Goal: Task Accomplishment & Management: Use online tool/utility

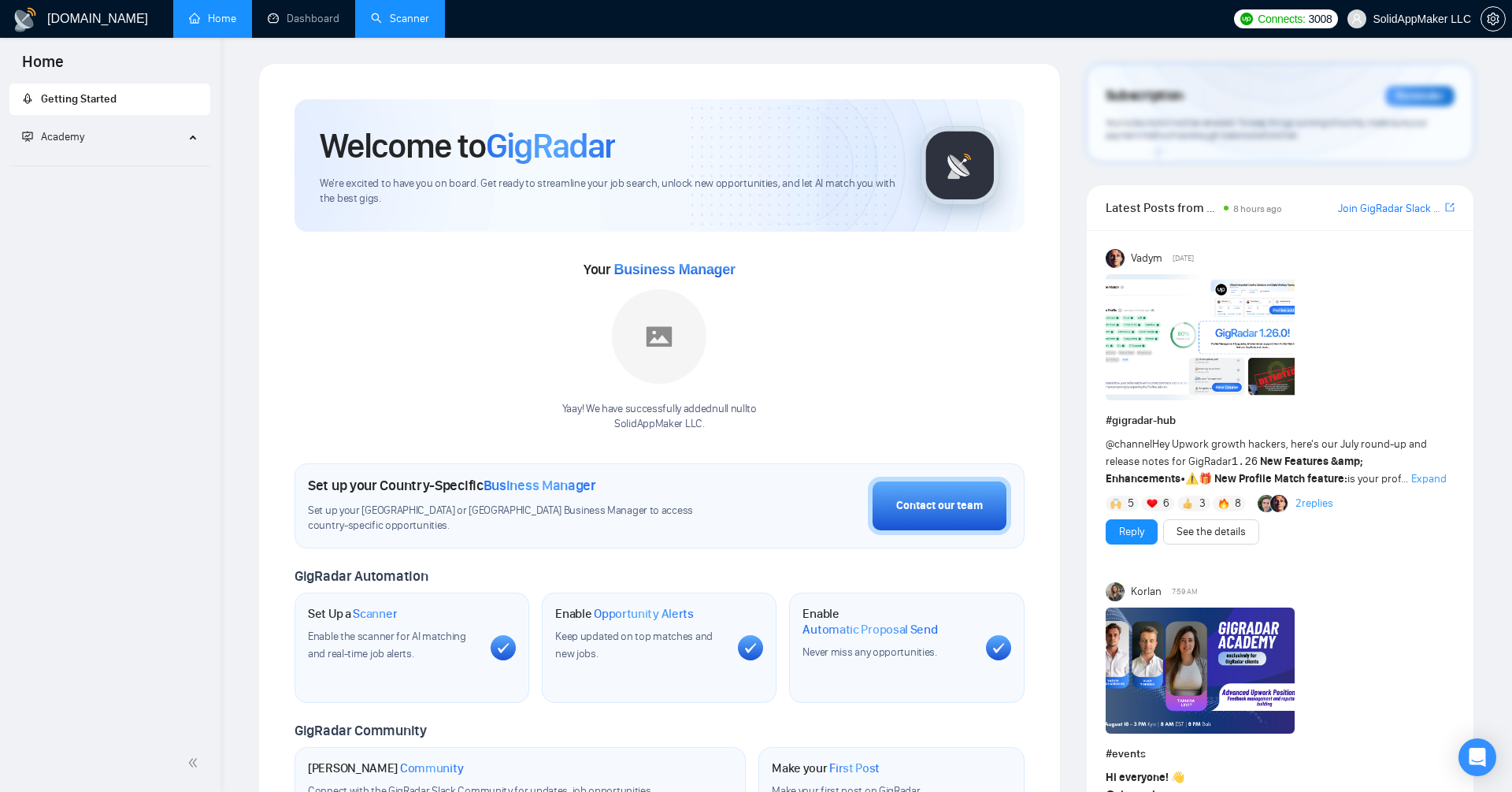
click at [398, 23] on link "Scanner" at bounding box center [399, 18] width 58 height 13
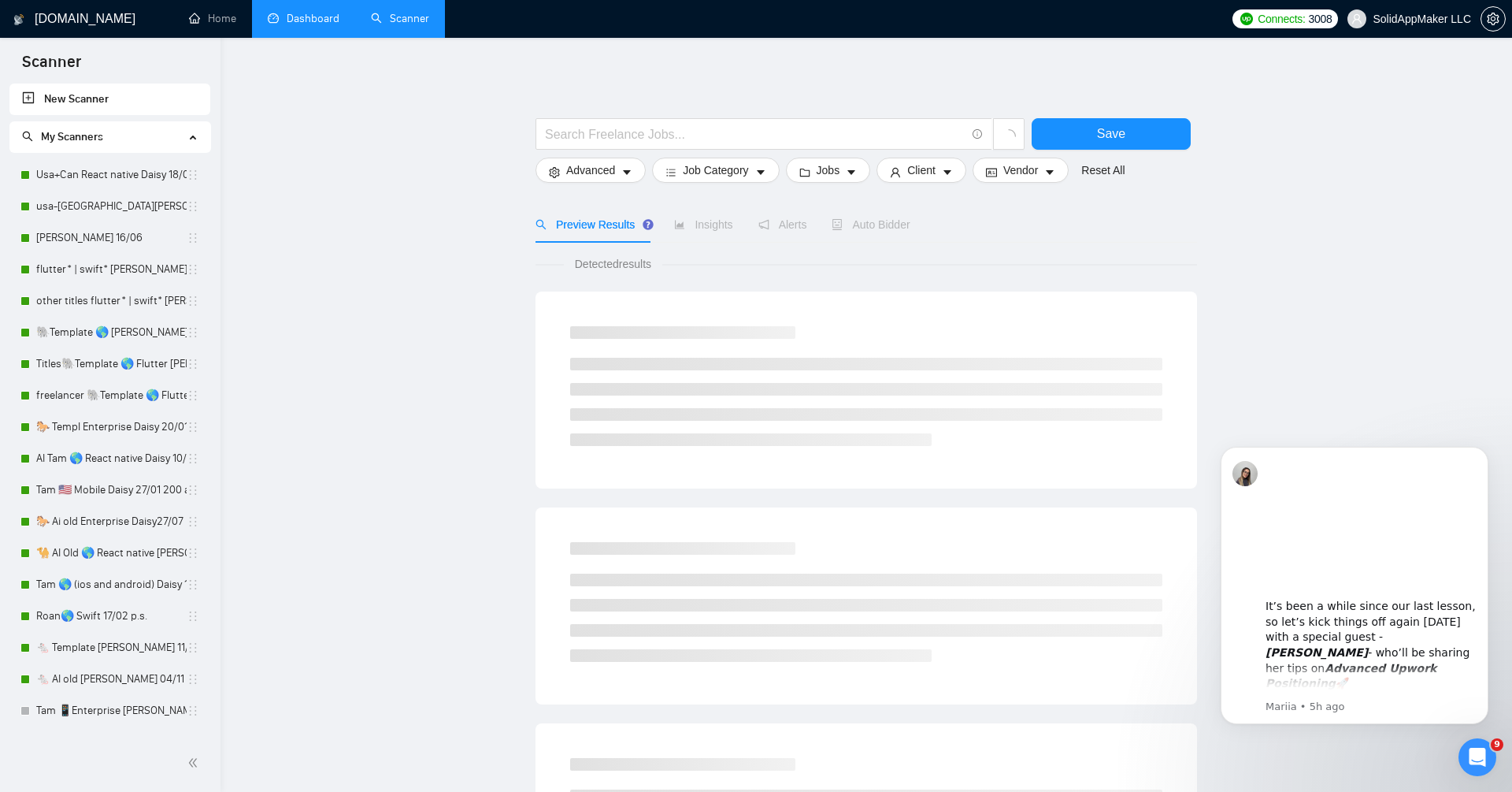
click at [287, 15] on link "Dashboard" at bounding box center [304, 18] width 72 height 13
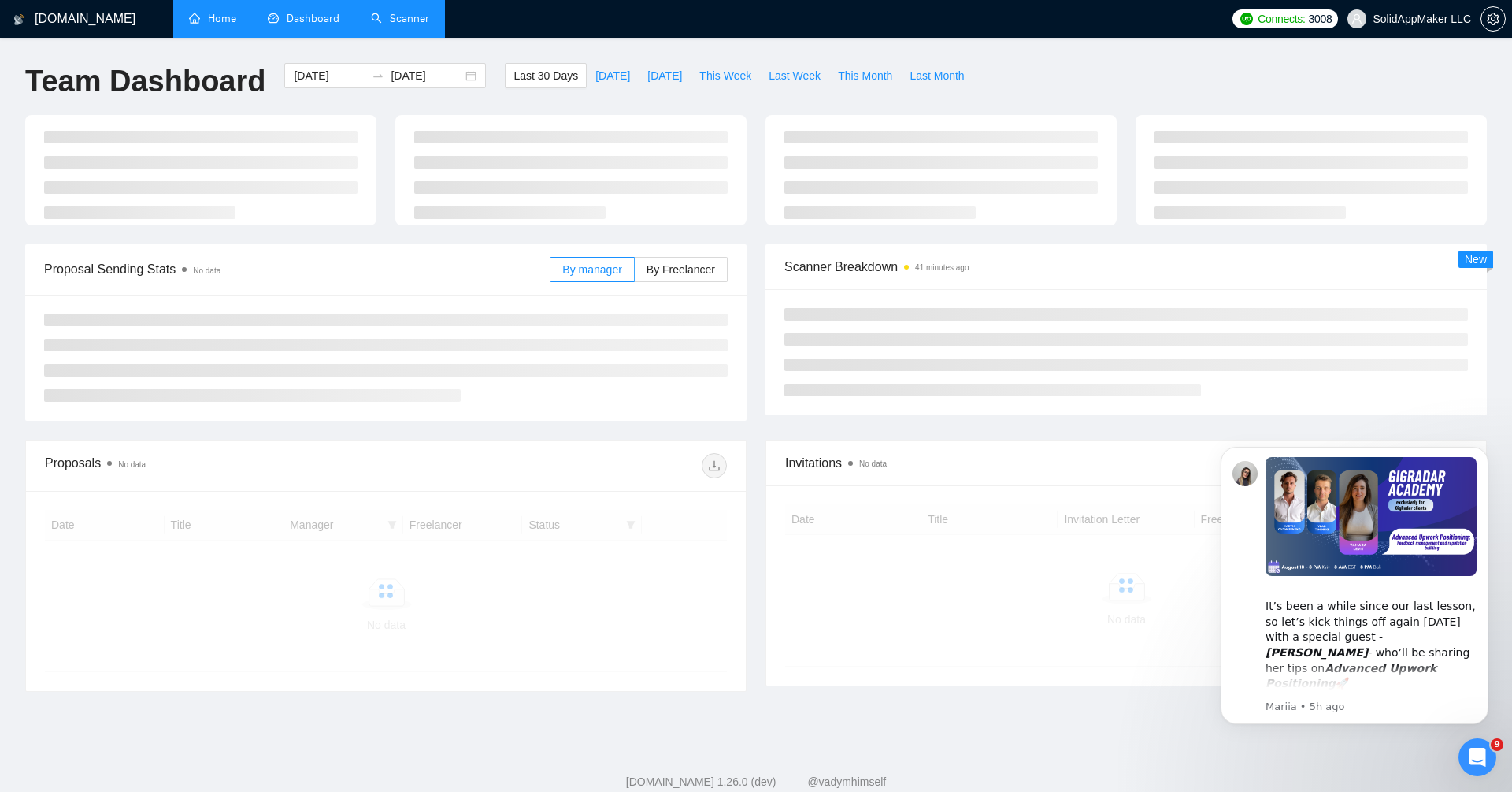
click at [204, 25] on link "Home" at bounding box center [213, 18] width 47 height 13
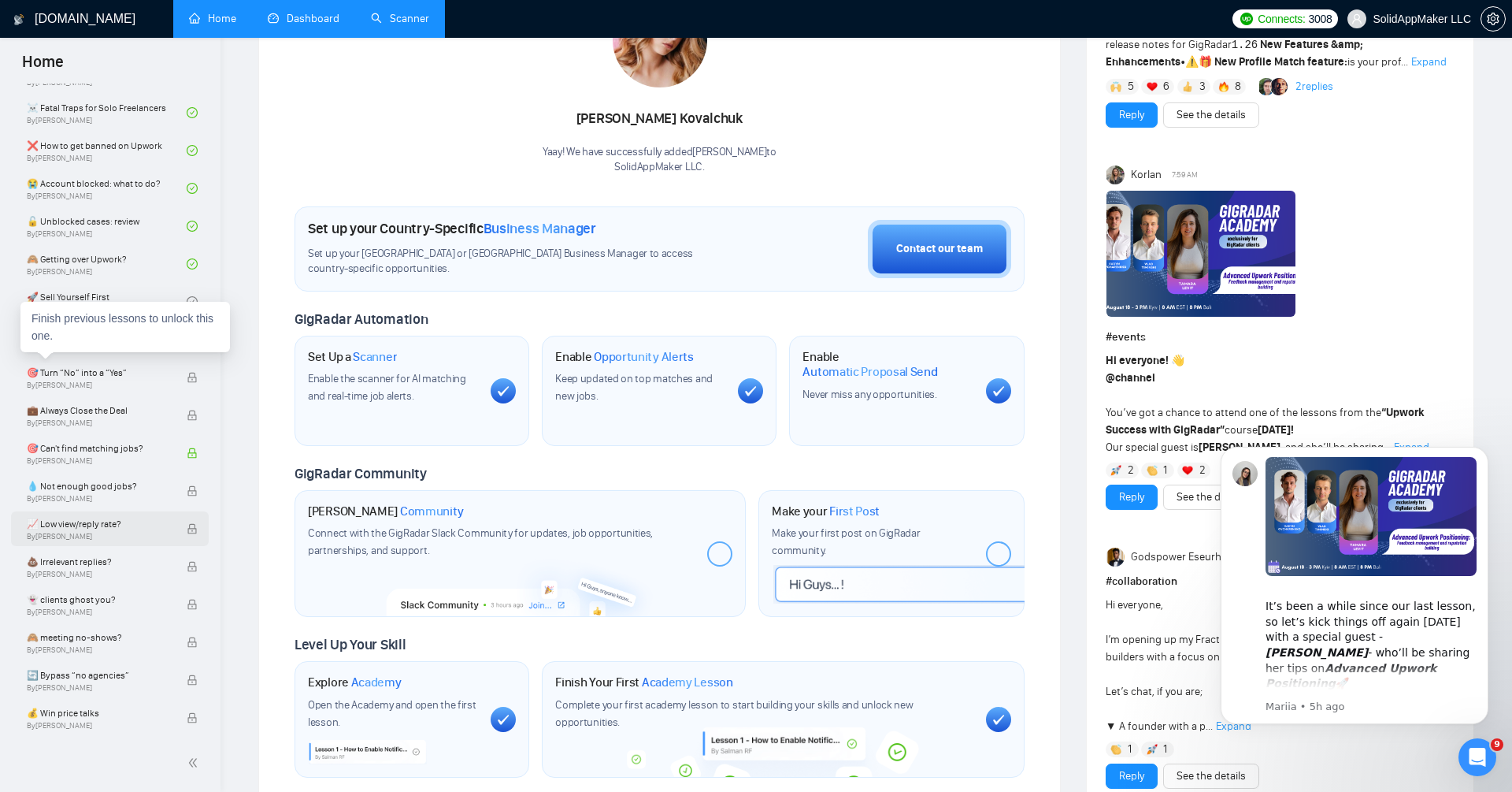
scroll to position [326, 0]
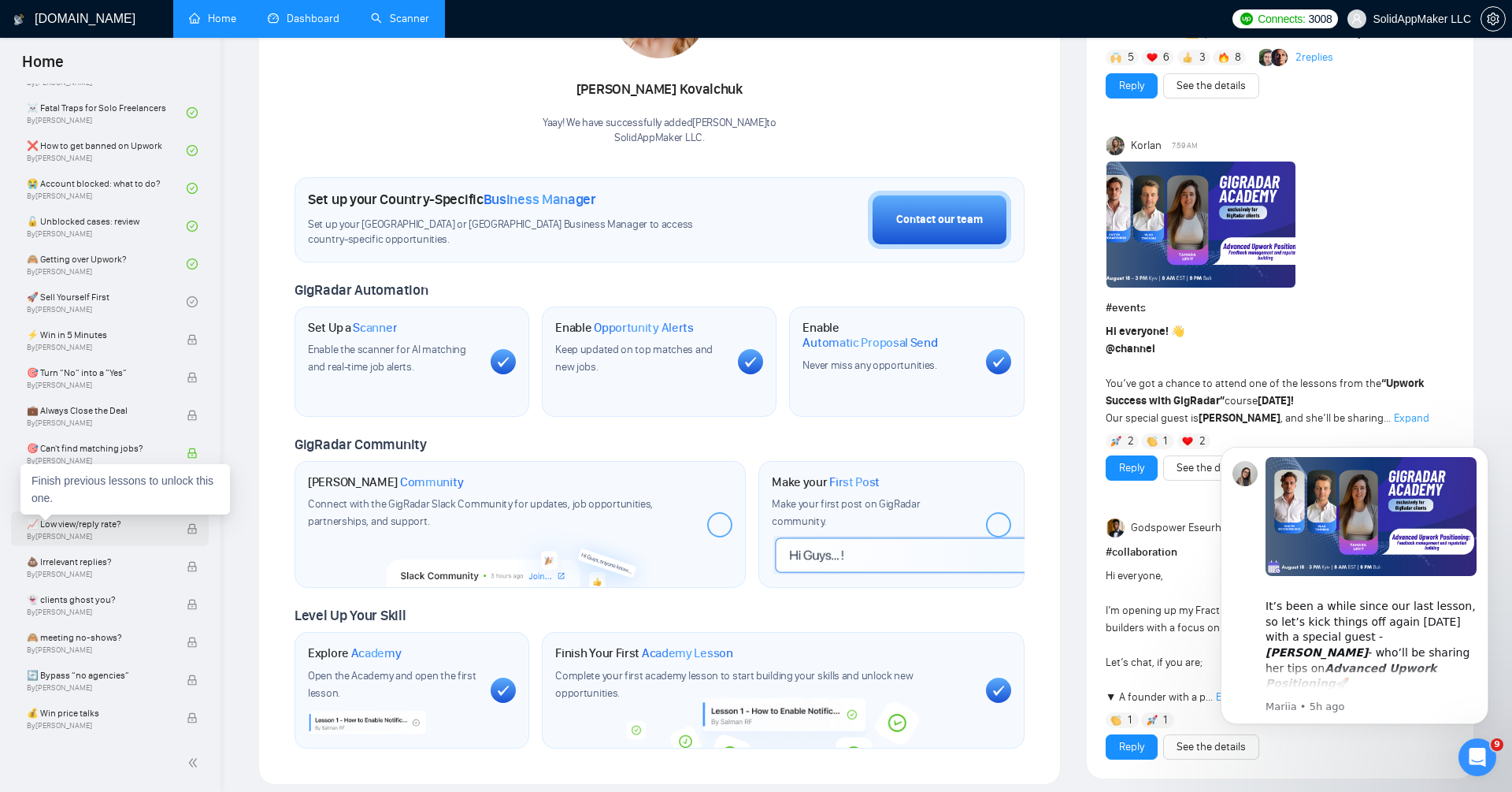
click at [126, 529] on span "📈 Low view/reply rate?" at bounding box center [99, 524] width 144 height 16
click at [1478, 743] on div "Open Intercom Messenger" at bounding box center [1475, 755] width 52 height 52
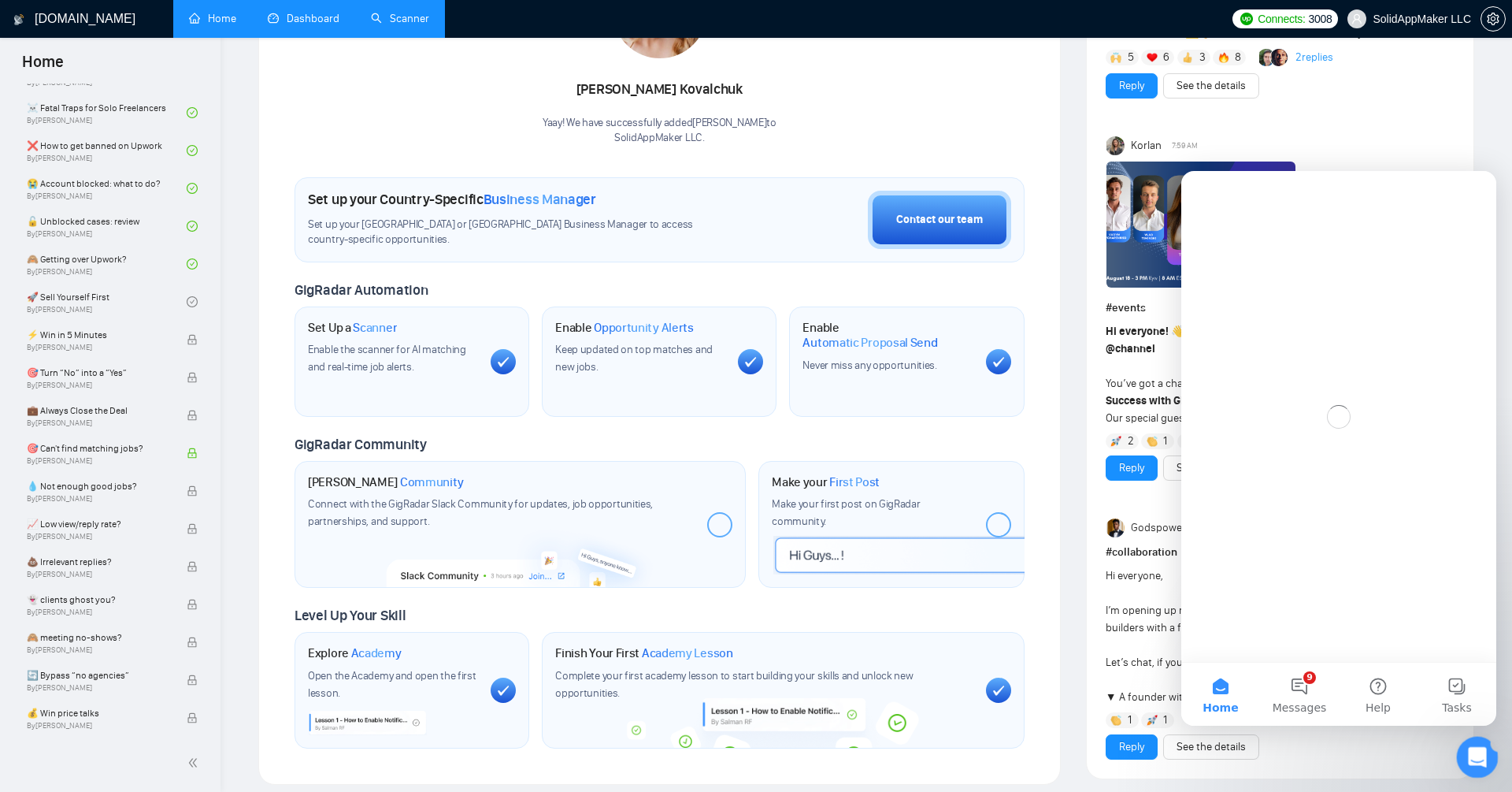
scroll to position [0, 0]
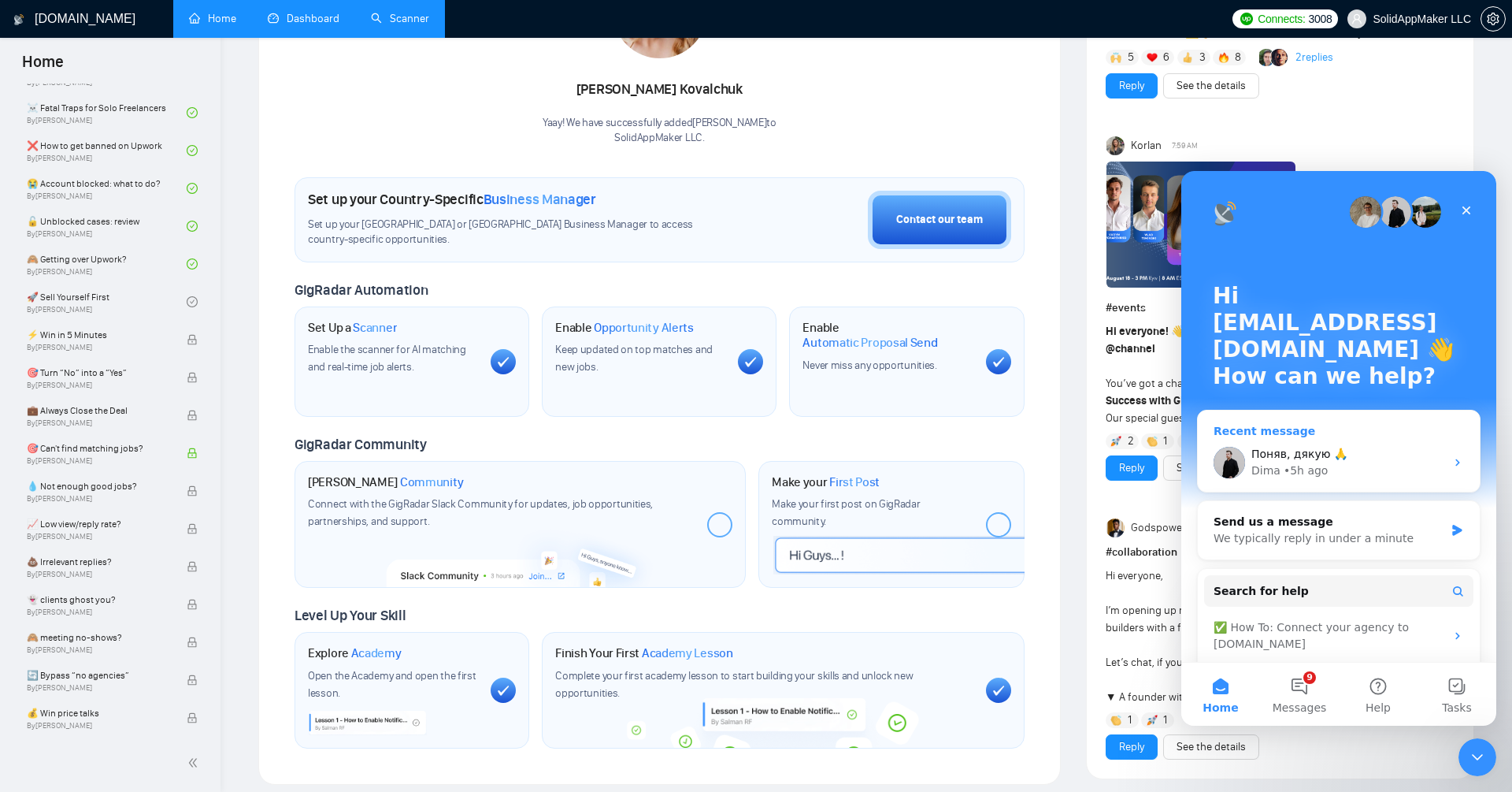
click at [1393, 449] on div "Поняв, дякую 🙏" at bounding box center [1348, 454] width 194 height 16
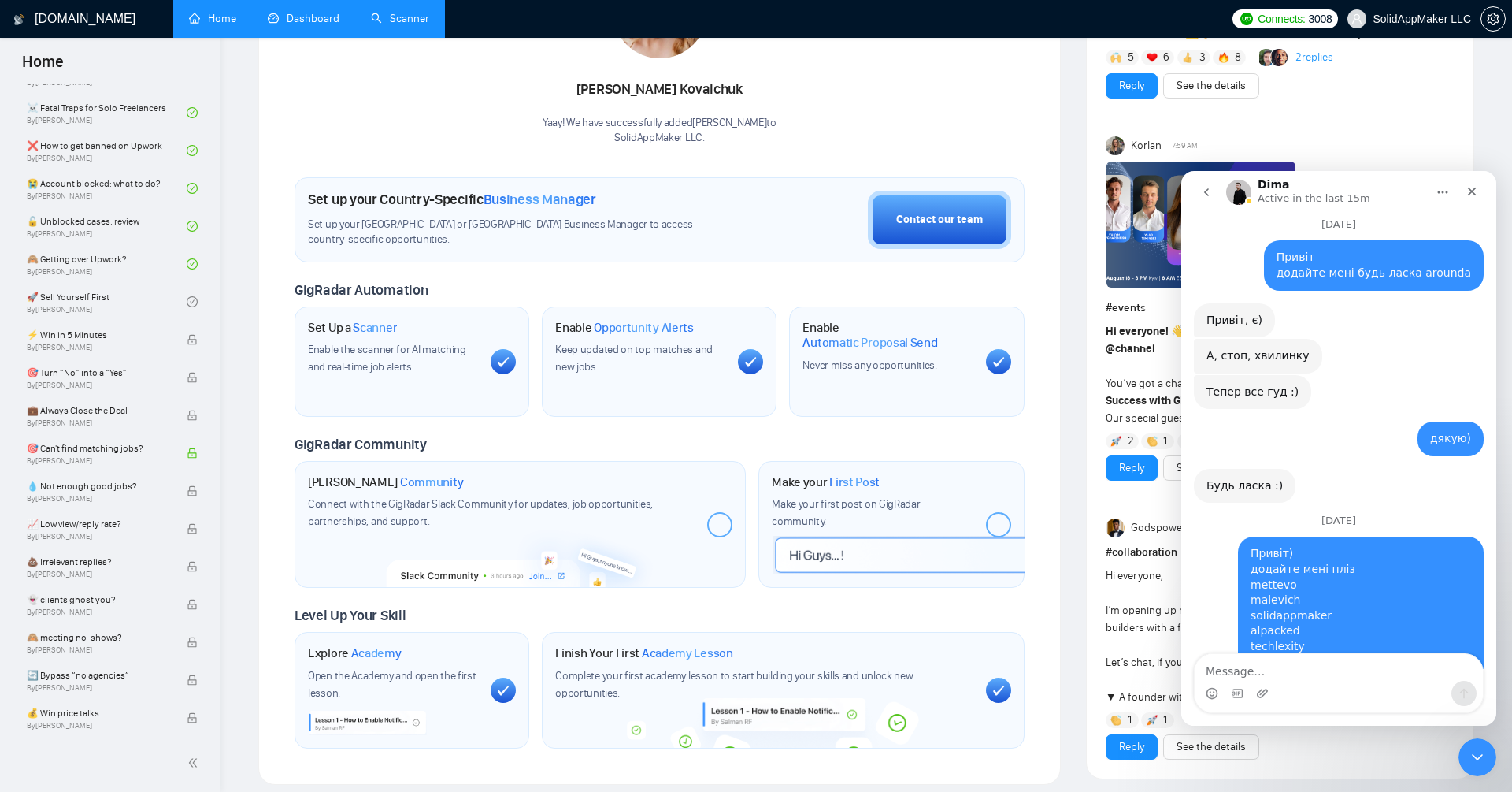
scroll to position [16395, 0]
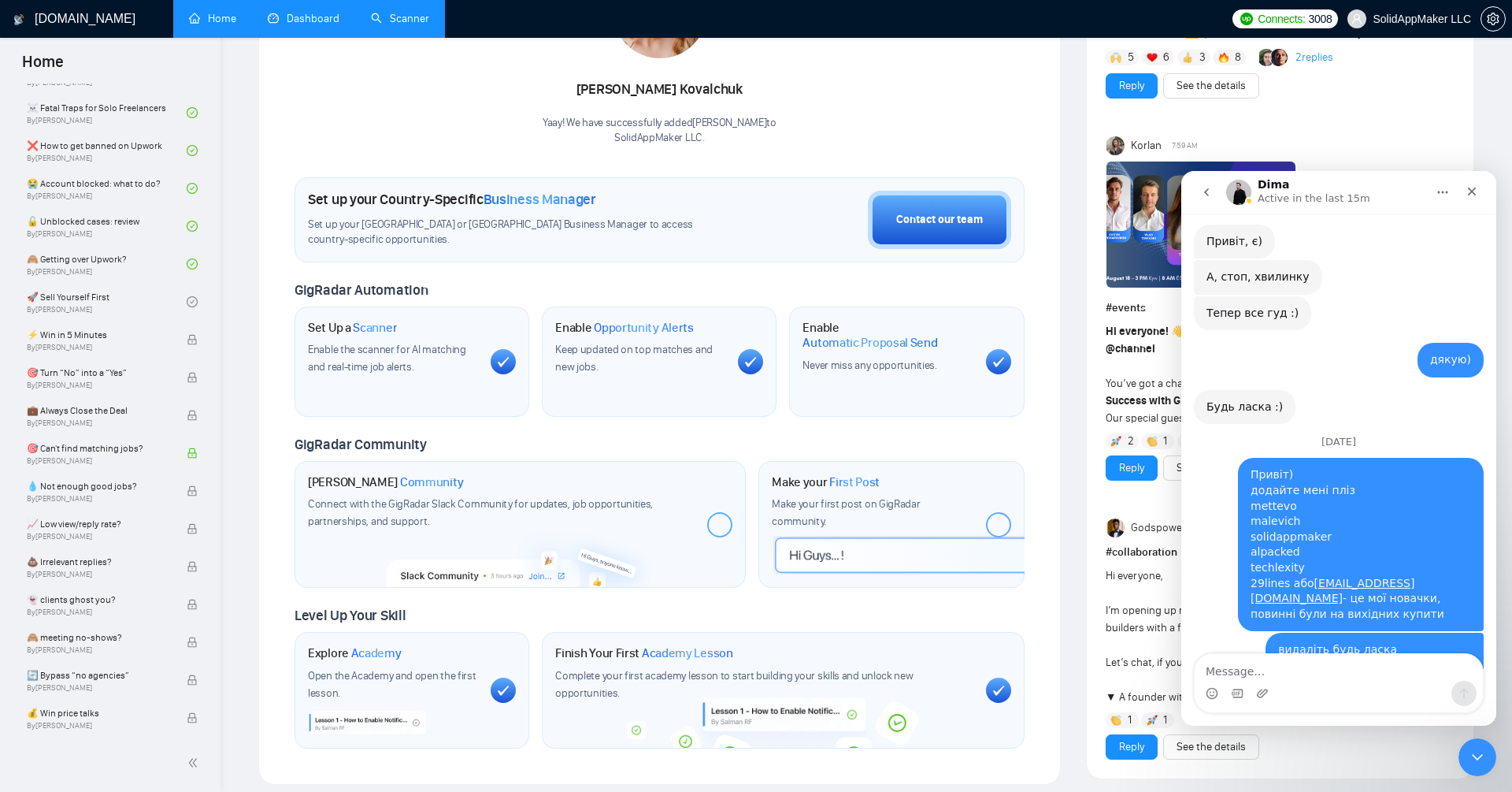
click at [1317, 665] on textarea "Message…" at bounding box center [1339, 667] width 288 height 27
type textarea "можеш ще раз чекнути пліз?)"
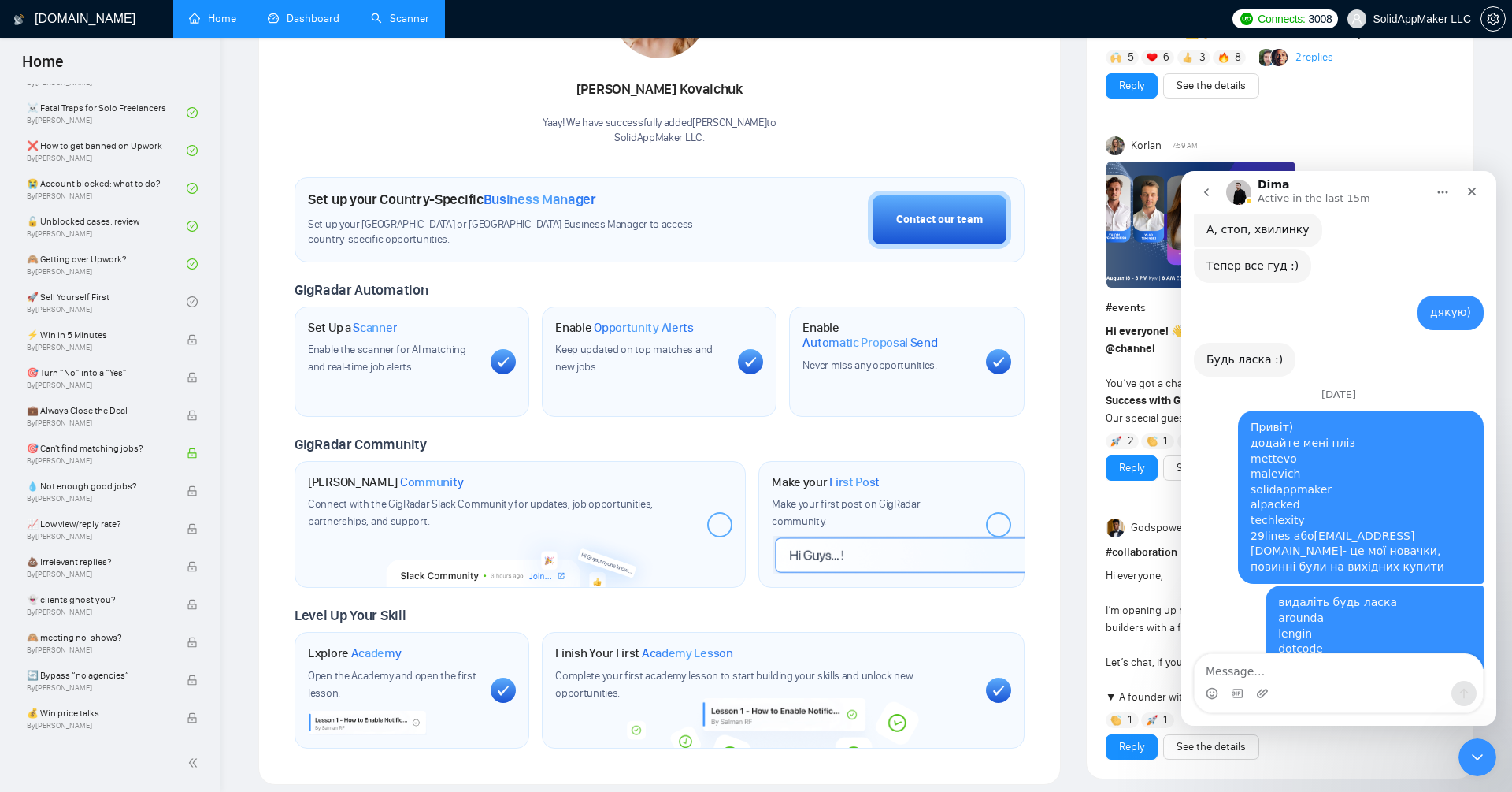
scroll to position [16489, 0]
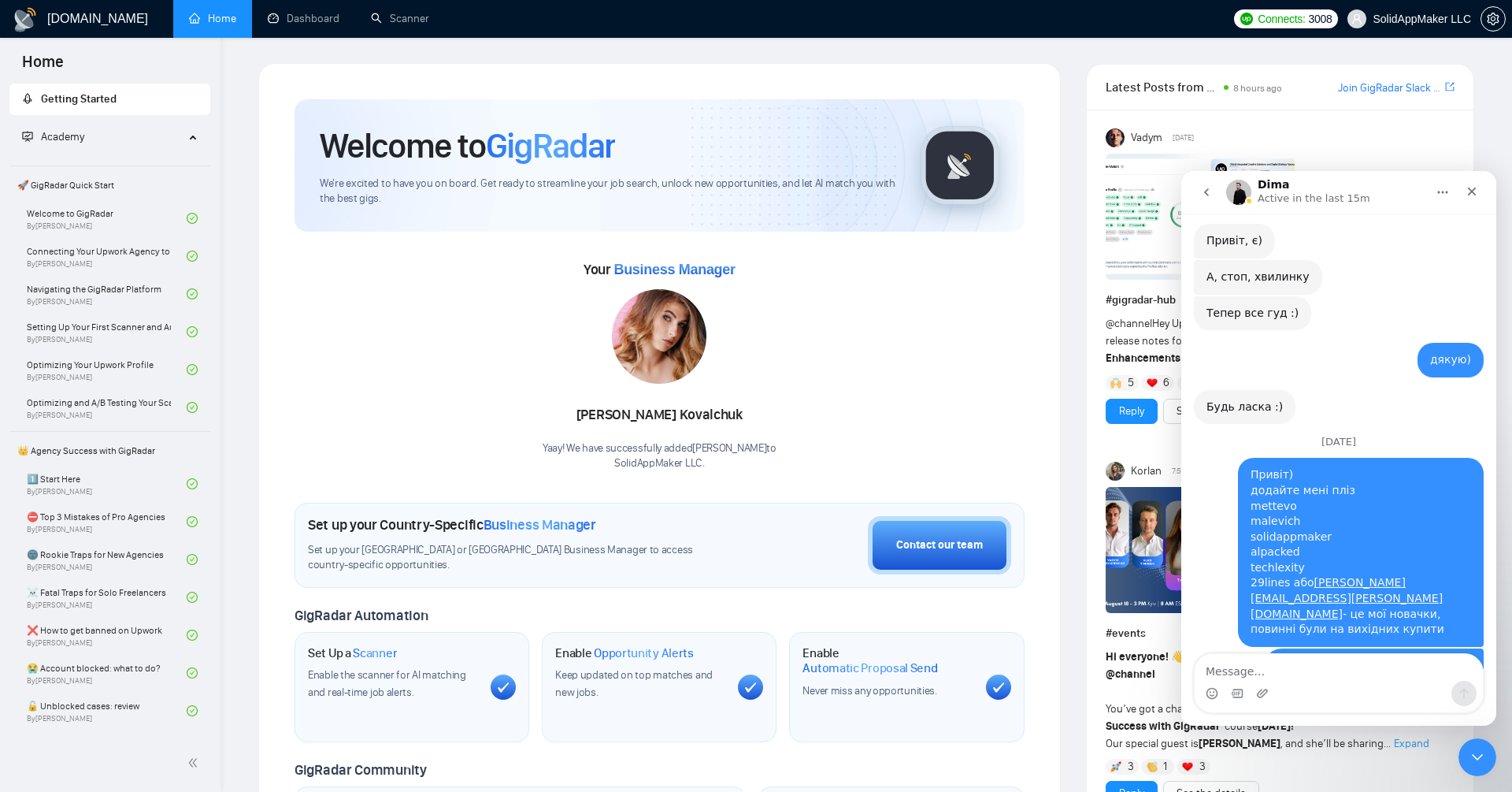
scroll to position [16324, 0]
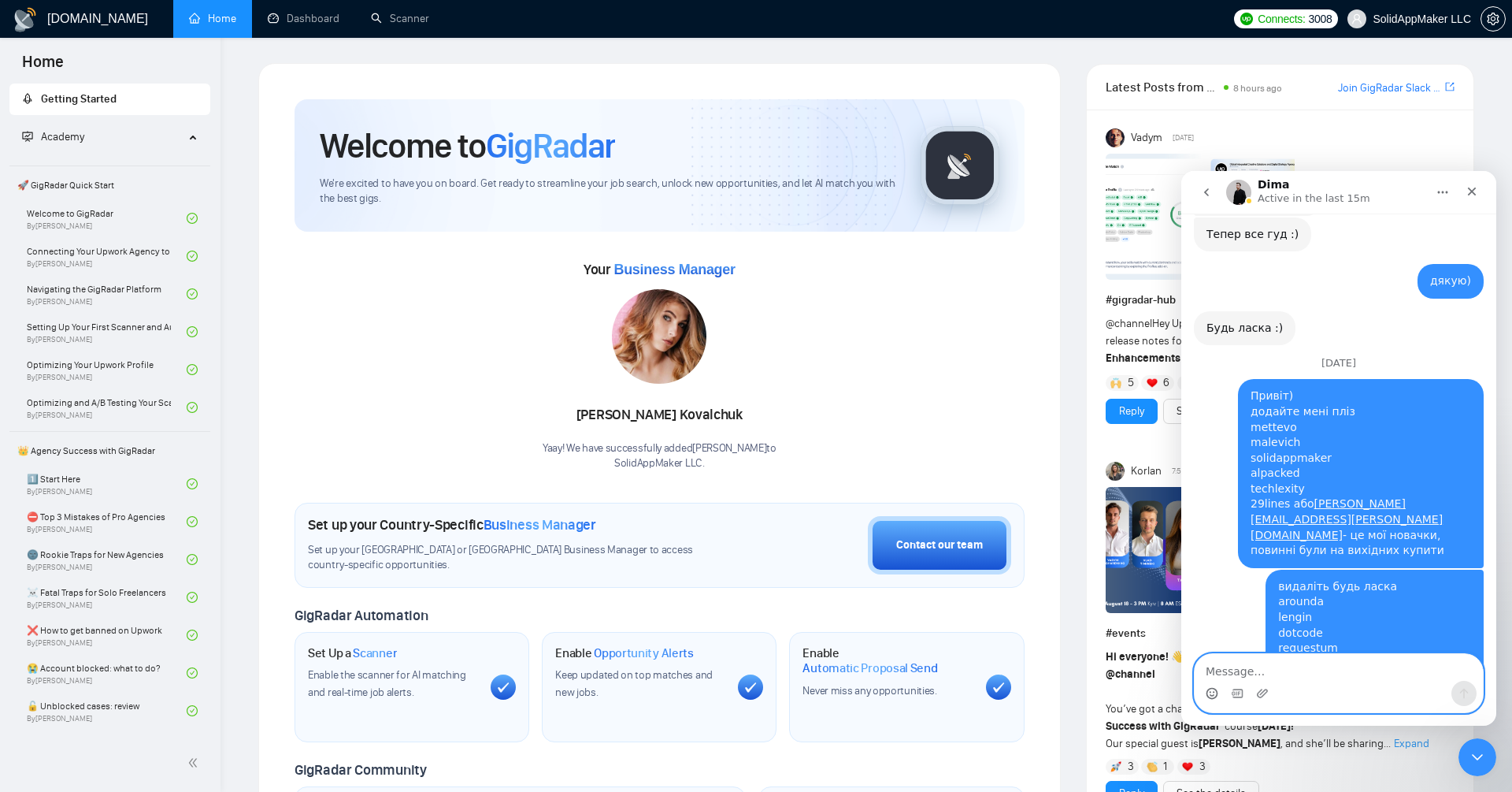
click at [1212, 692] on icon "Emoji picker" at bounding box center [1212, 693] width 12 height 12
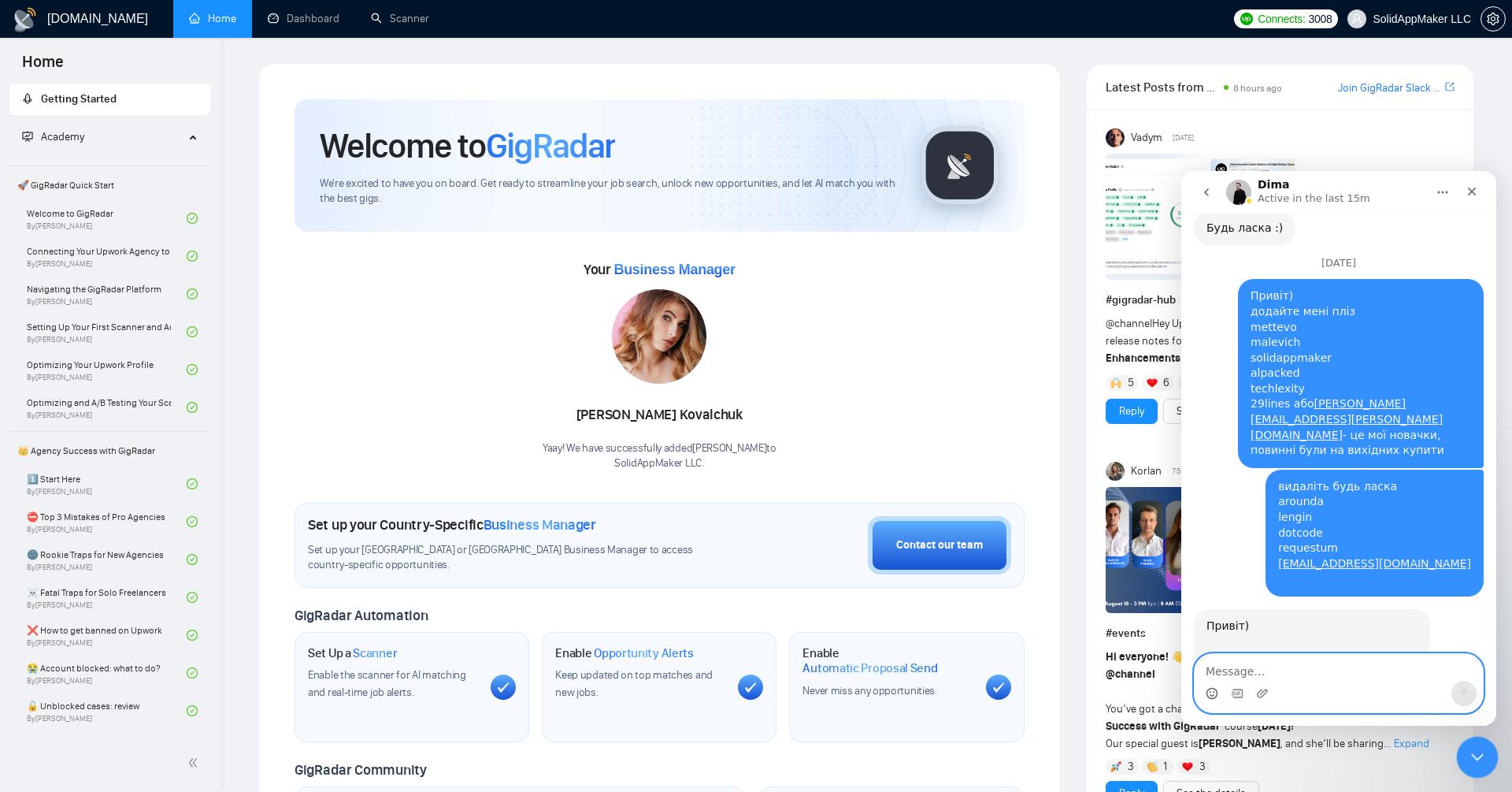
scroll to position [16441, 0]
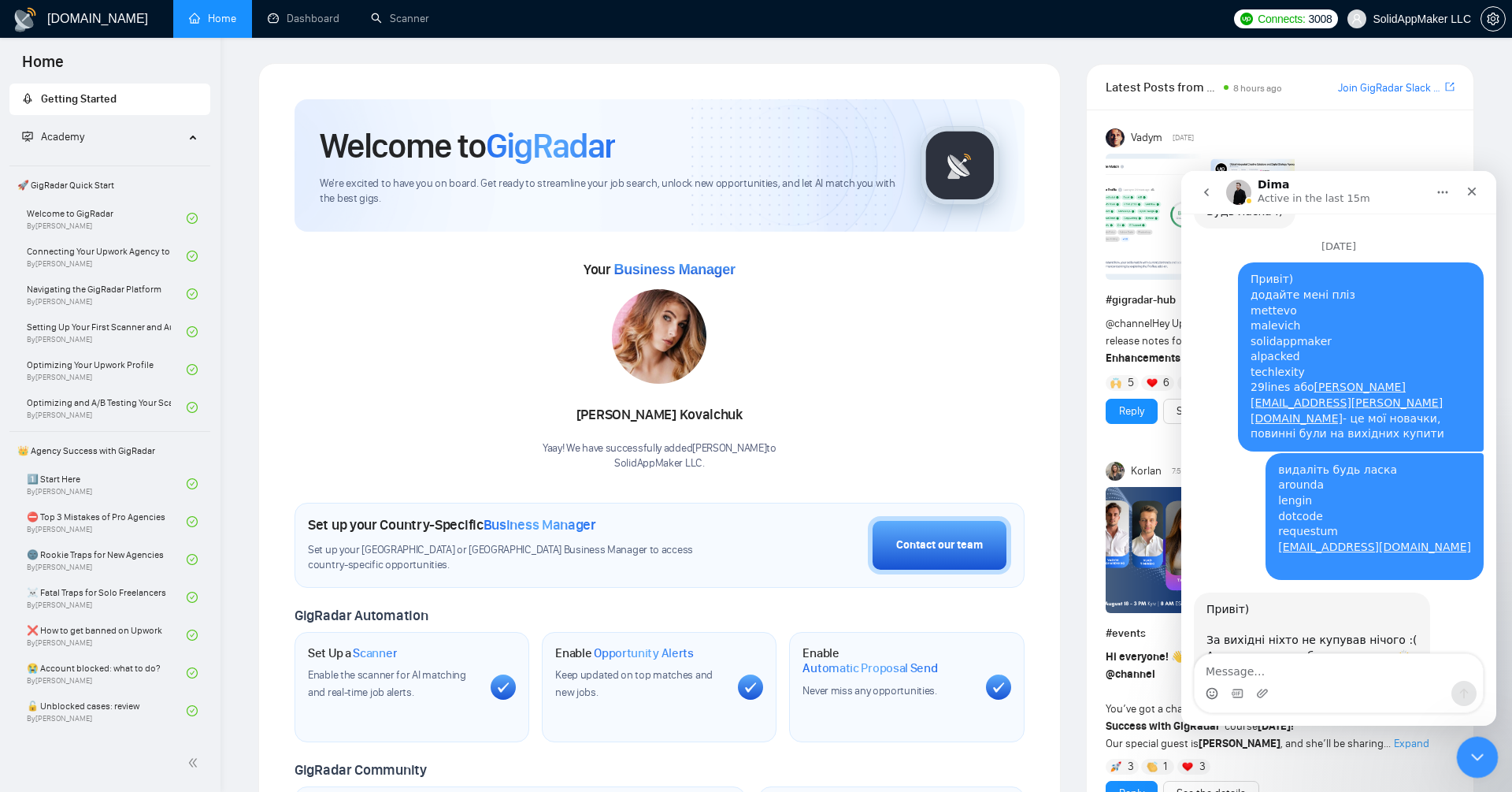
click at [1472, 759] on icon "Close Intercom Messenger" at bounding box center [1475, 754] width 19 height 19
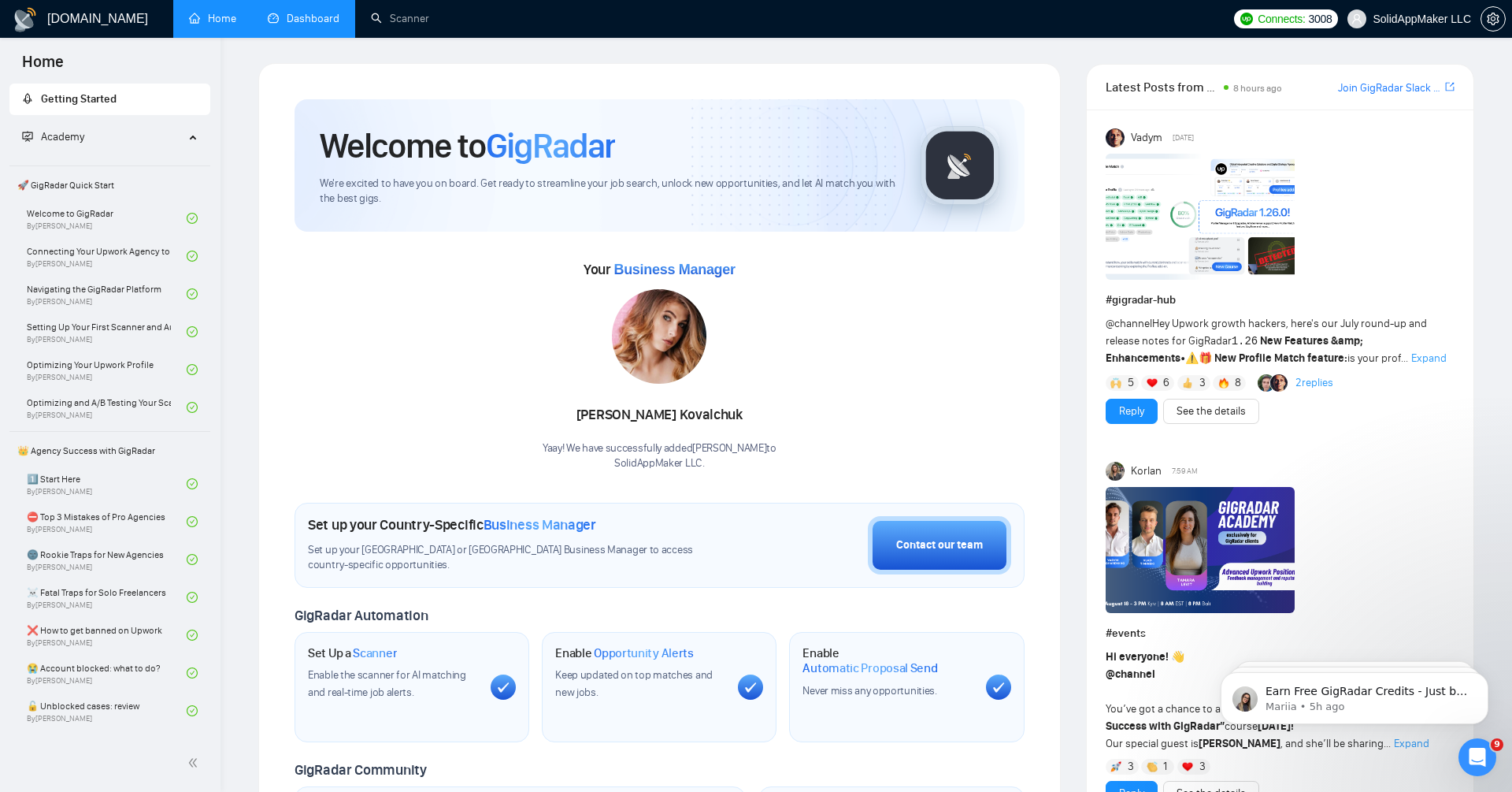
click at [273, 13] on link "Dashboard" at bounding box center [304, 18] width 72 height 13
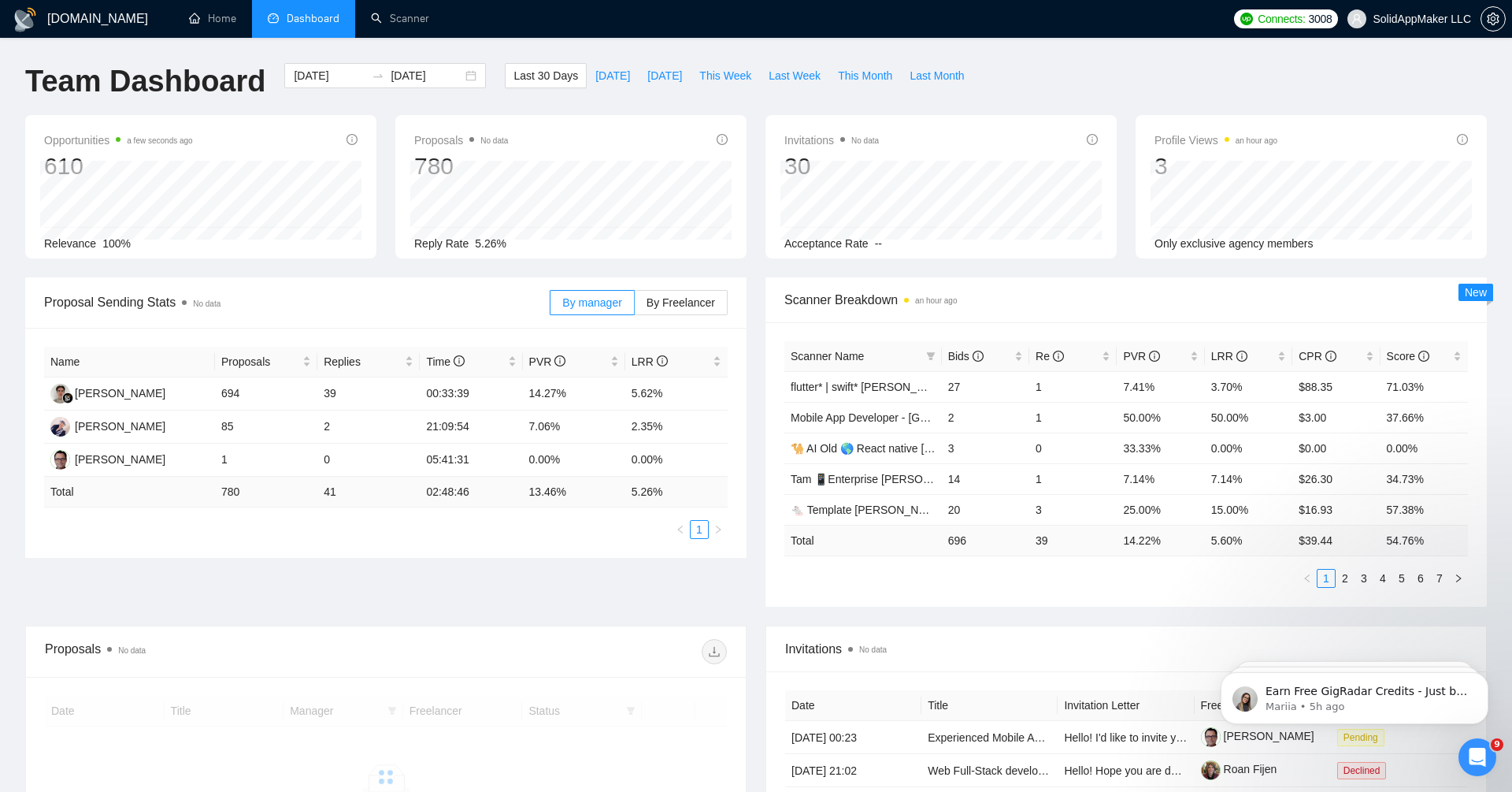
scroll to position [16477, 0]
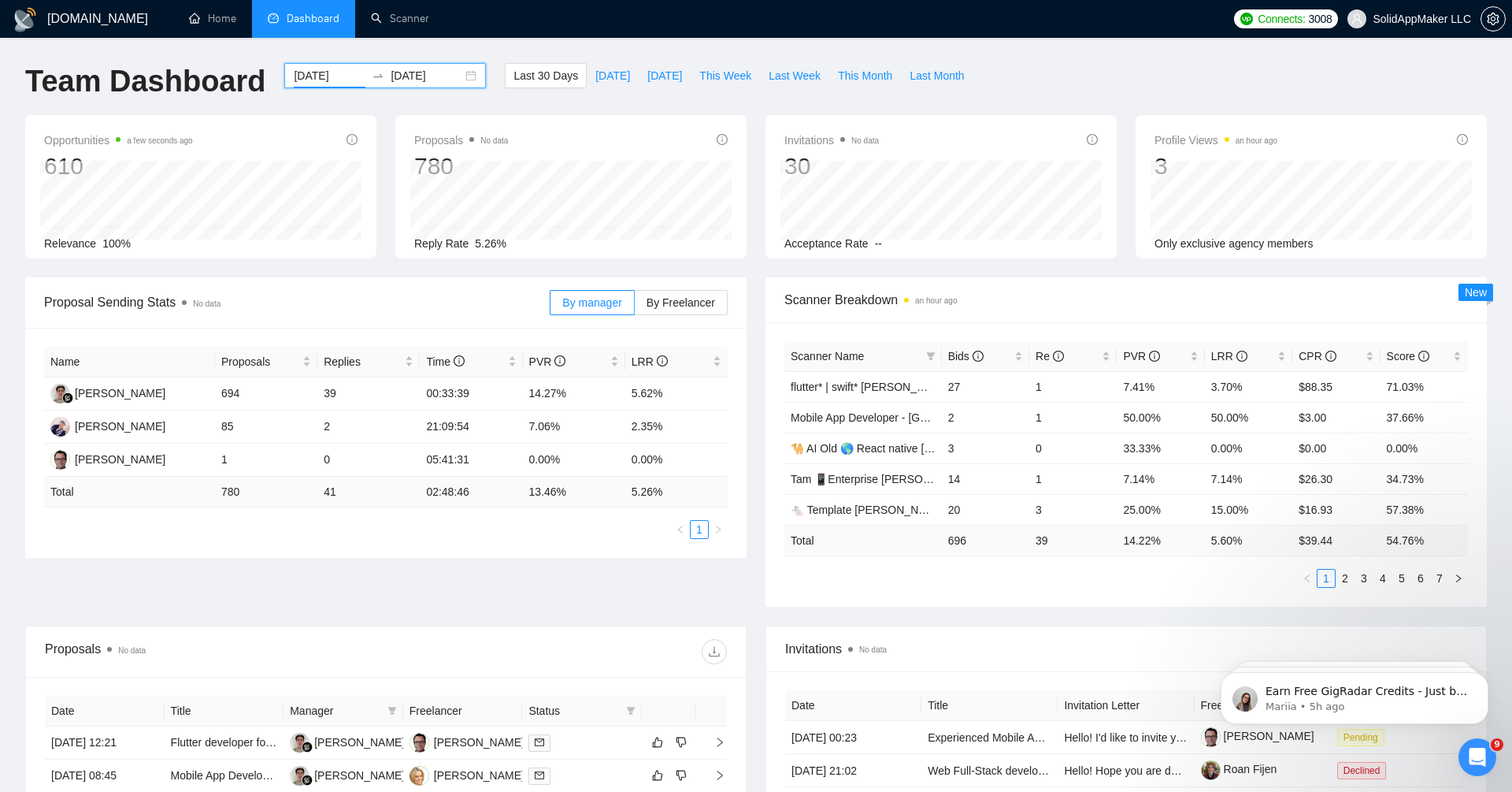
click at [331, 83] on input "[DATE]" at bounding box center [330, 75] width 72 height 17
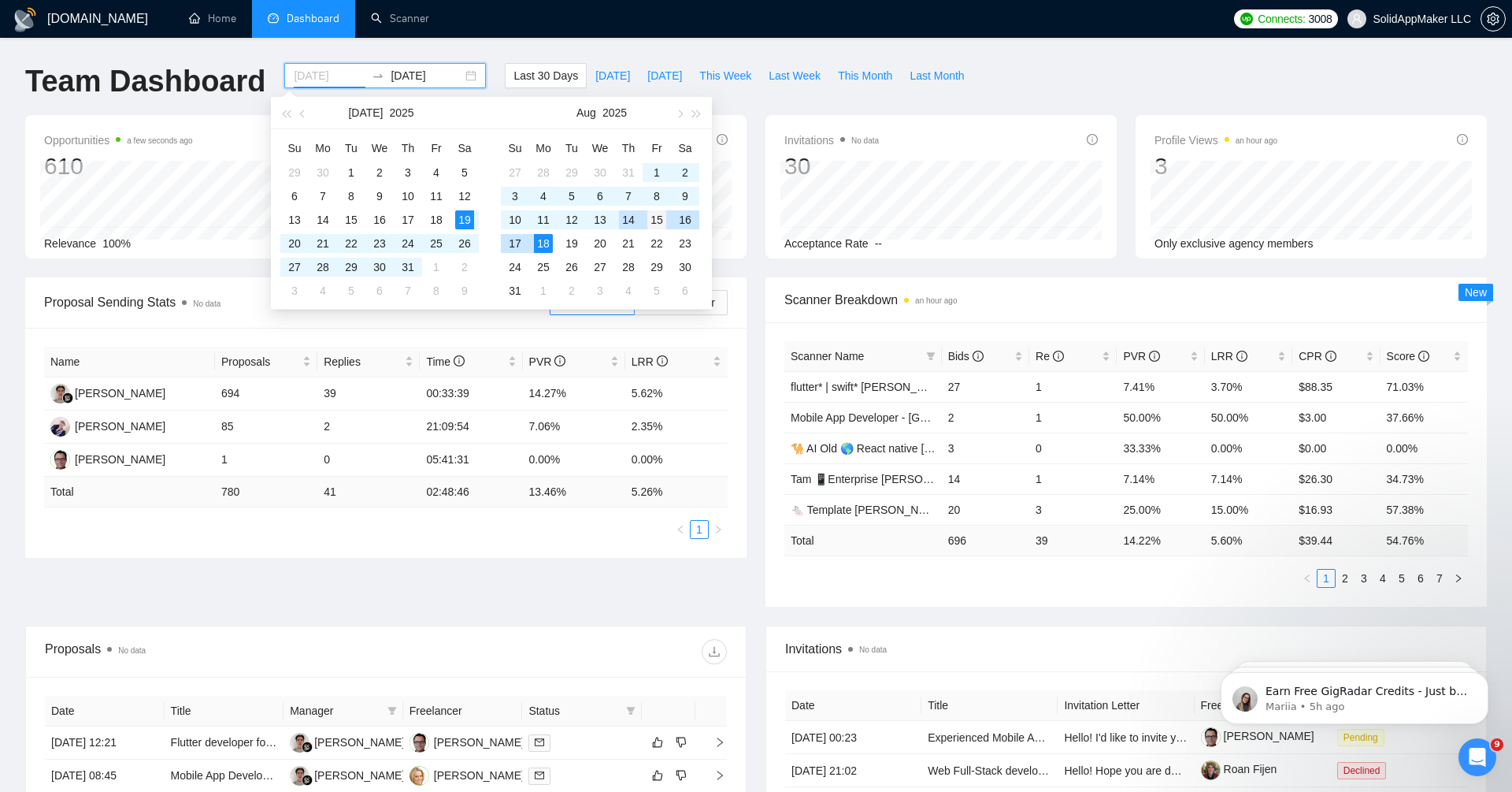
type input "[DATE]"
click at [653, 221] on div "15" at bounding box center [656, 219] width 19 height 19
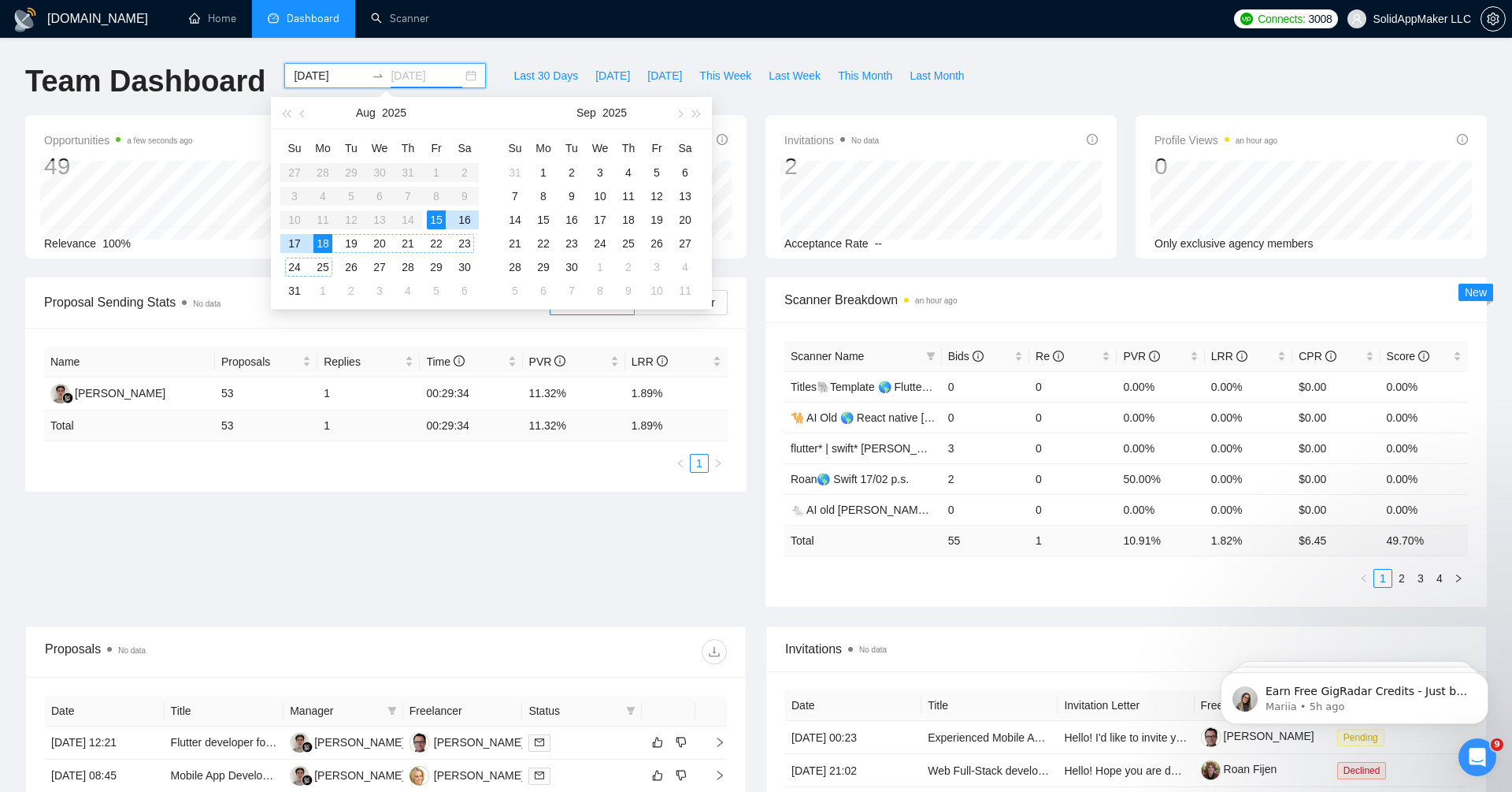
type input "[DATE]"
click at [326, 242] on div "18" at bounding box center [322, 243] width 19 height 19
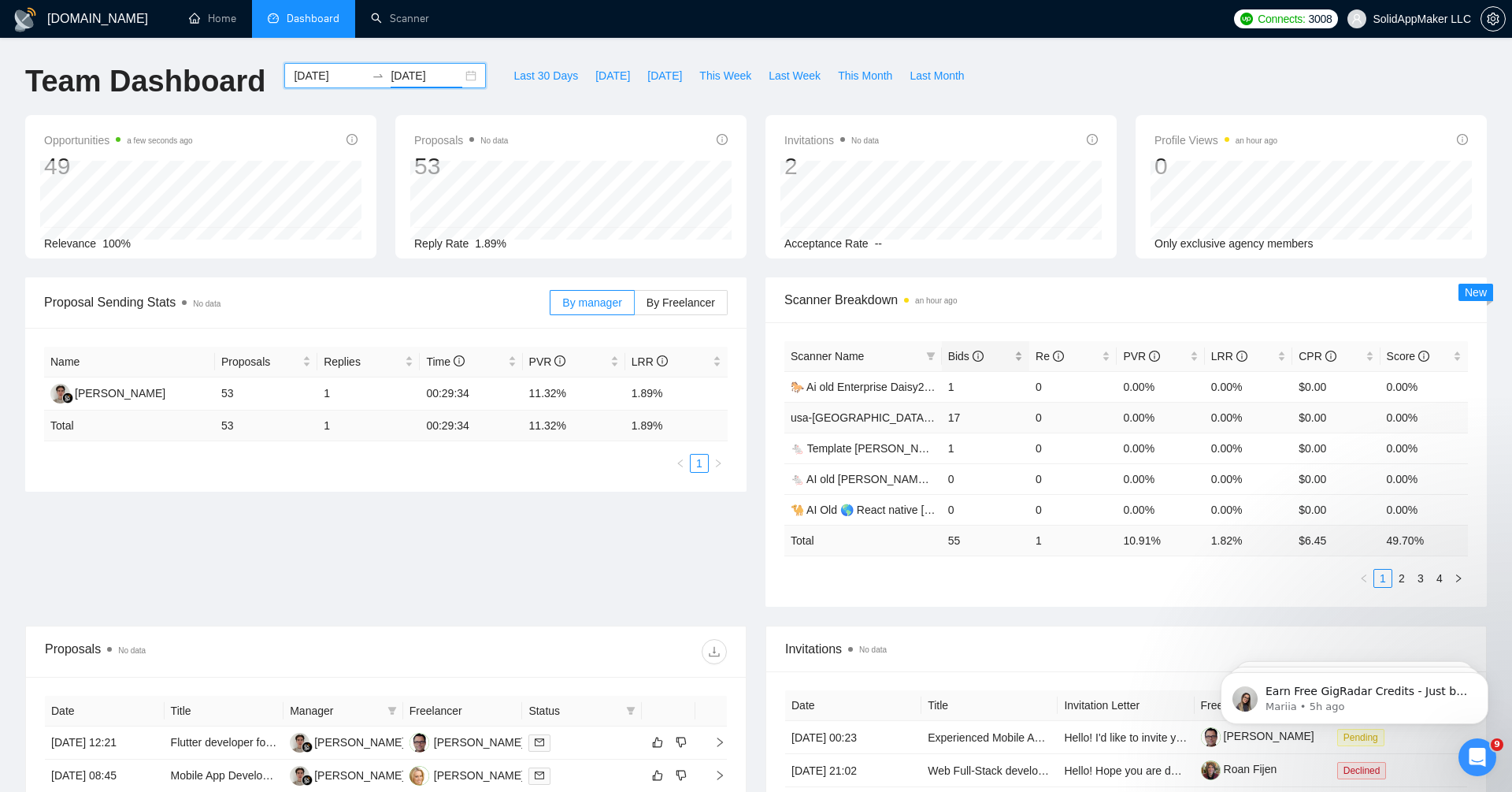
scroll to position [16538, 0]
click at [948, 358] on span "Bids" at bounding box center [965, 355] width 35 height 12
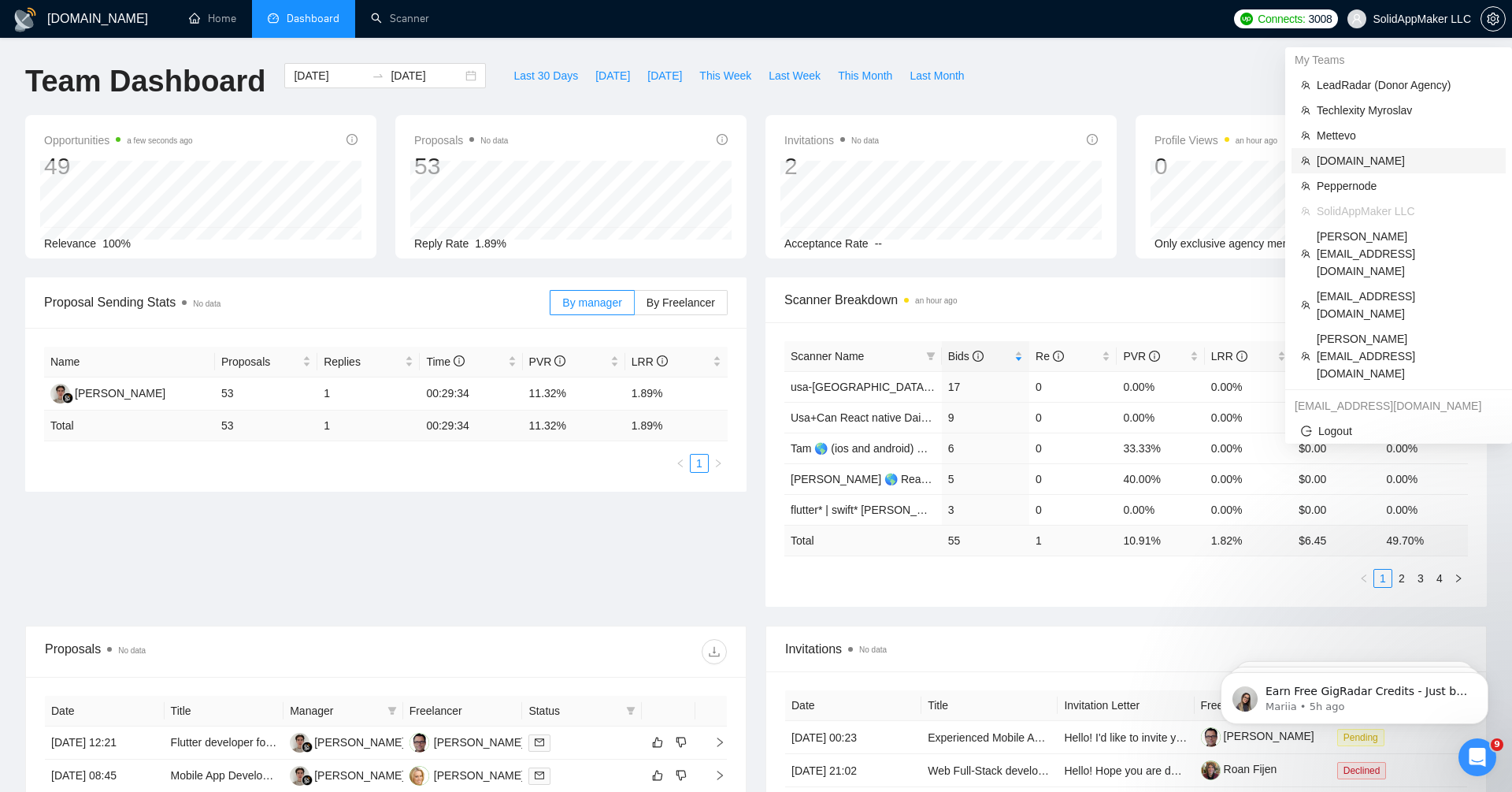
click at [1389, 164] on span "[DOMAIN_NAME]" at bounding box center [1407, 160] width 180 height 17
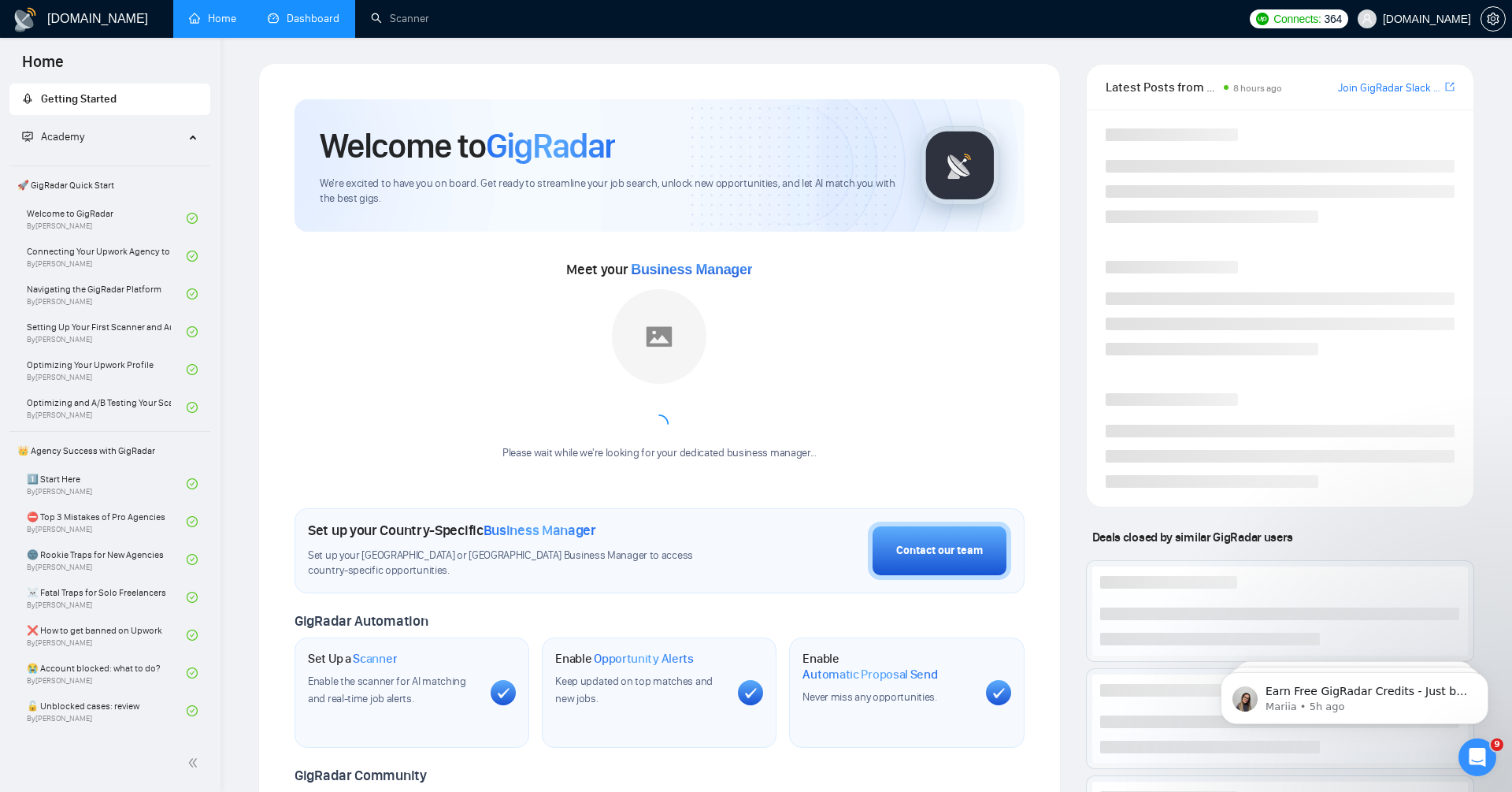
click at [286, 22] on link "Dashboard" at bounding box center [304, 18] width 72 height 13
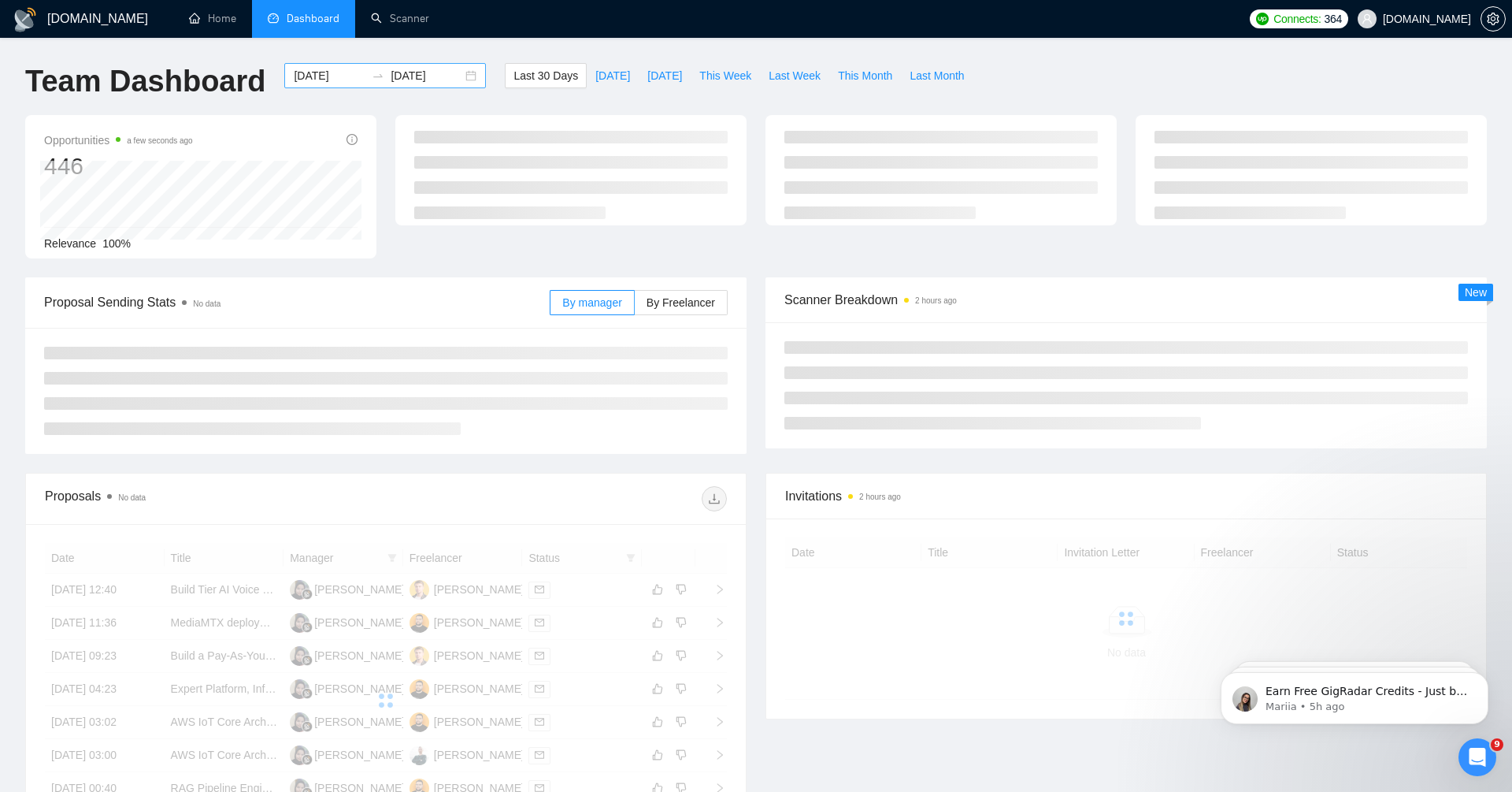
click at [366, 70] on div at bounding box center [378, 75] width 25 height 12
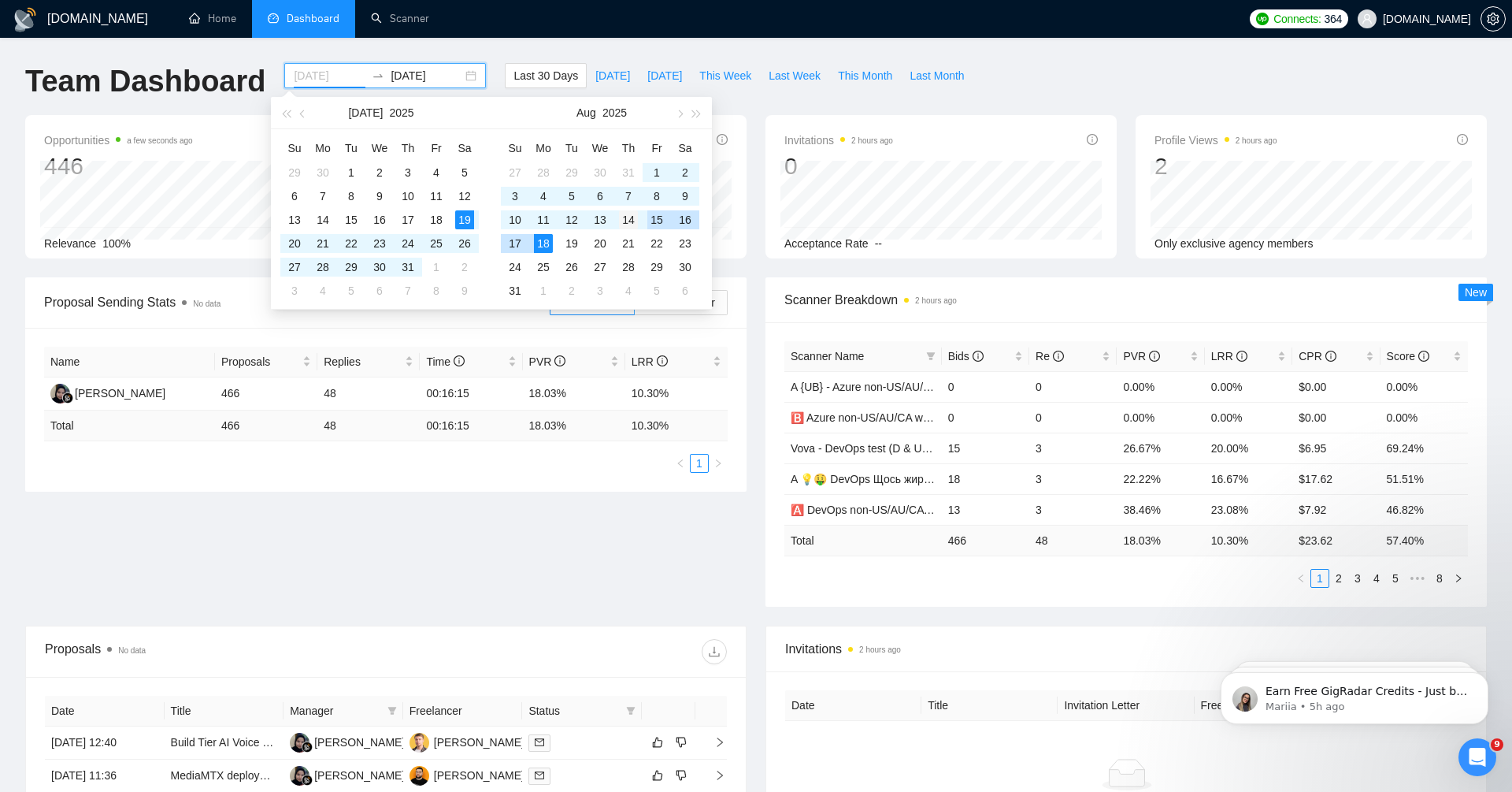
type input "[DATE]"
click at [637, 216] on div "14" at bounding box center [628, 219] width 19 height 19
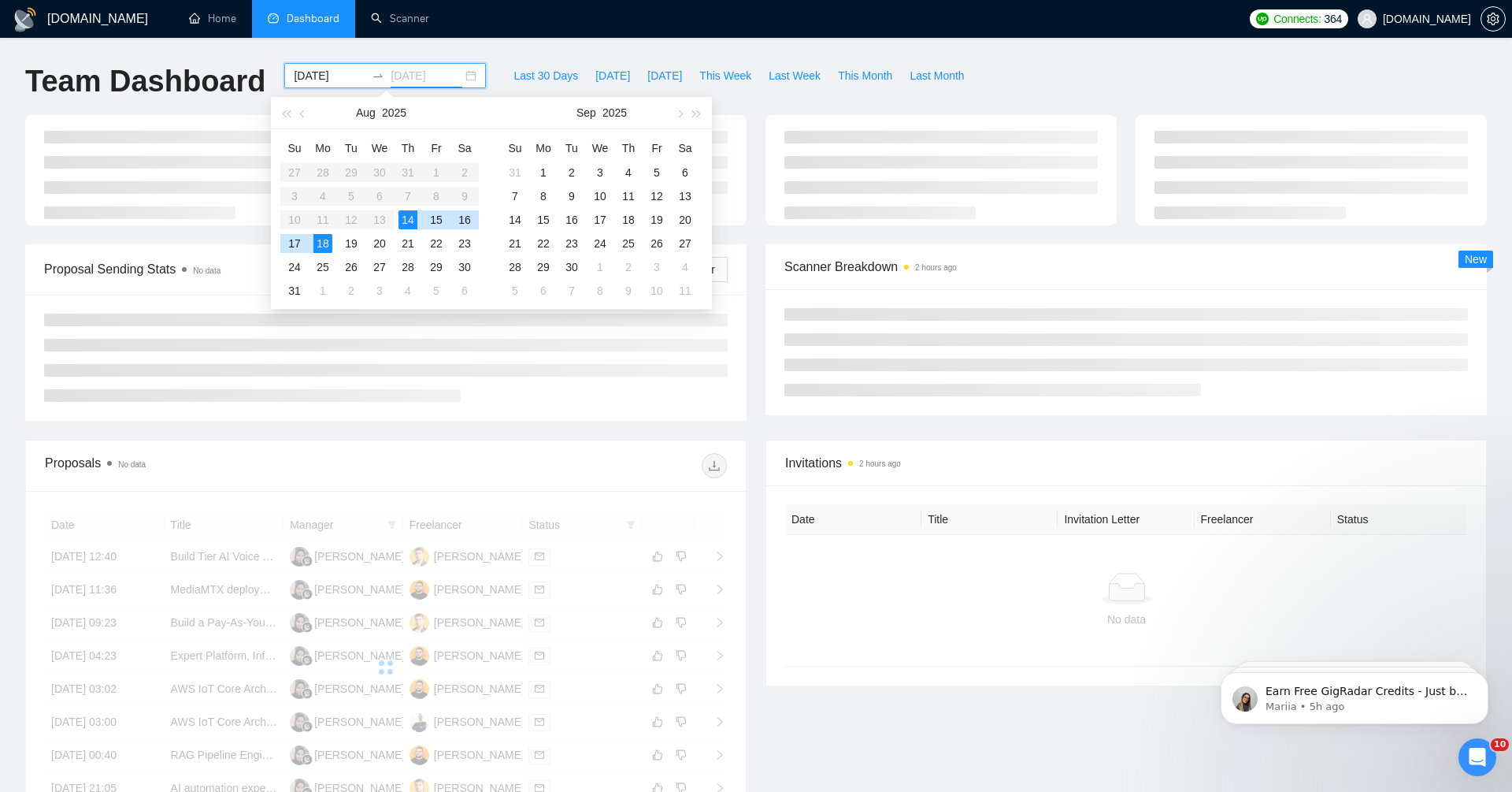
type input "[DATE]"
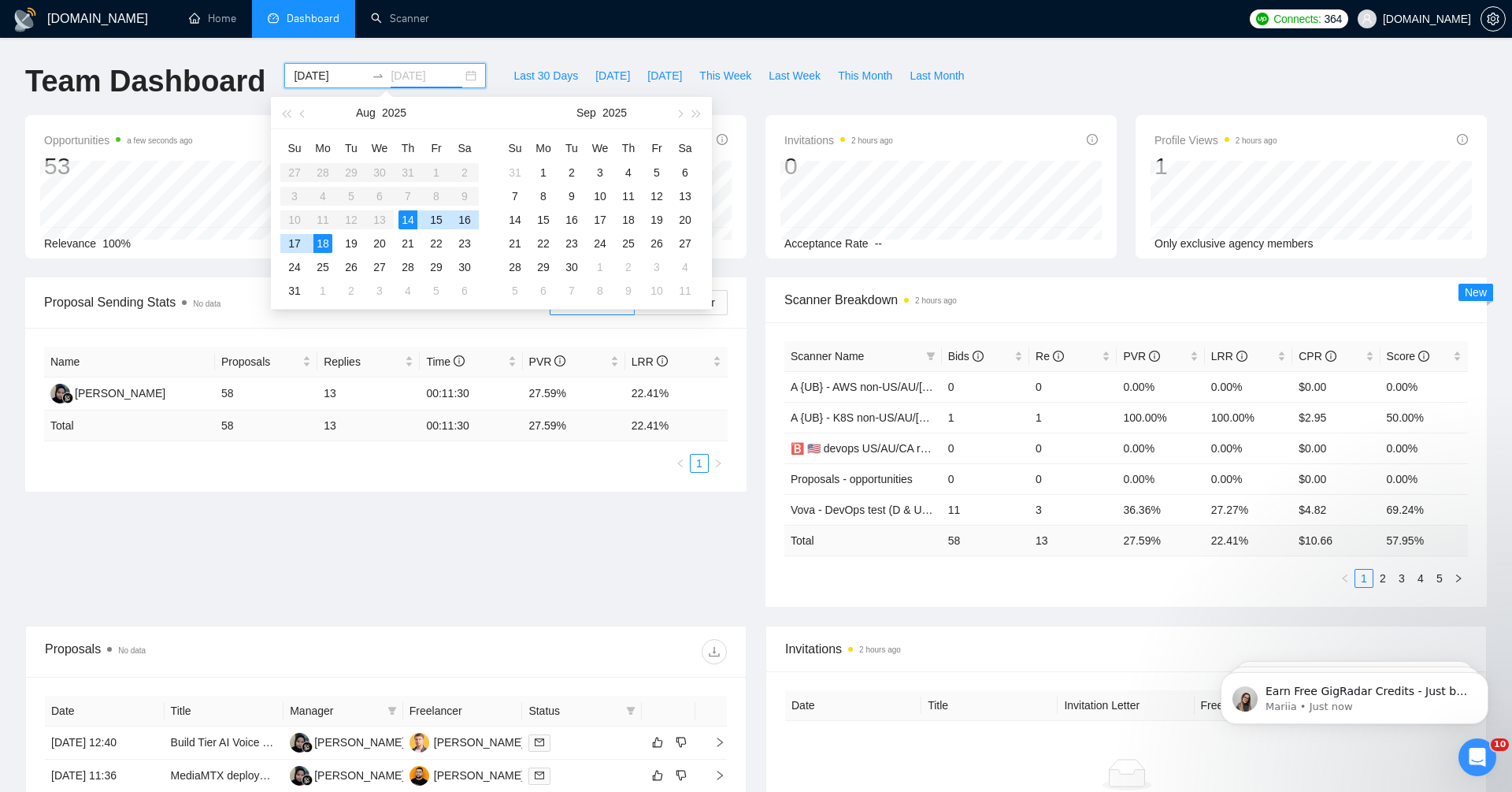
click at [326, 242] on div "18" at bounding box center [322, 243] width 19 height 19
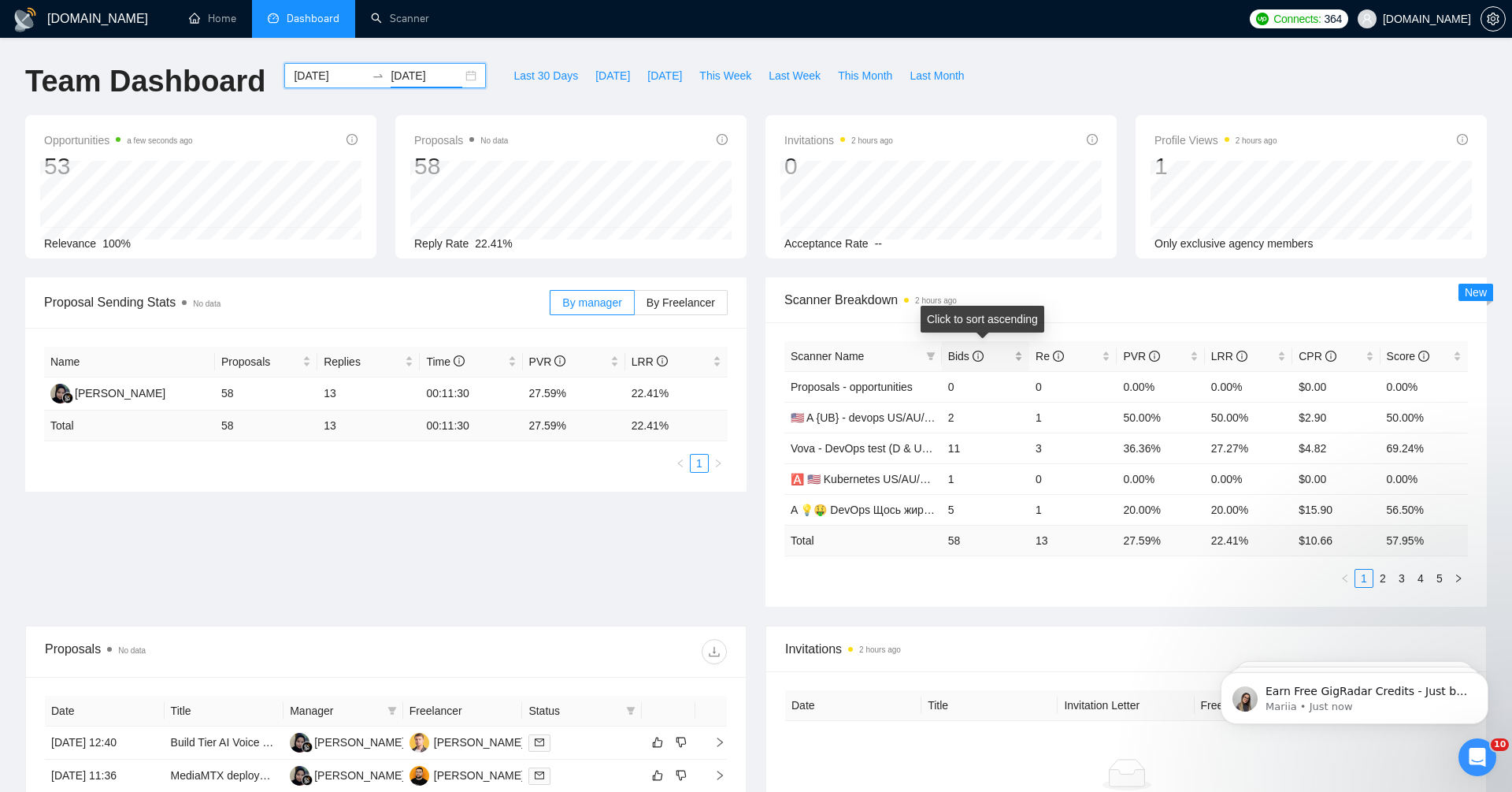
click at [952, 350] on span "Bids" at bounding box center [965, 355] width 35 height 12
click at [936, 350] on span at bounding box center [930, 356] width 16 height 24
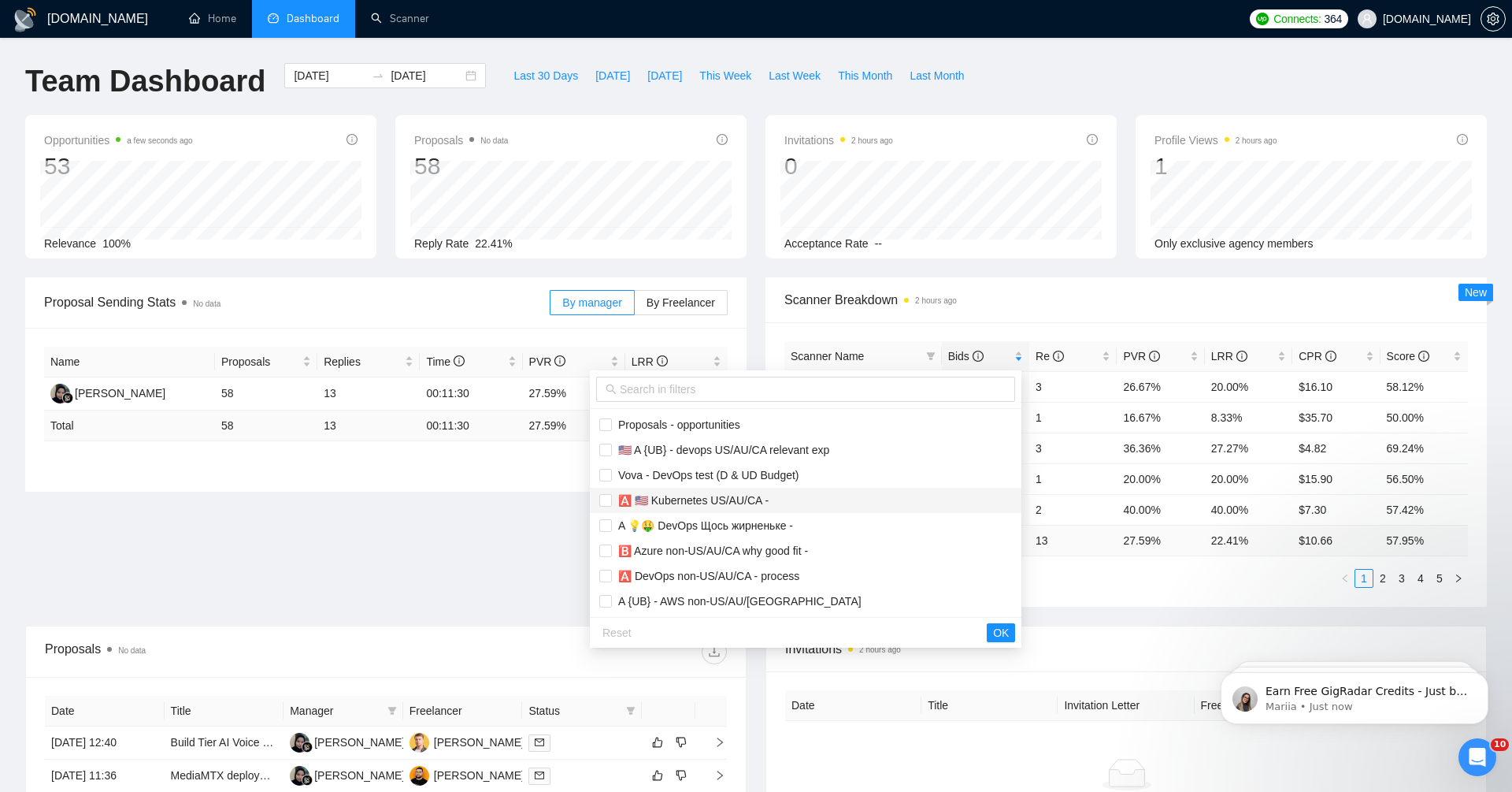
scroll to position [328, 0]
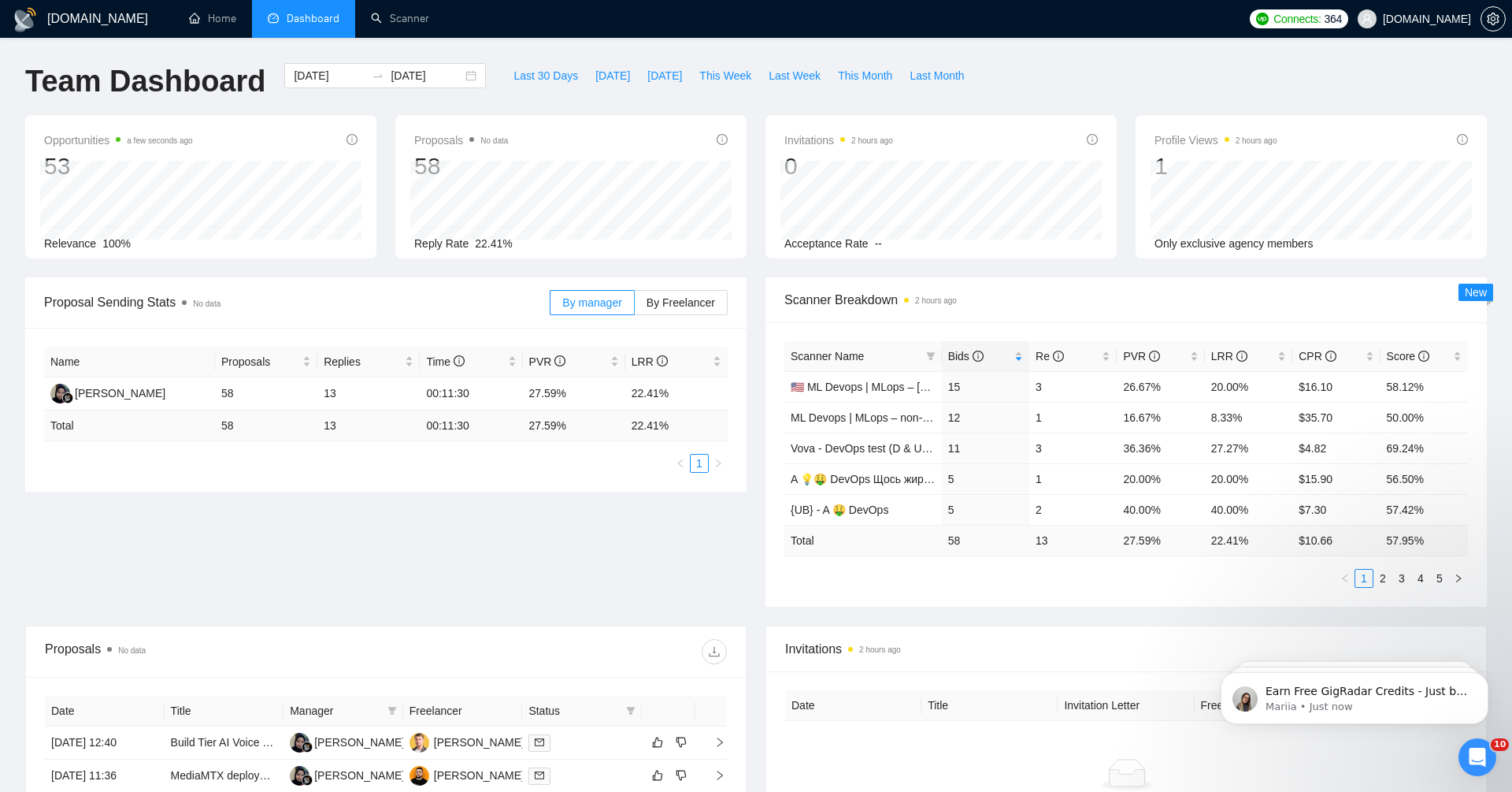
click at [495, 595] on div "Proposal Sending Stats No data By manager By Freelancer Name Proposals Replies …" at bounding box center [756, 452] width 1481 height 349
click at [331, 70] on input "[DATE]" at bounding box center [330, 75] width 72 height 17
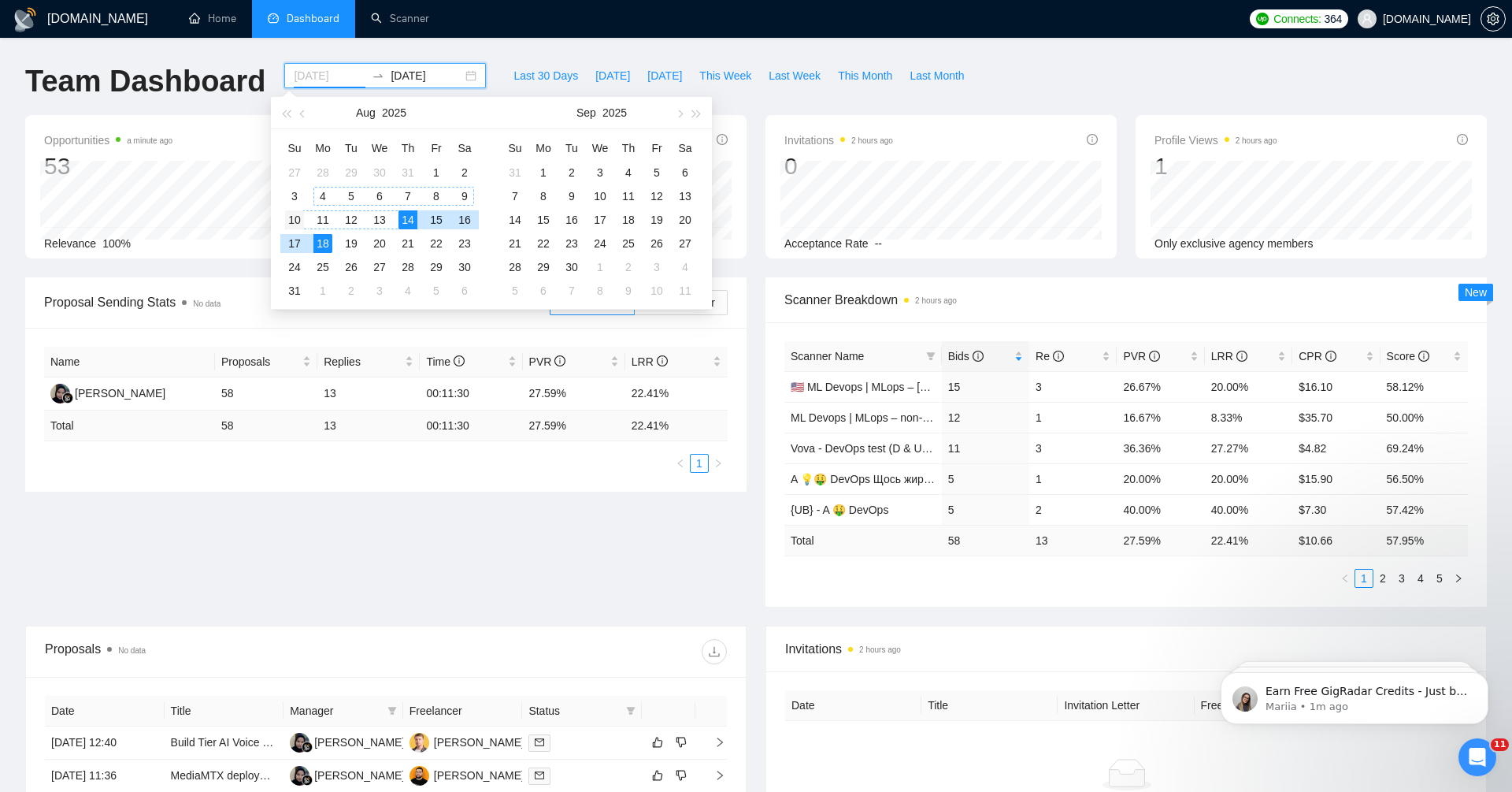
type input "[DATE]"
click at [295, 219] on div "10" at bounding box center [295, 219] width 19 height 19
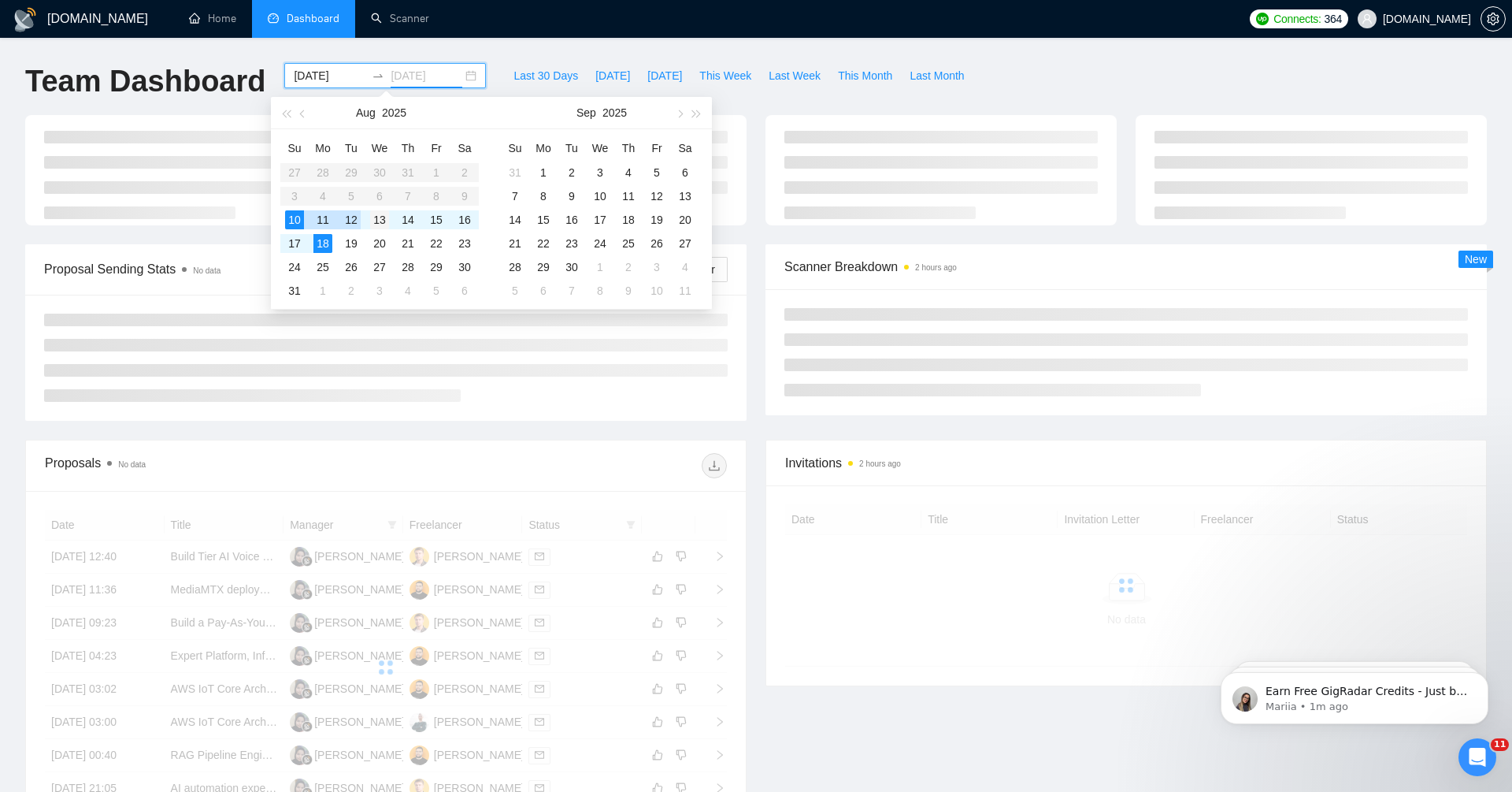
type input "[DATE]"
click at [386, 223] on div "13" at bounding box center [379, 219] width 19 height 19
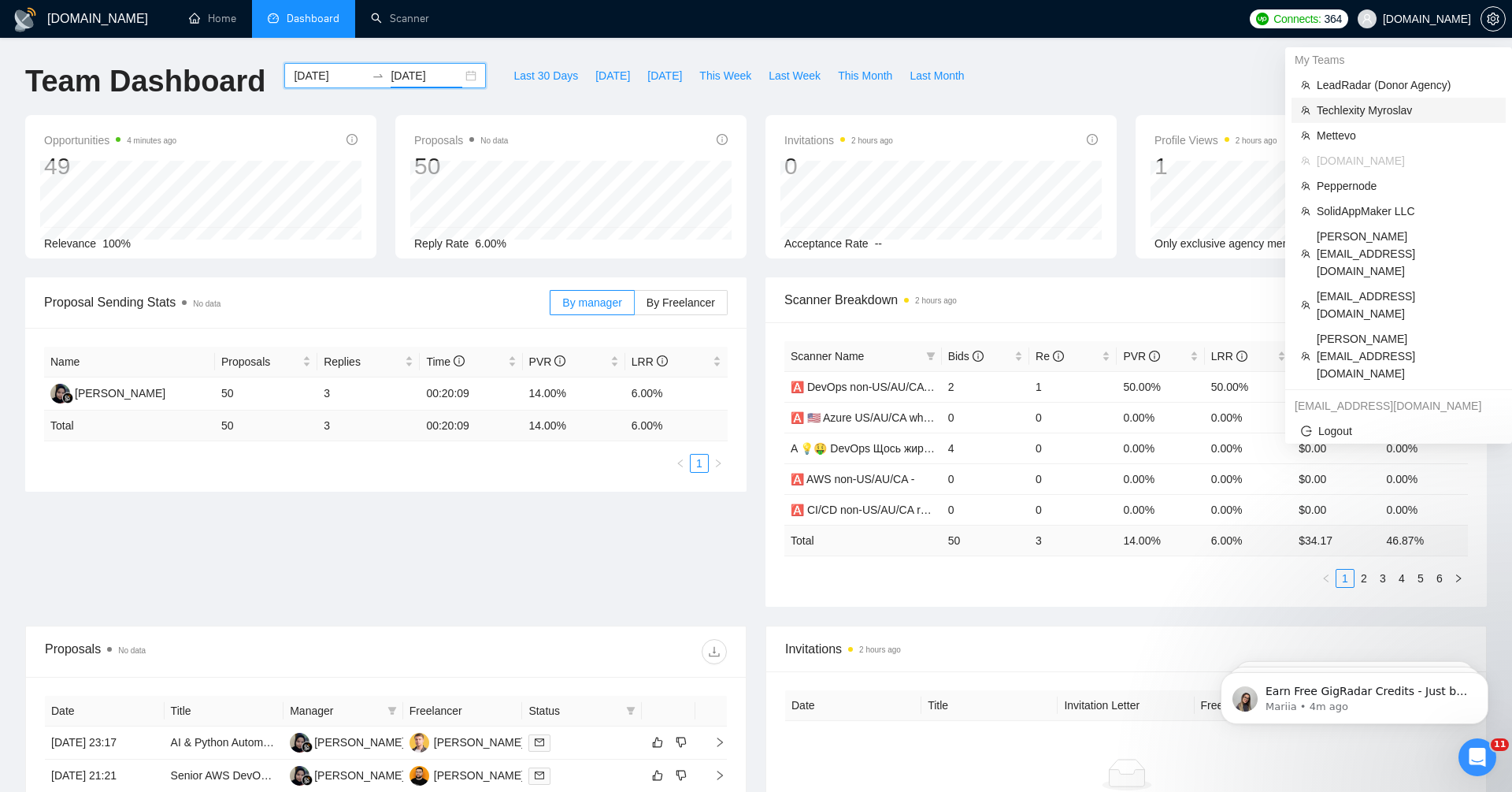
click at [1359, 105] on span "Techlexity Myroslav" at bounding box center [1407, 110] width 180 height 17
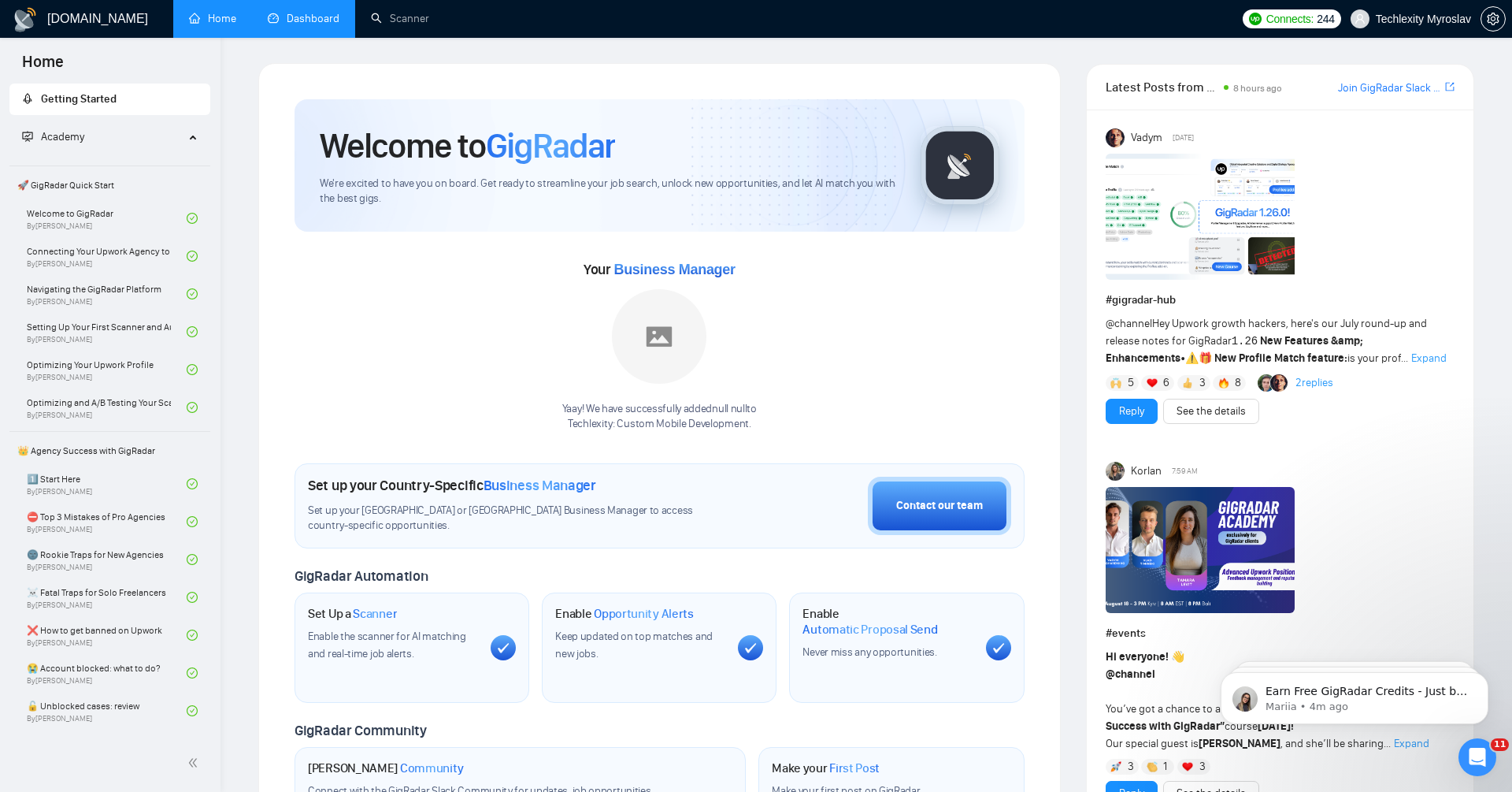
click at [304, 21] on link "Dashboard" at bounding box center [304, 18] width 72 height 13
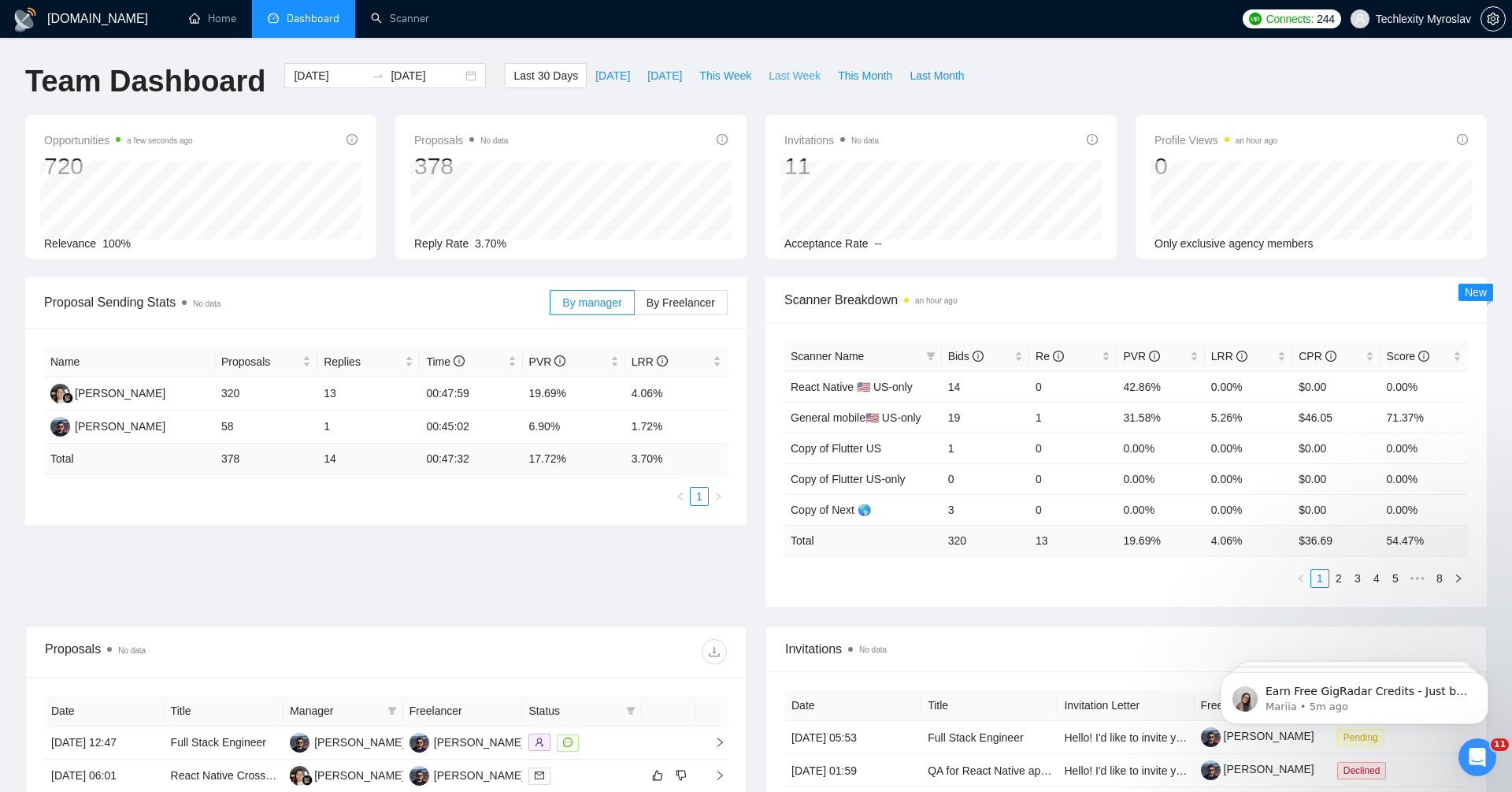
click at [790, 71] on span "Last Week" at bounding box center [795, 75] width 52 height 17
type input "[DATE]"
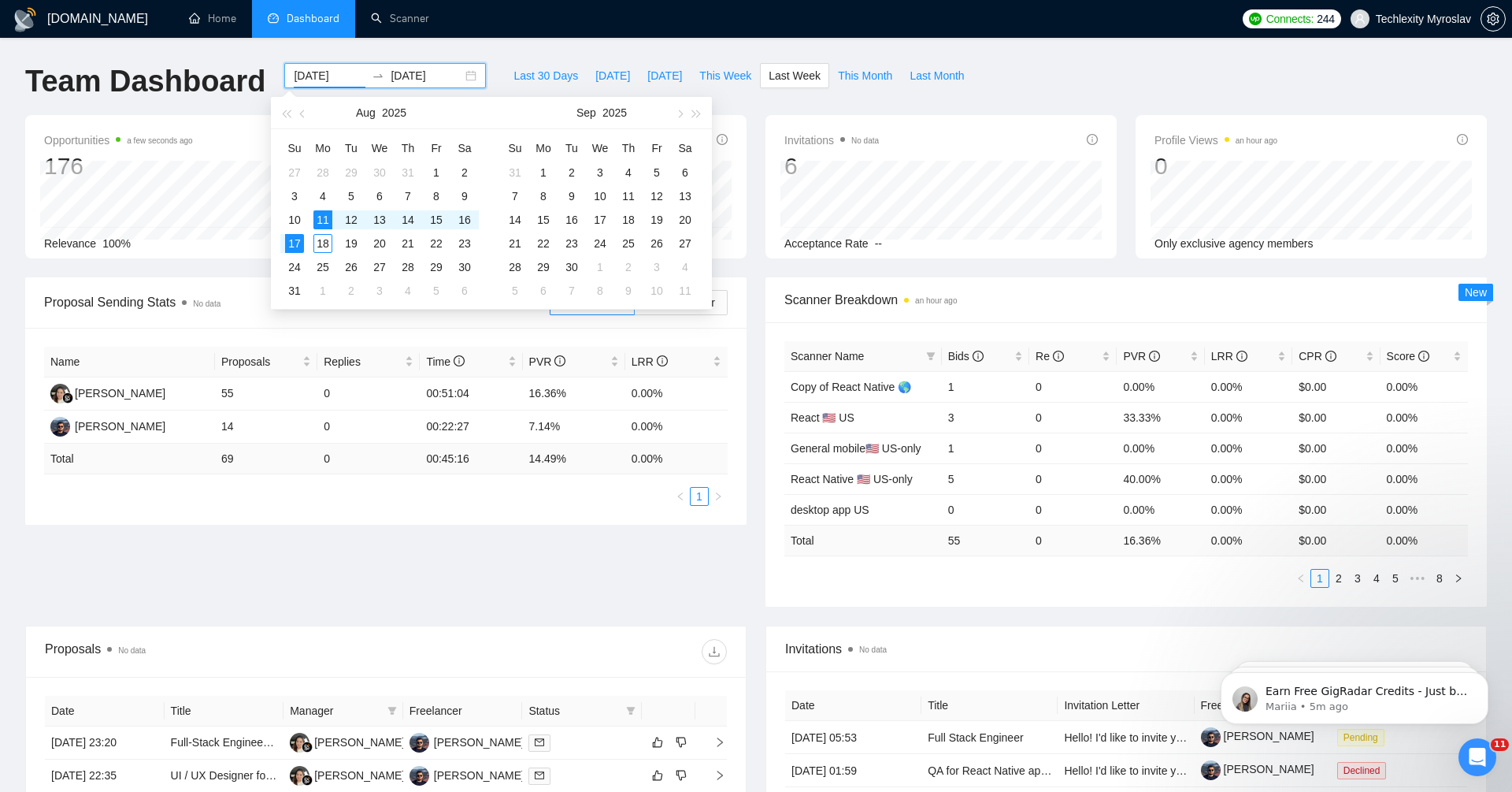
click at [323, 79] on input "[DATE]" at bounding box center [330, 75] width 72 height 17
type input "[DATE]"
click at [632, 547] on div "Proposal Sending Stats No data By manager By Freelancer Name Proposals Replies …" at bounding box center [756, 452] width 1481 height 349
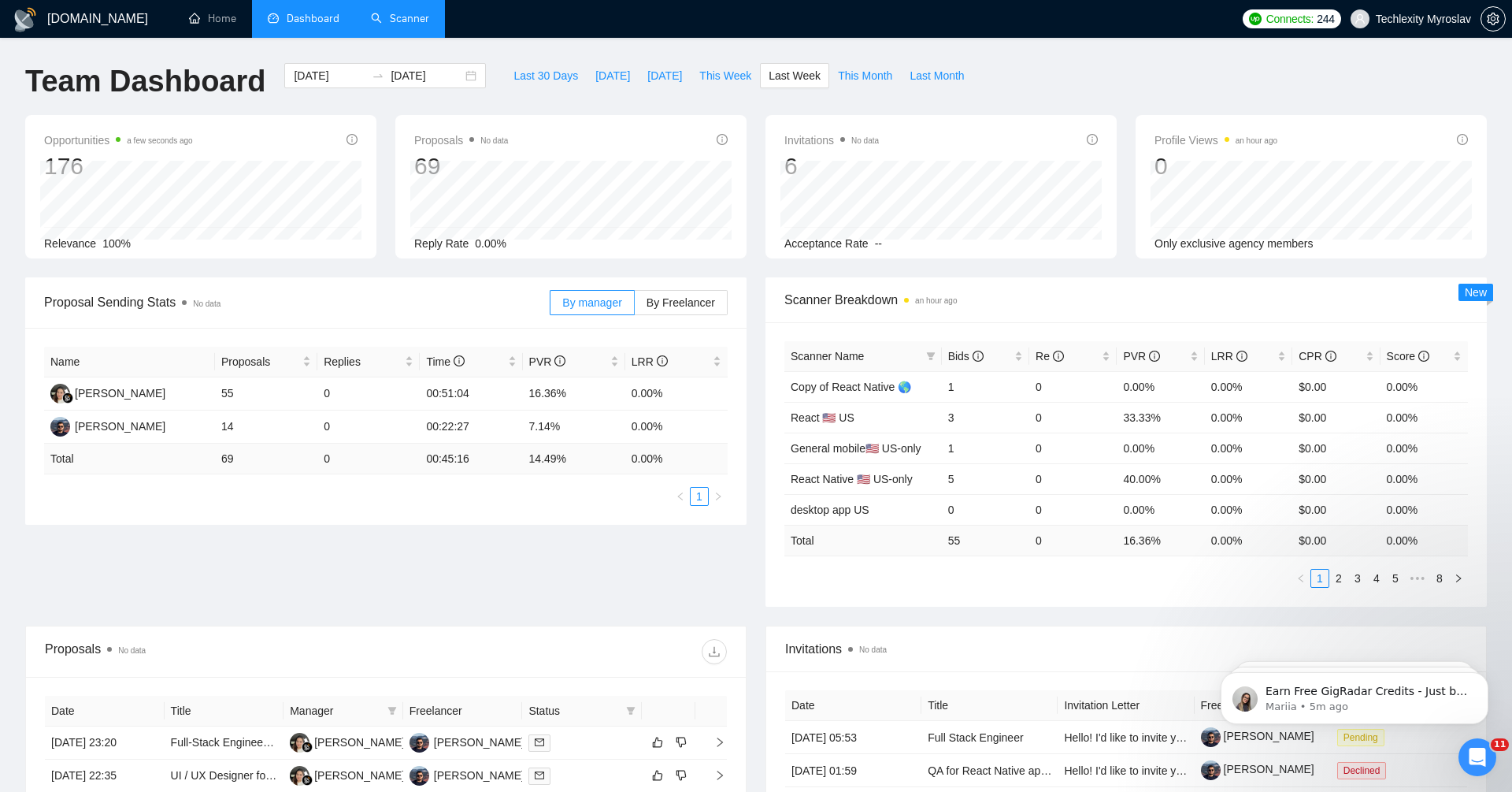
click at [411, 25] on link "Scanner" at bounding box center [399, 18] width 58 height 13
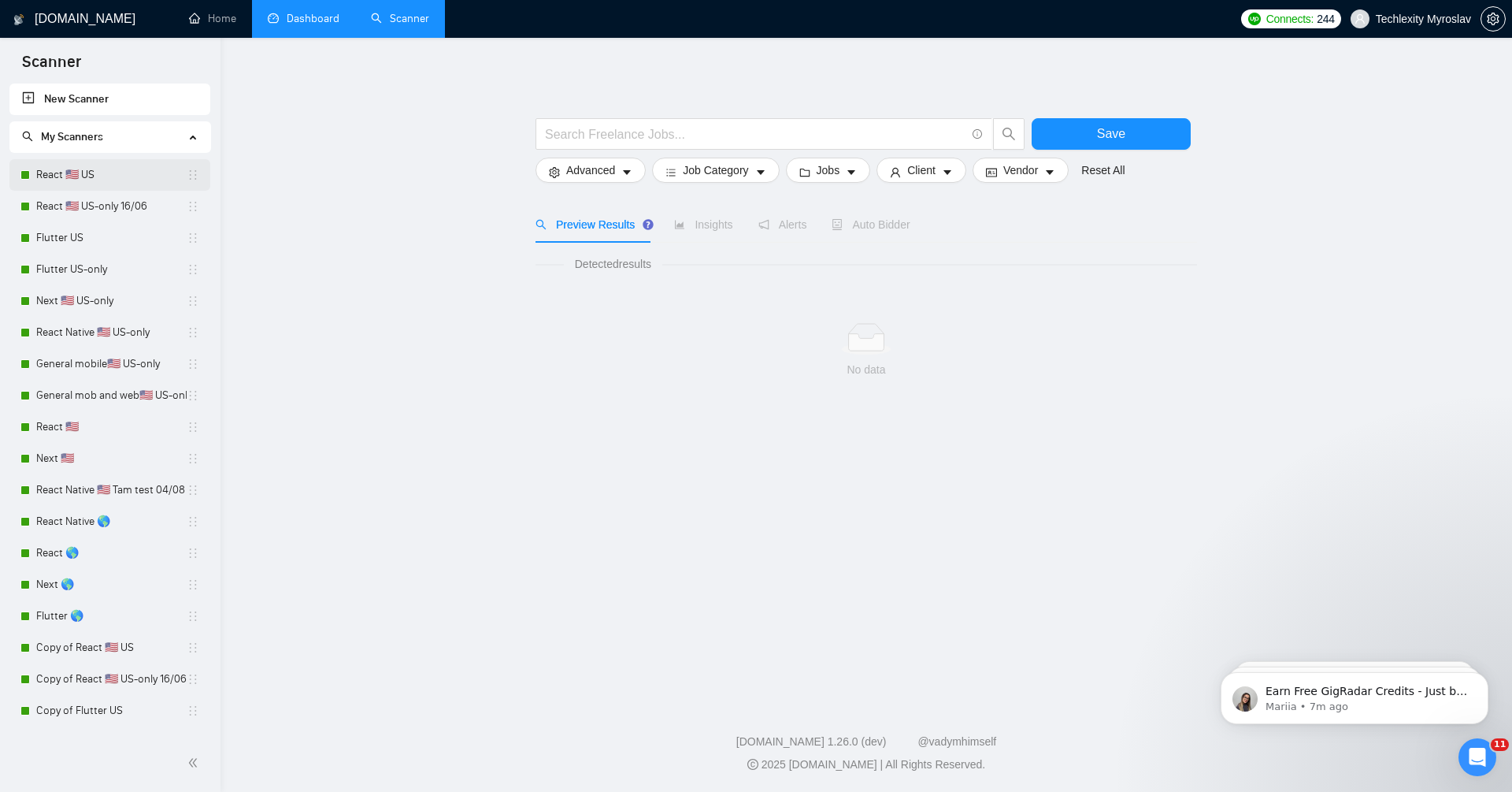
click at [106, 179] on link "React 🇺🇸 US" at bounding box center [111, 174] width 151 height 32
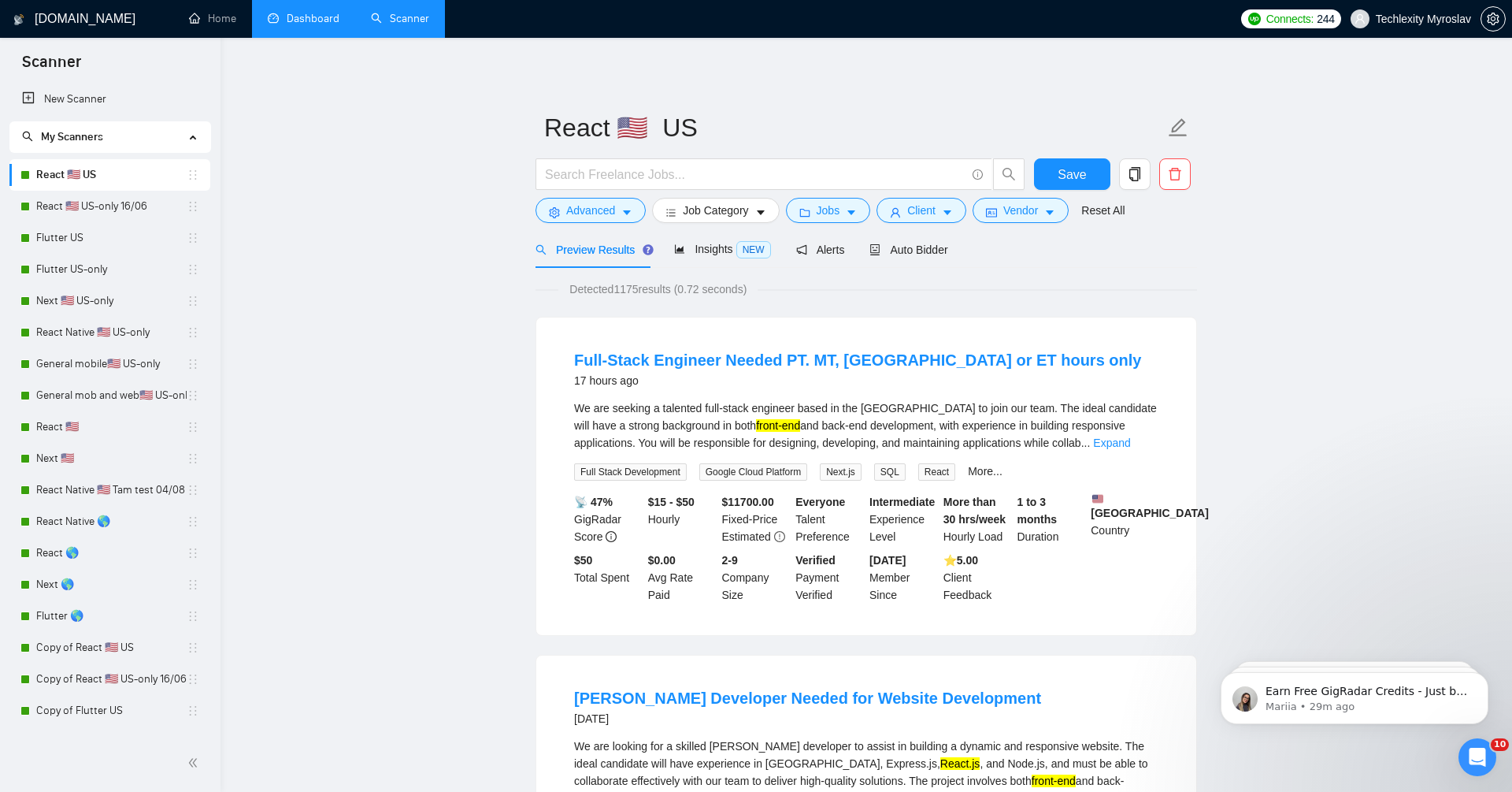
click at [313, 25] on link "Dashboard" at bounding box center [304, 18] width 72 height 13
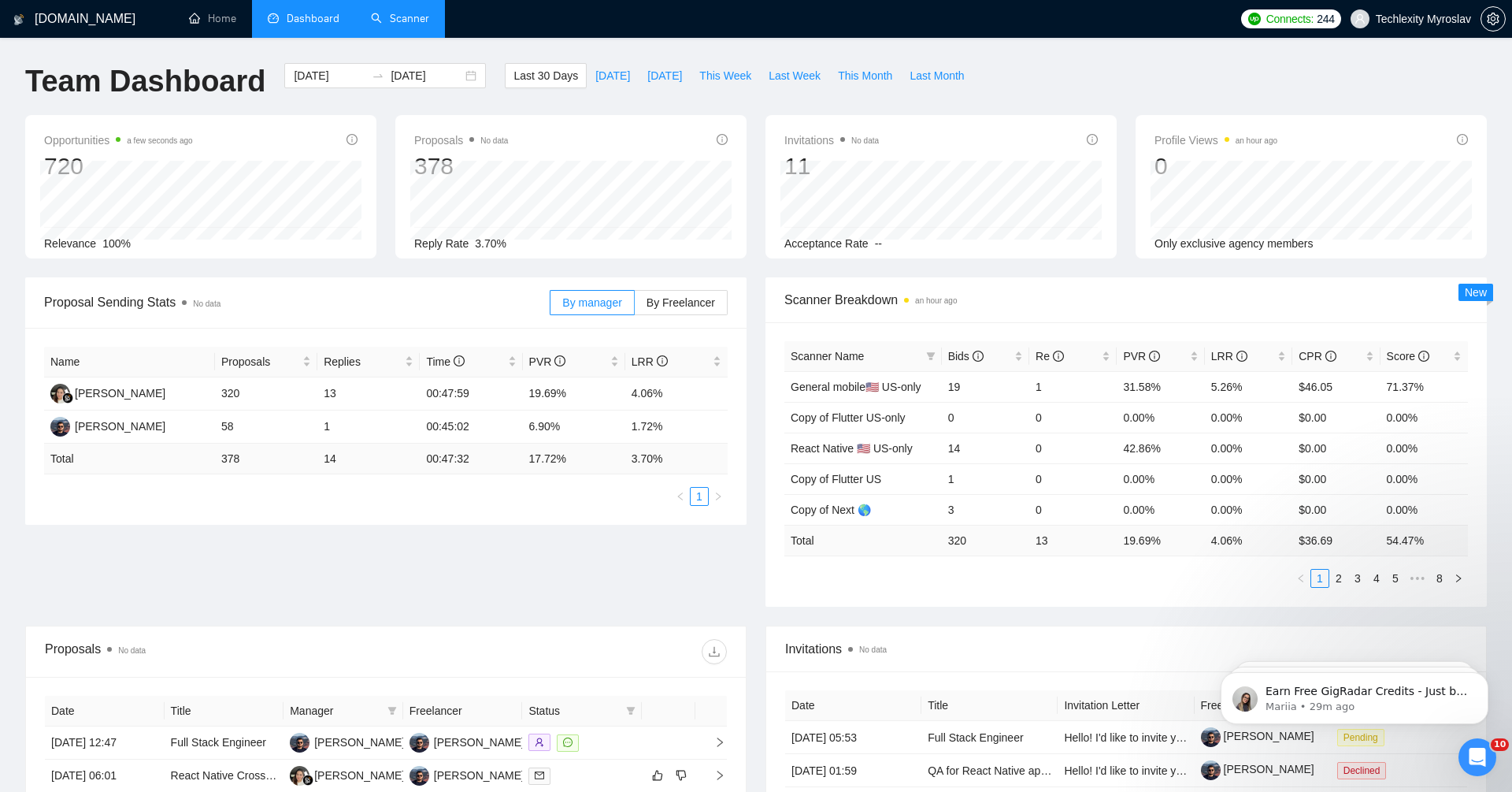
click at [421, 25] on link "Scanner" at bounding box center [399, 18] width 58 height 13
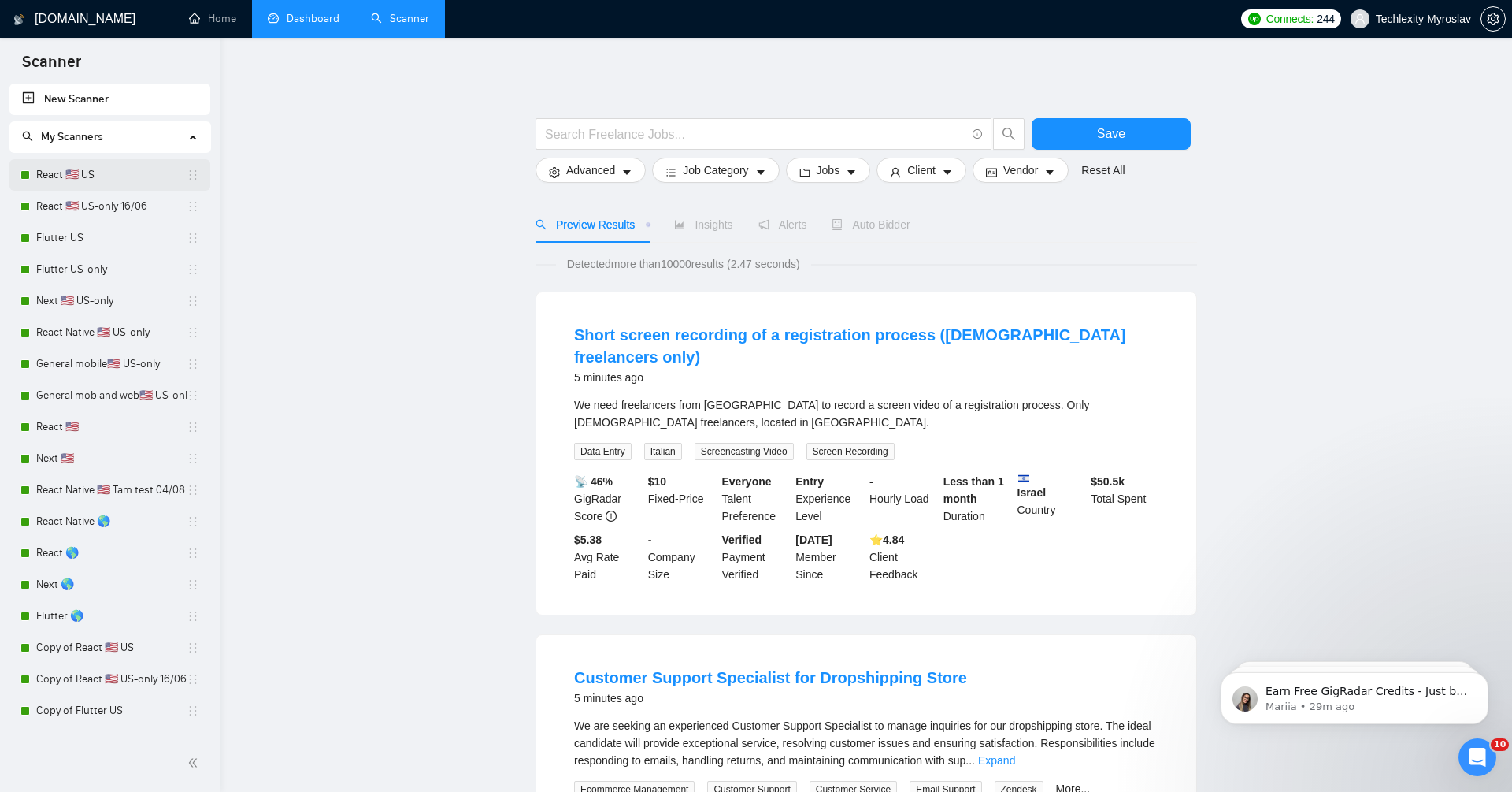
click at [108, 169] on link "React 🇺🇸 US" at bounding box center [111, 174] width 151 height 32
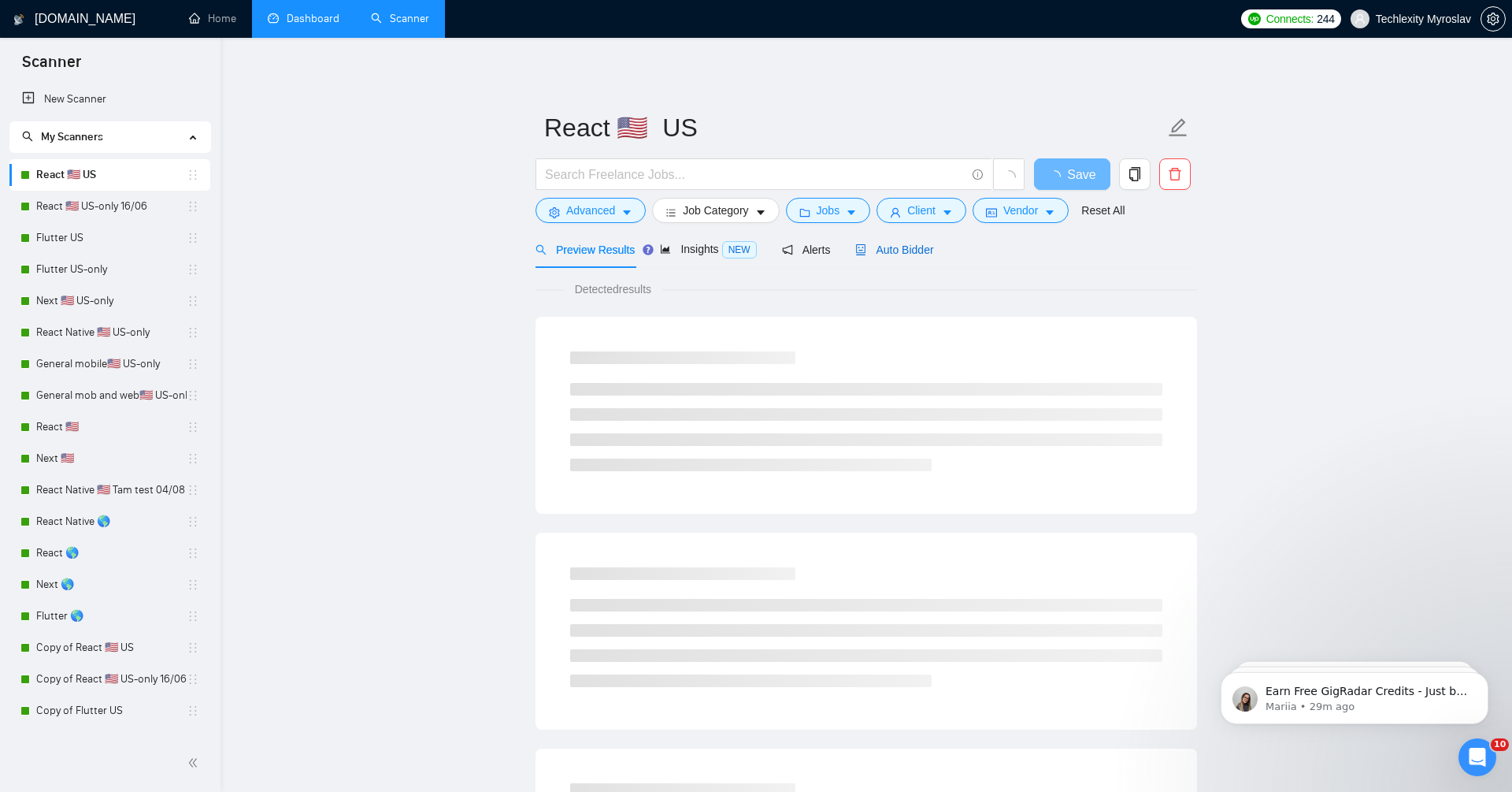
click at [912, 254] on span "Auto Bidder" at bounding box center [894, 249] width 78 height 12
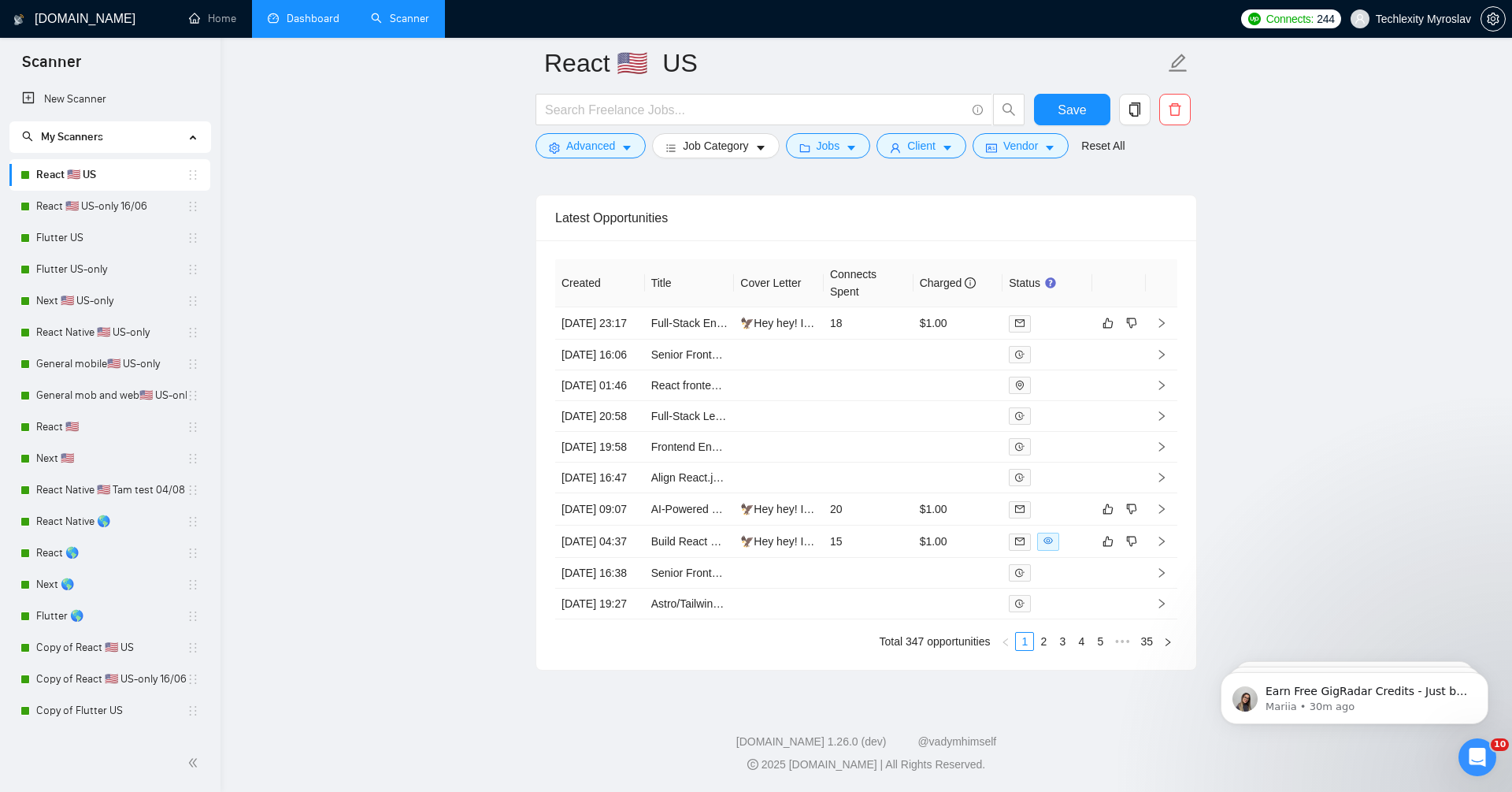
scroll to position [4232, 0]
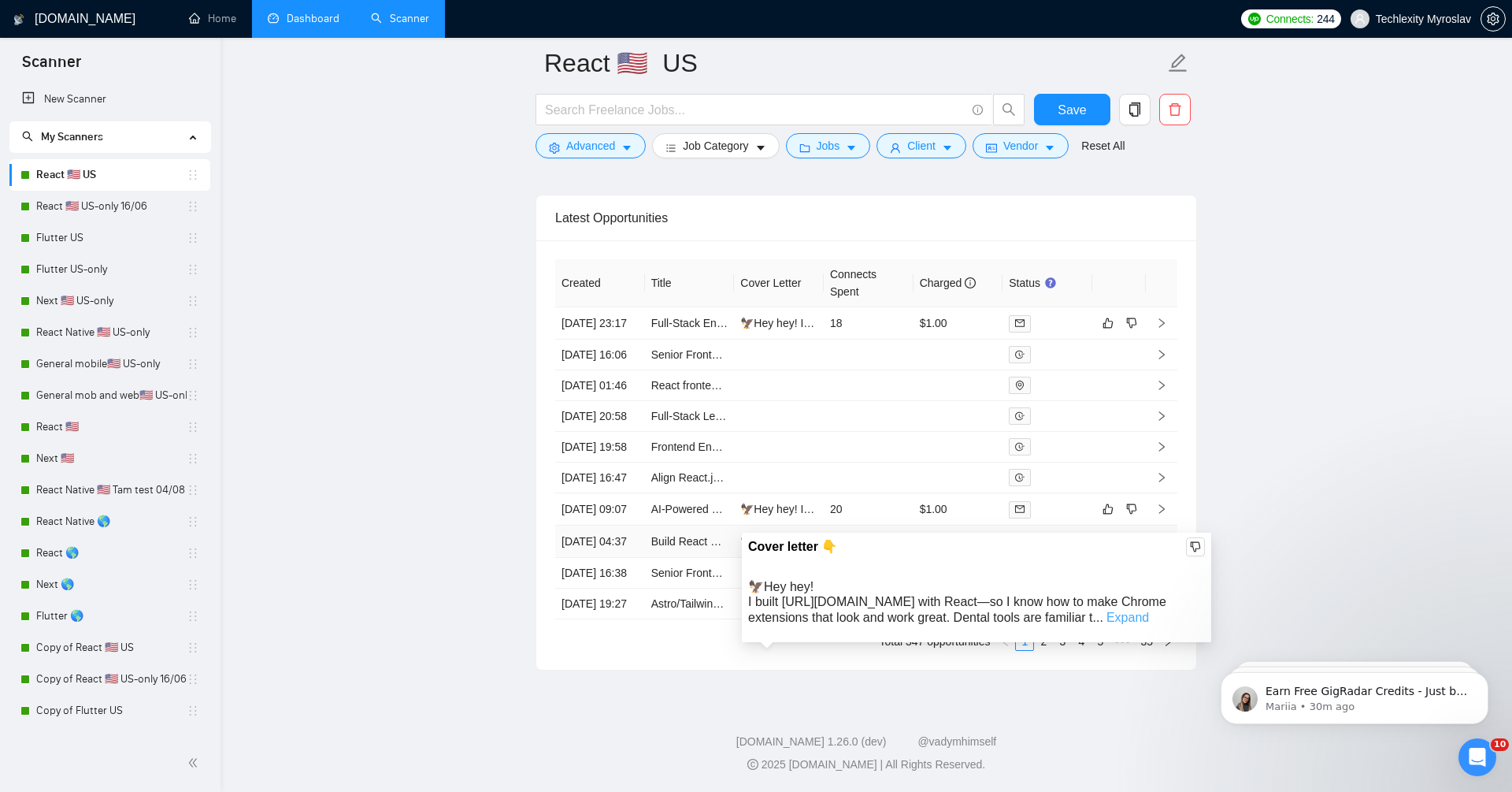
click at [1149, 610] on link "Expand" at bounding box center [1128, 617] width 43 height 13
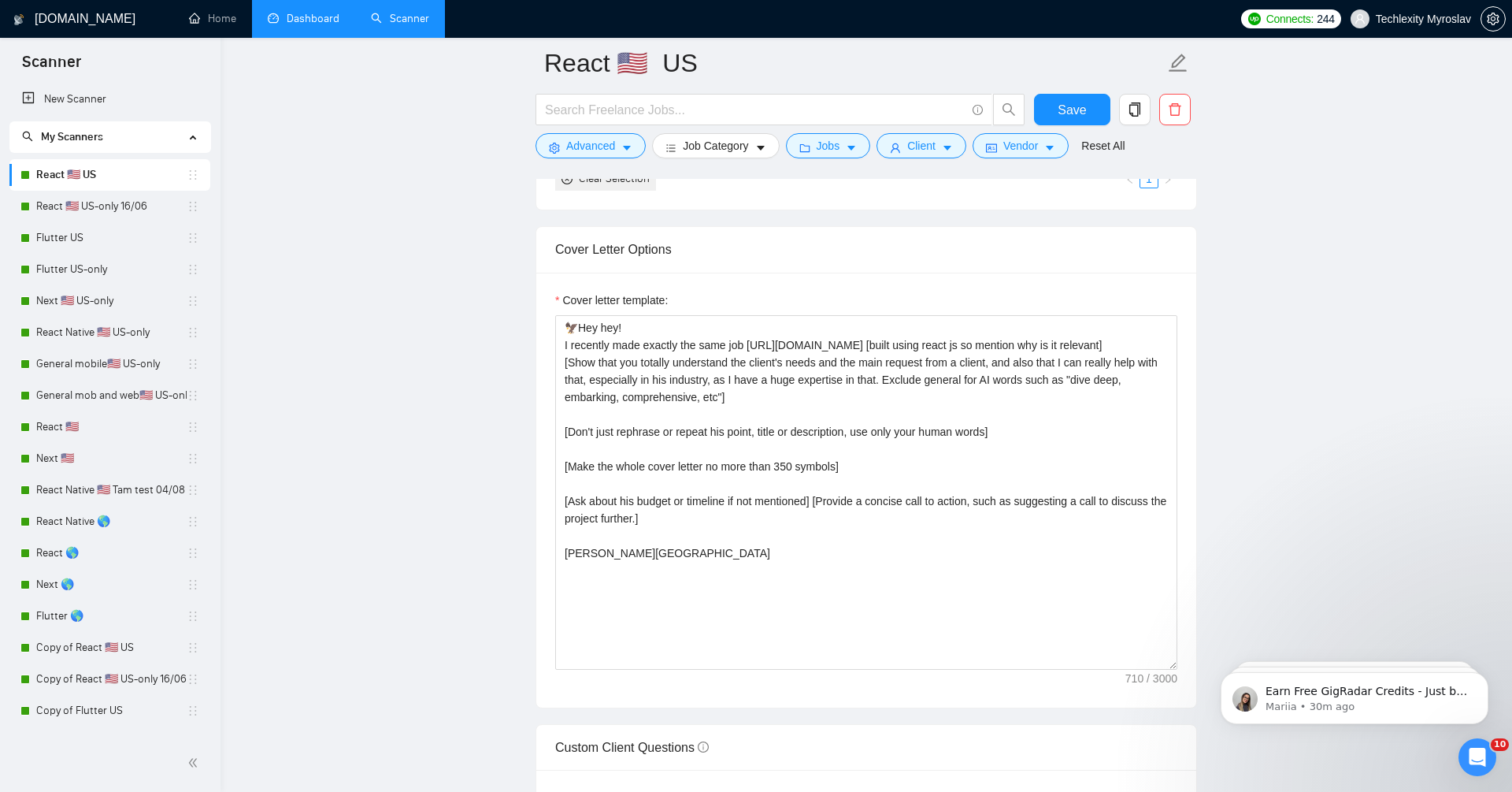
scroll to position [1837, 0]
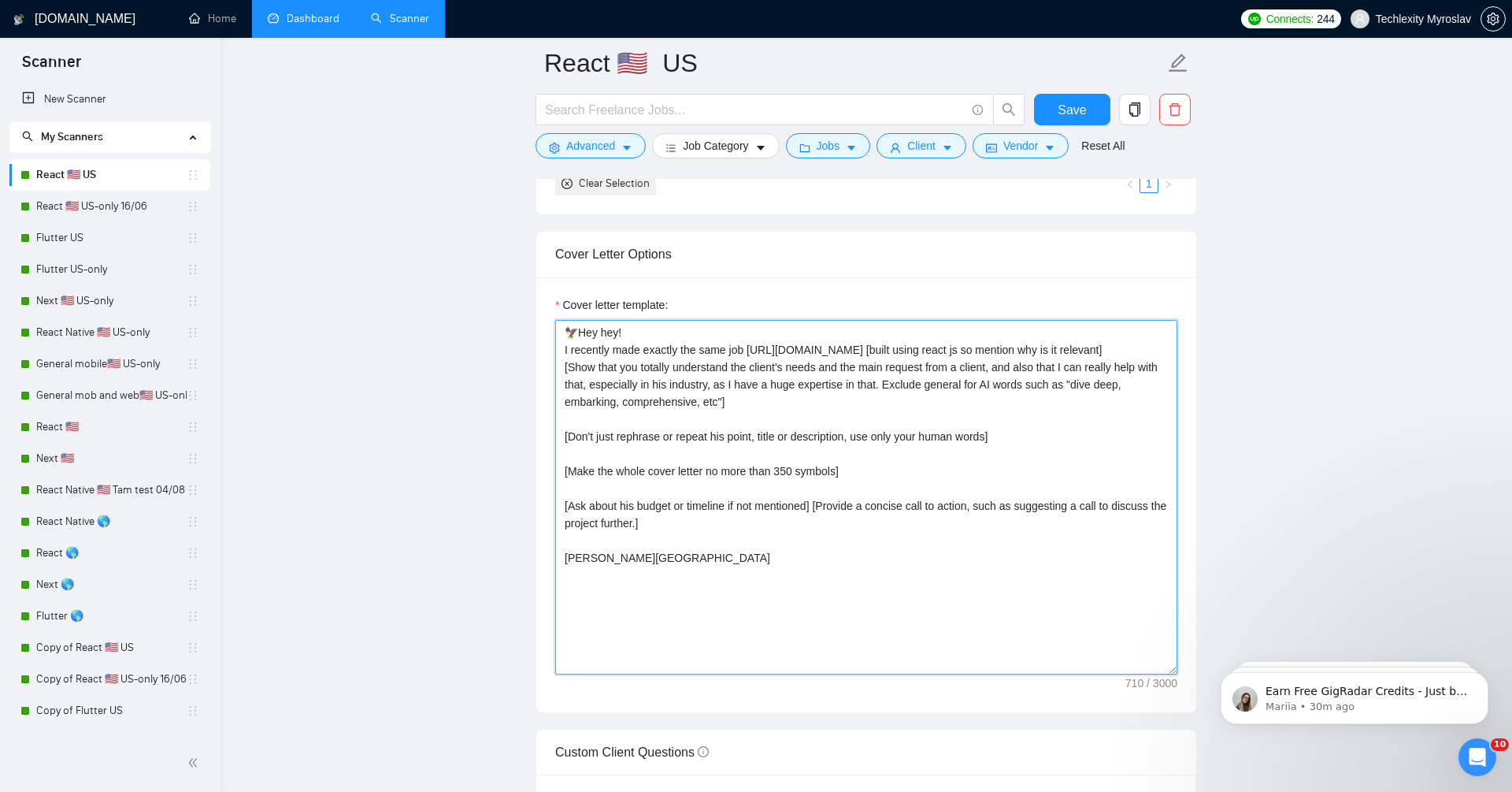
click at [965, 393] on textarea "🦅Hey hey! I recently made exactly the same job [URL][DOMAIN_NAME] [built using …" at bounding box center [866, 497] width 623 height 354
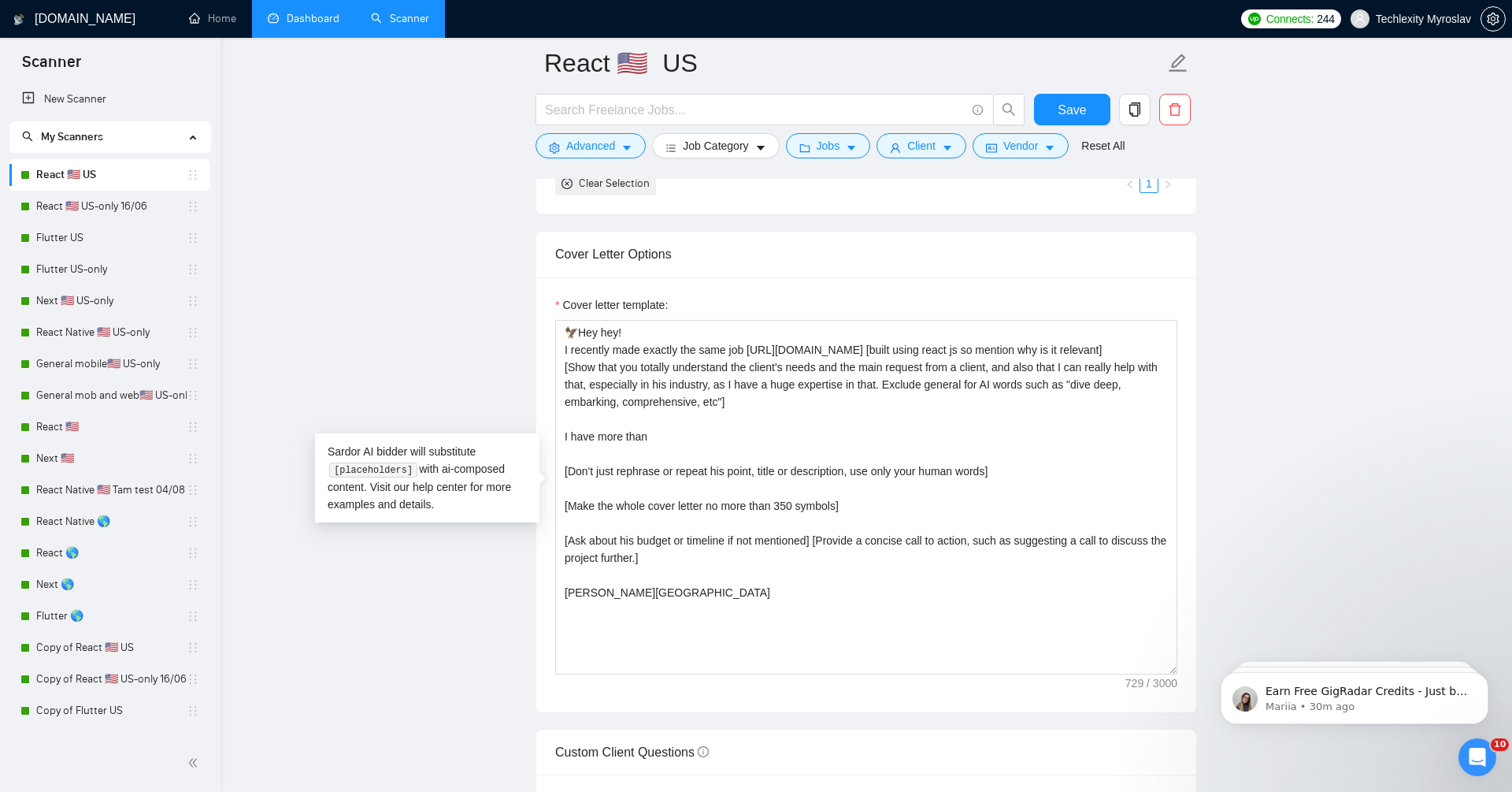
click at [307, 25] on link "Dashboard" at bounding box center [304, 18] width 72 height 13
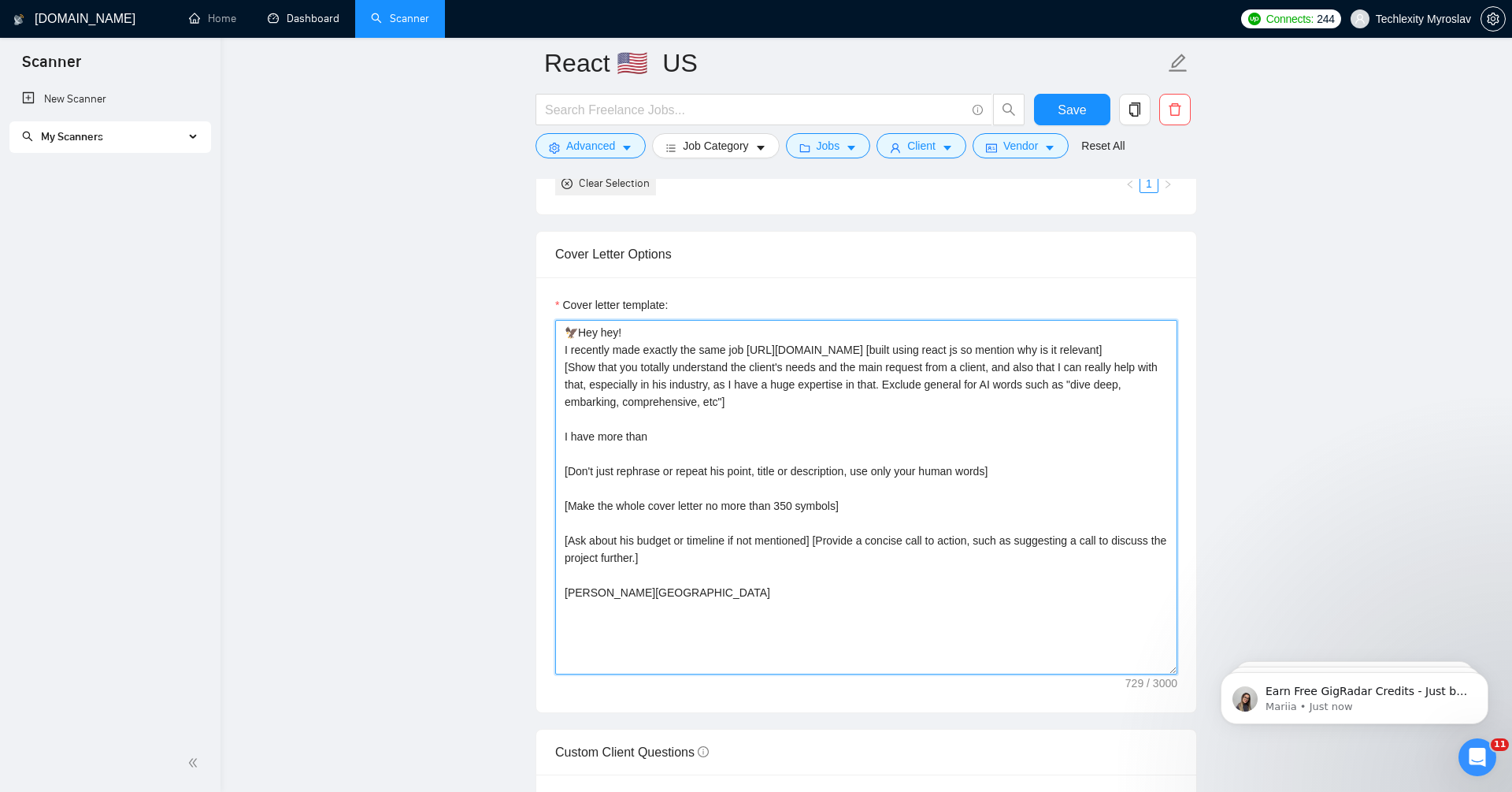
click at [770, 438] on textarea "🦅Hey hey! I recently made exactly the same job [URL][DOMAIN_NAME] [built using …" at bounding box center [866, 497] width 623 height 354
click at [755, 424] on textarea "🦅Hey hey! I recently made exactly the same job [URL][DOMAIN_NAME] [built using …" at bounding box center [866, 497] width 623 height 354
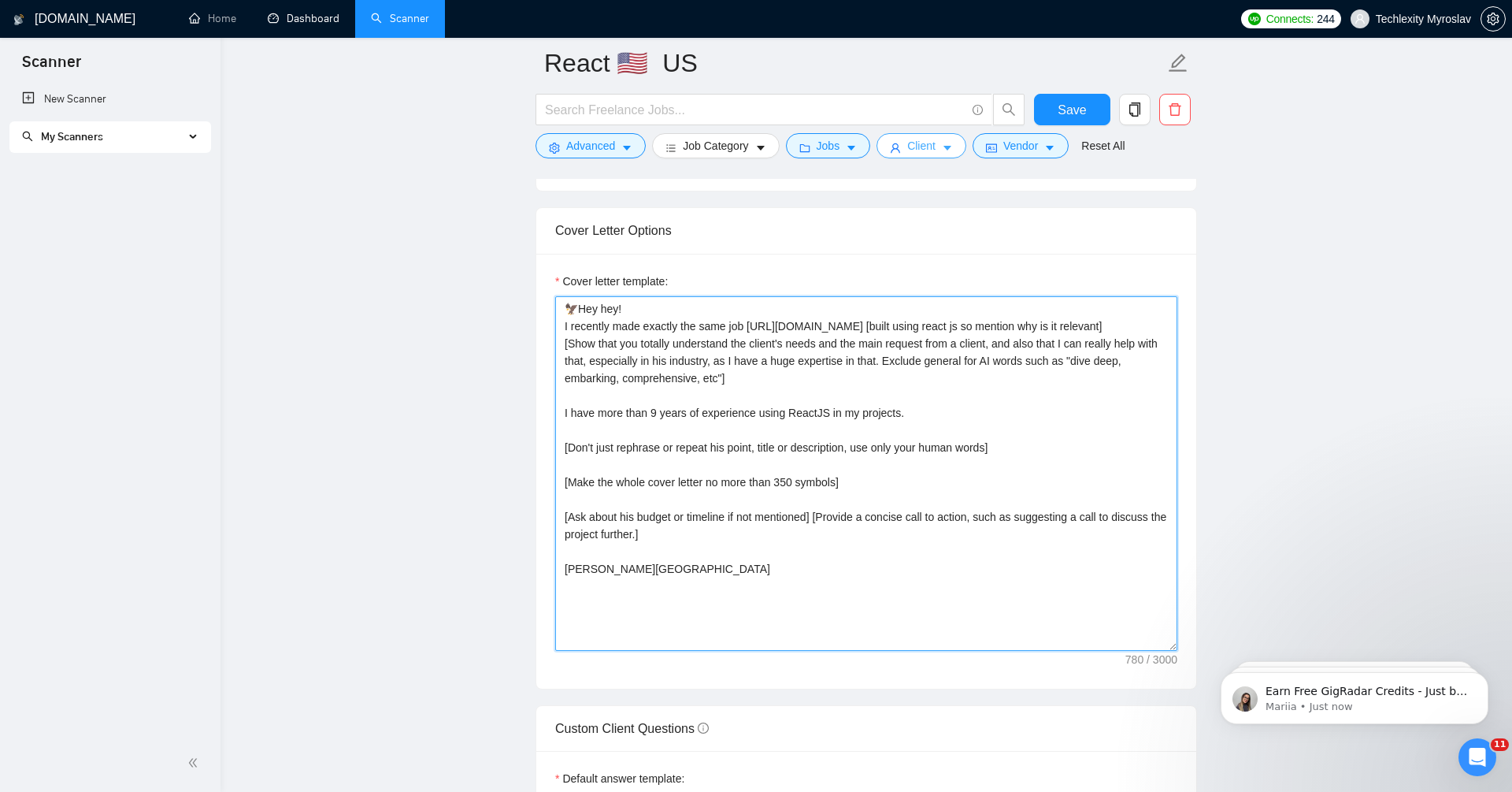
scroll to position [1790, 0]
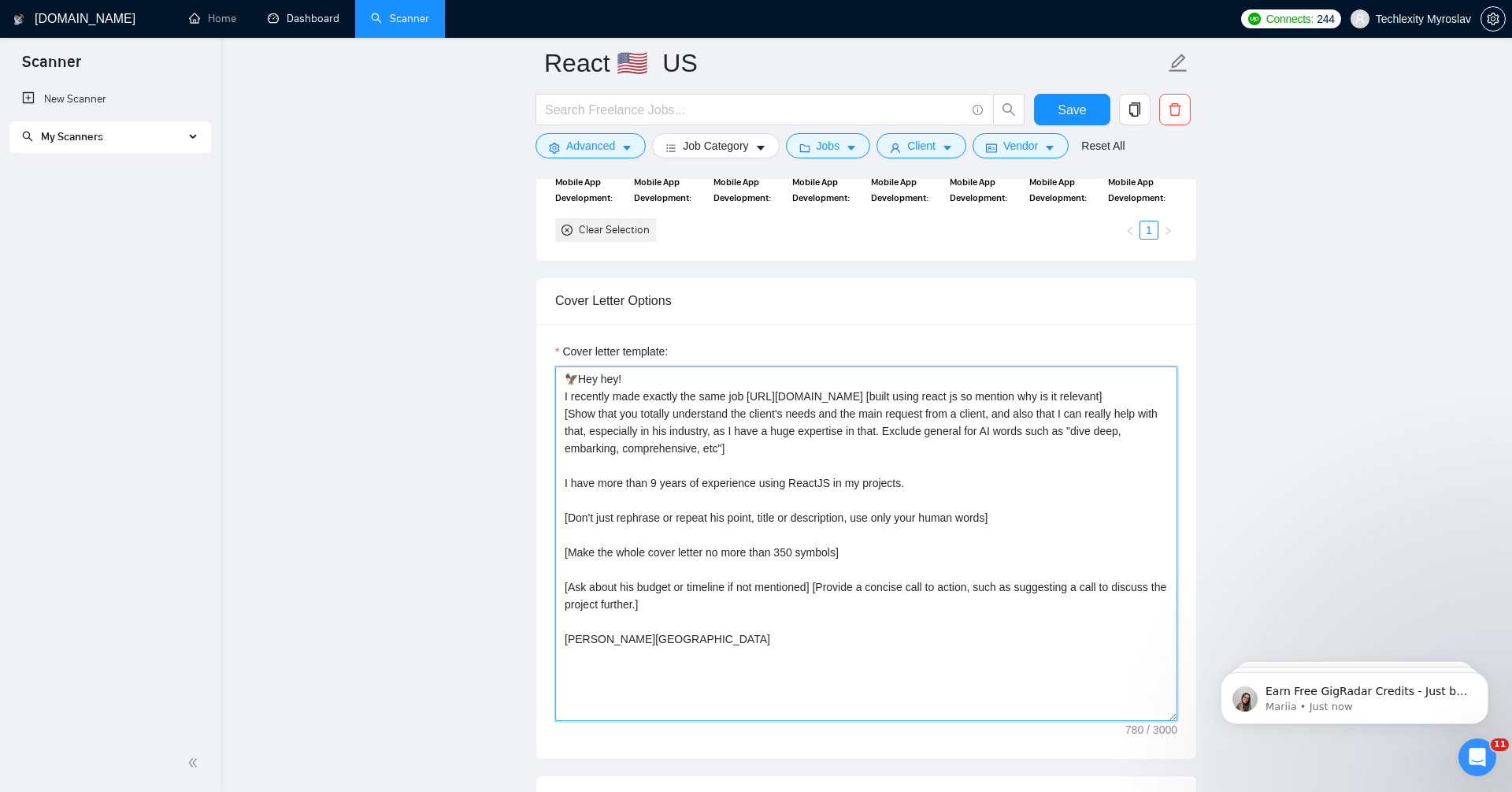
click at [916, 467] on textarea "🦅Hey hey! I recently made exactly the same job [URL][DOMAIN_NAME] [built using …" at bounding box center [866, 543] width 623 height 354
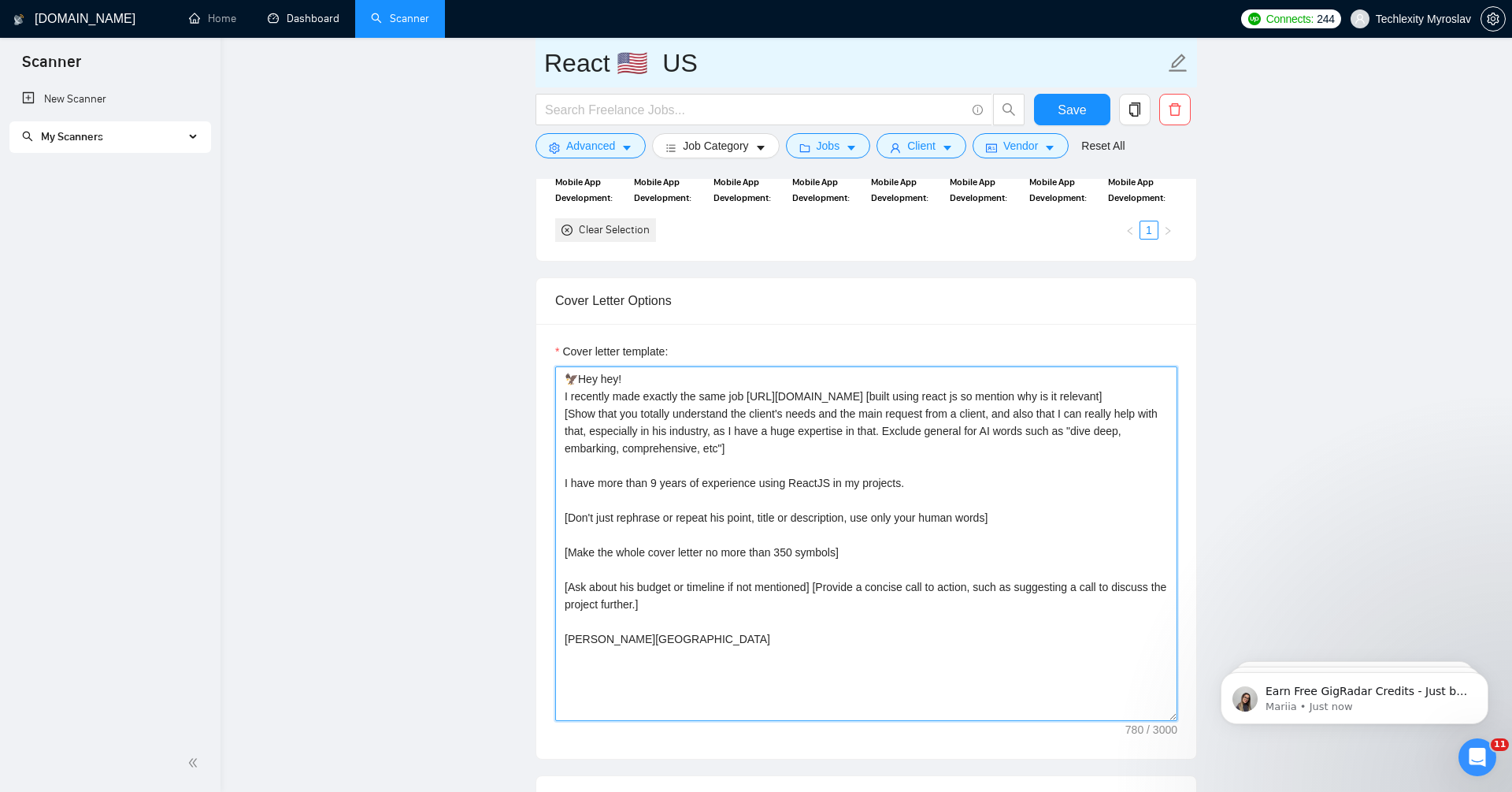
type textarea "🦅Hey hey! I recently made exactly the same job [URL][DOMAIN_NAME] [built using …"
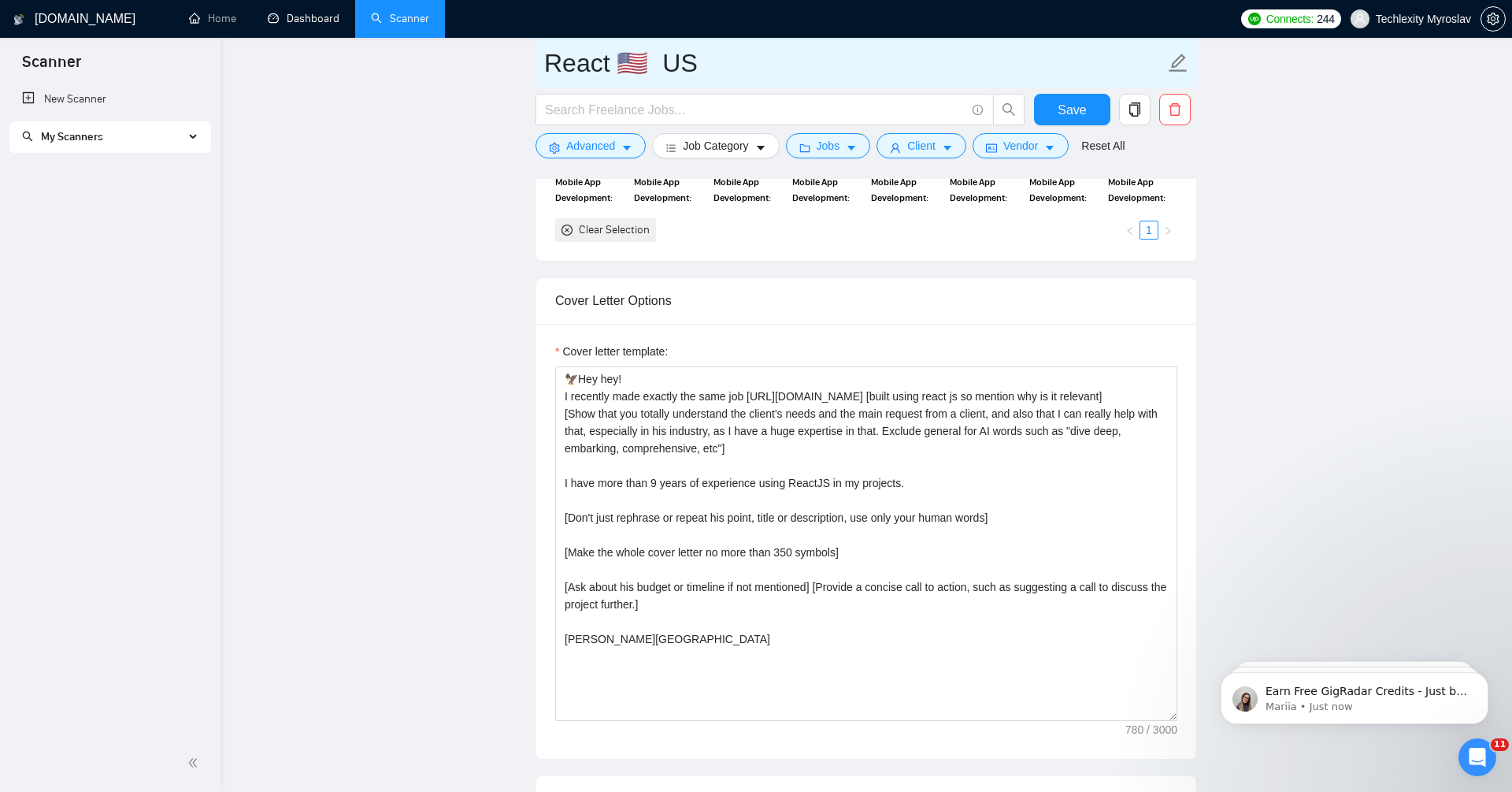
click at [862, 61] on input "React 🇺🇸 US" at bounding box center [854, 63] width 621 height 39
type input "React 🇺🇸 US 18/08"
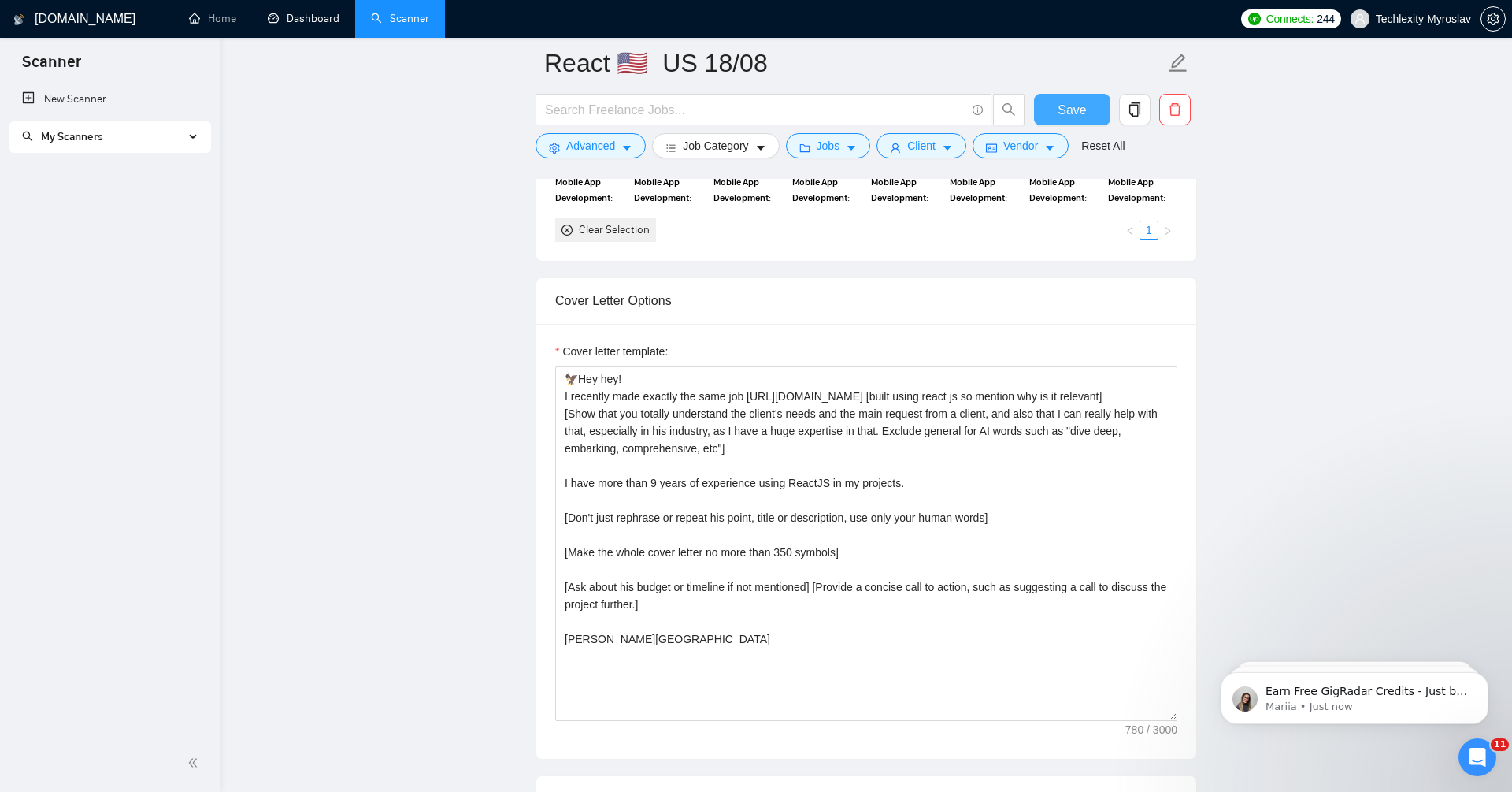
click at [1082, 113] on span "Save" at bounding box center [1072, 110] width 29 height 20
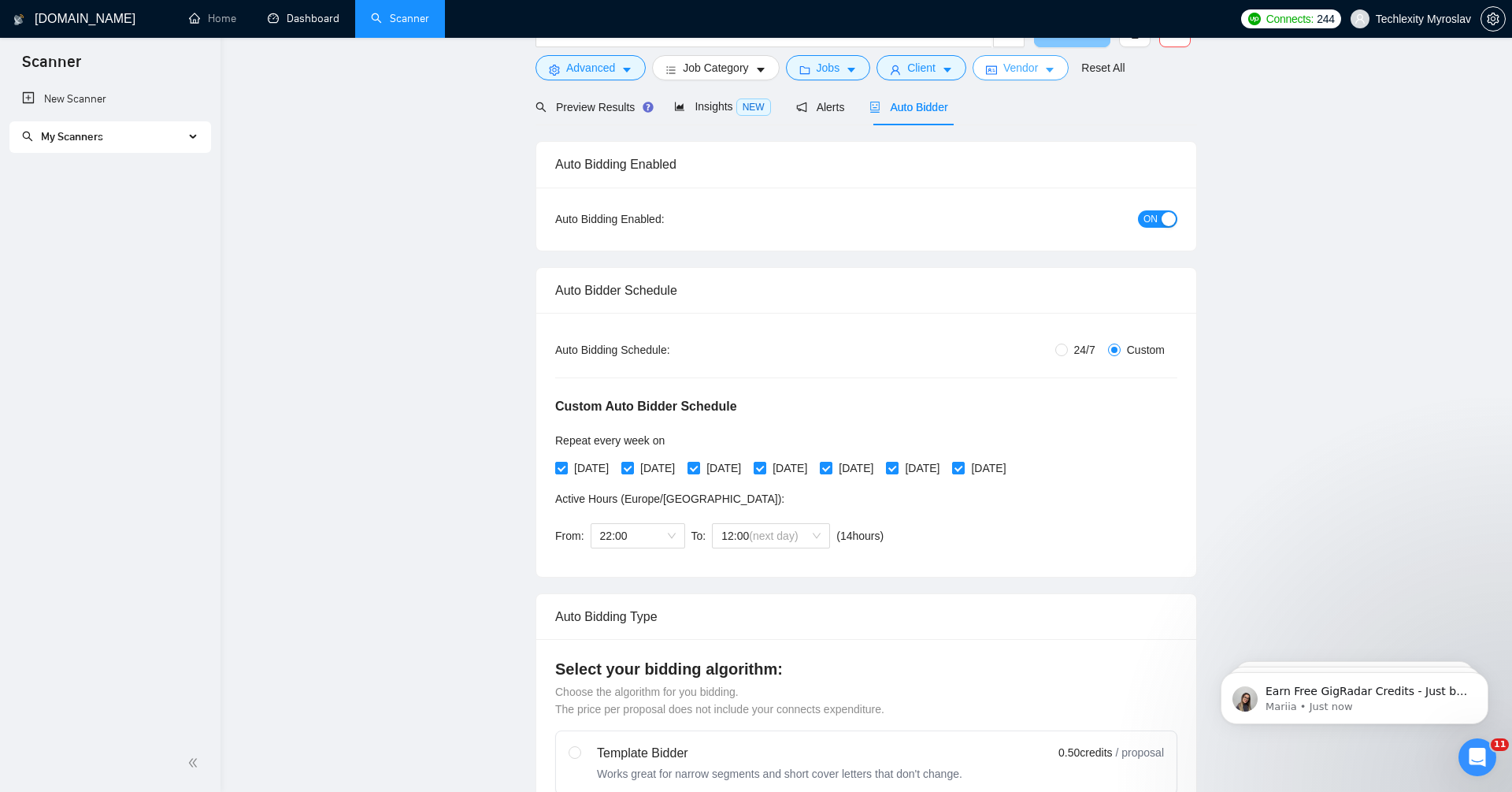
scroll to position [0, 0]
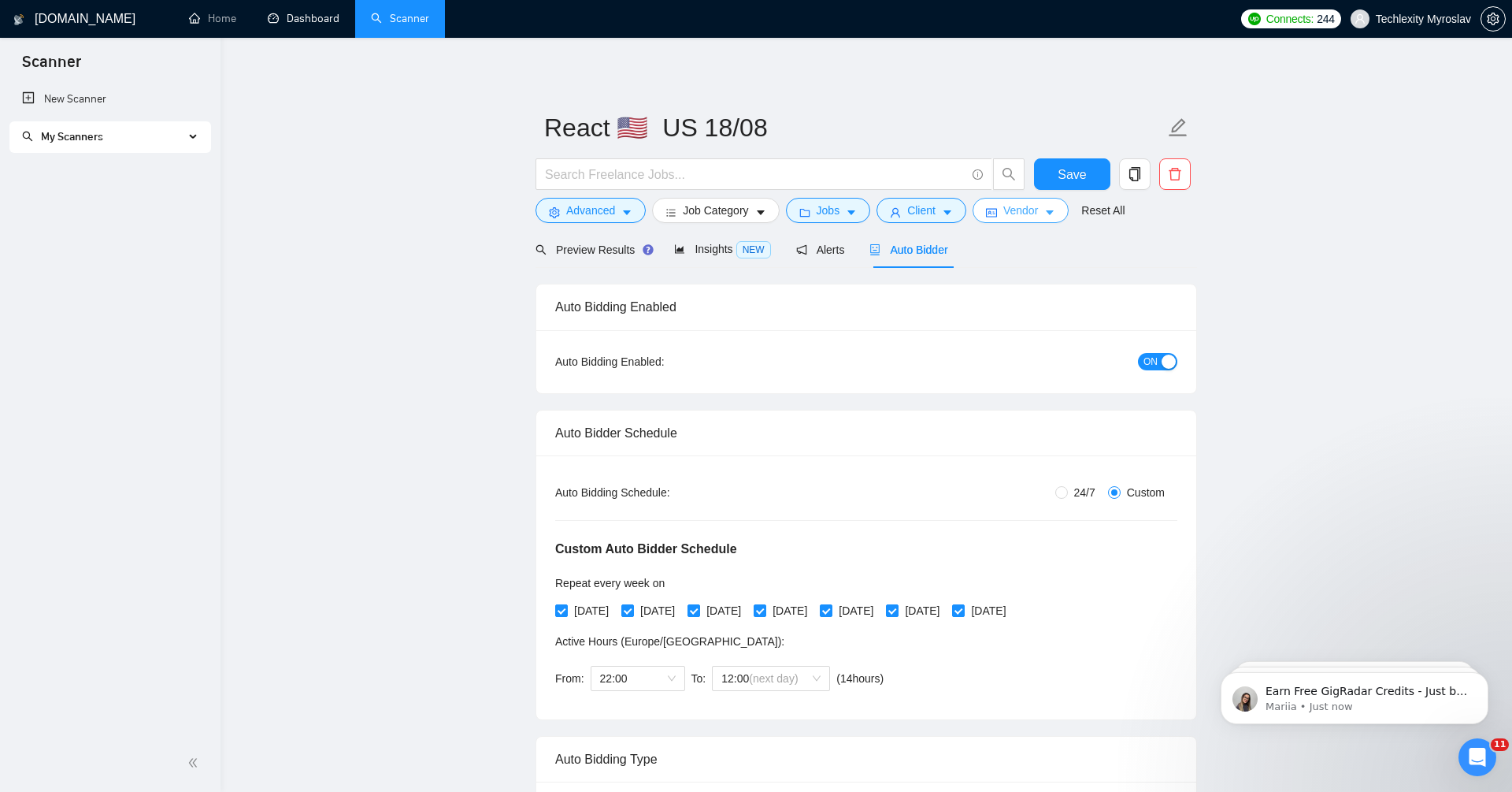
click at [1030, 208] on span "Vendor" at bounding box center [1021, 209] width 34 height 17
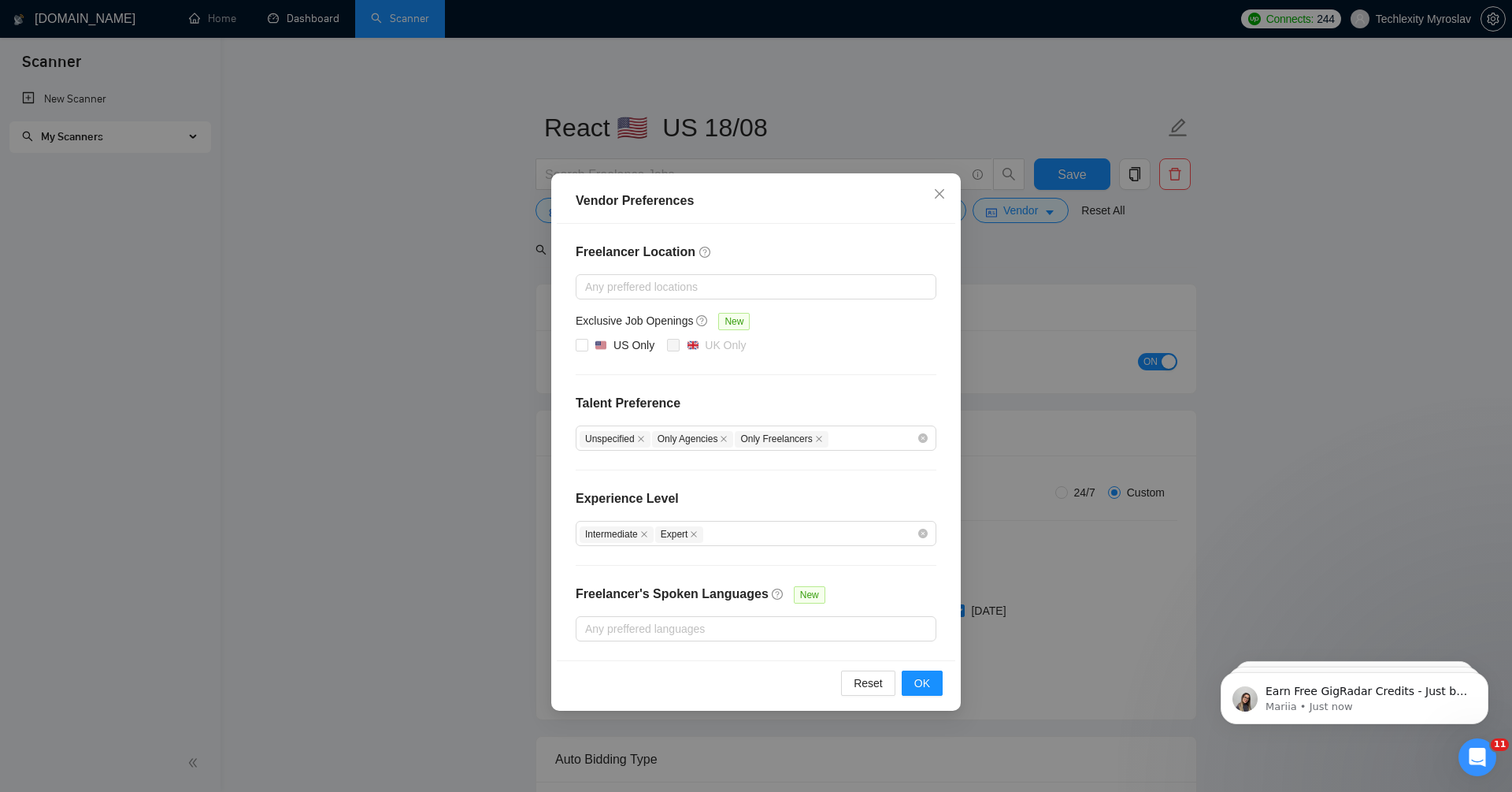
click at [1097, 257] on div "Vendor Preferences Freelancer Location Any preffered locations Exclusive Job Op…" at bounding box center [756, 396] width 1512 height 792
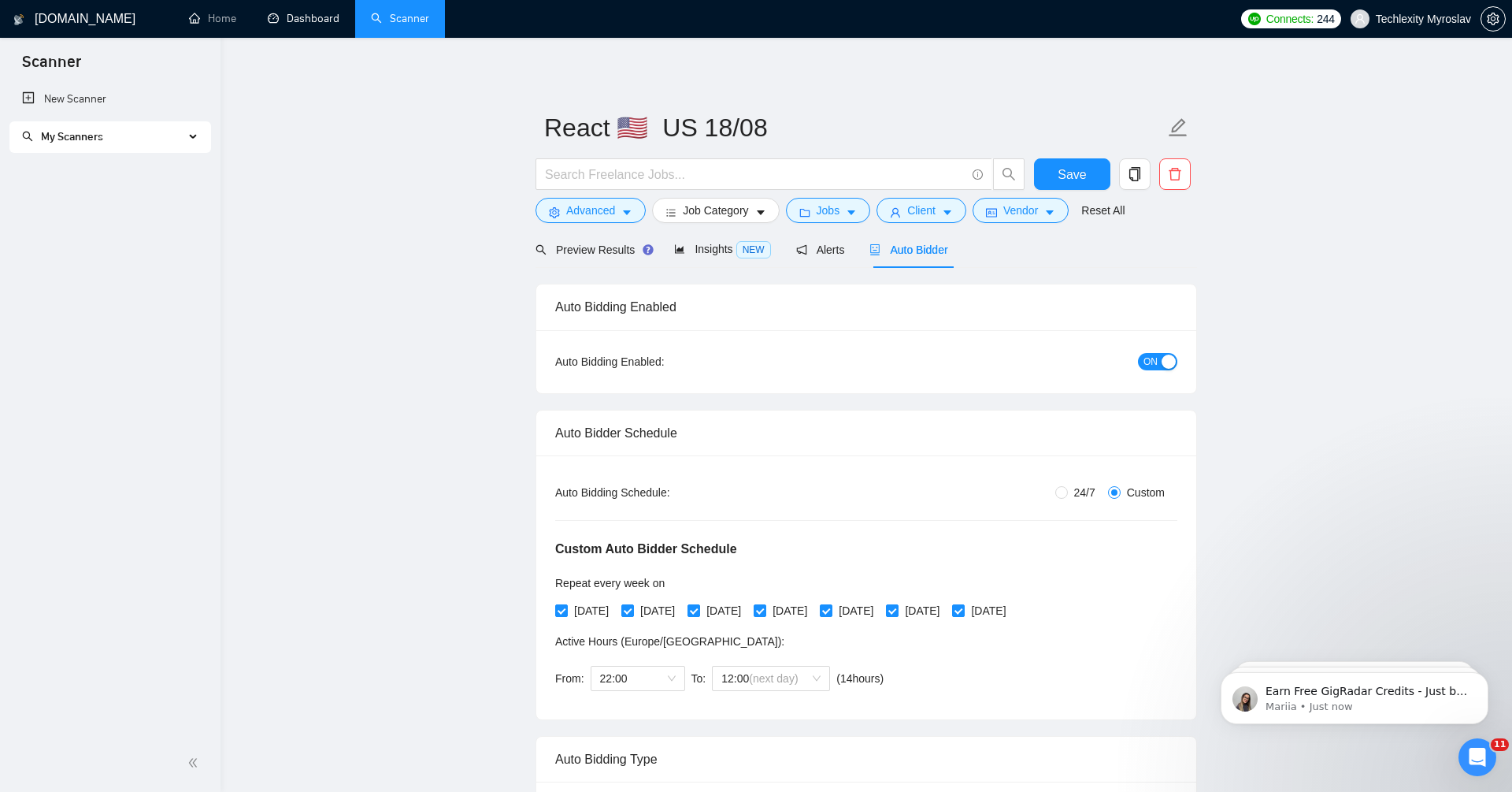
click at [160, 137] on span "My Scanners" at bounding box center [103, 137] width 162 height 32
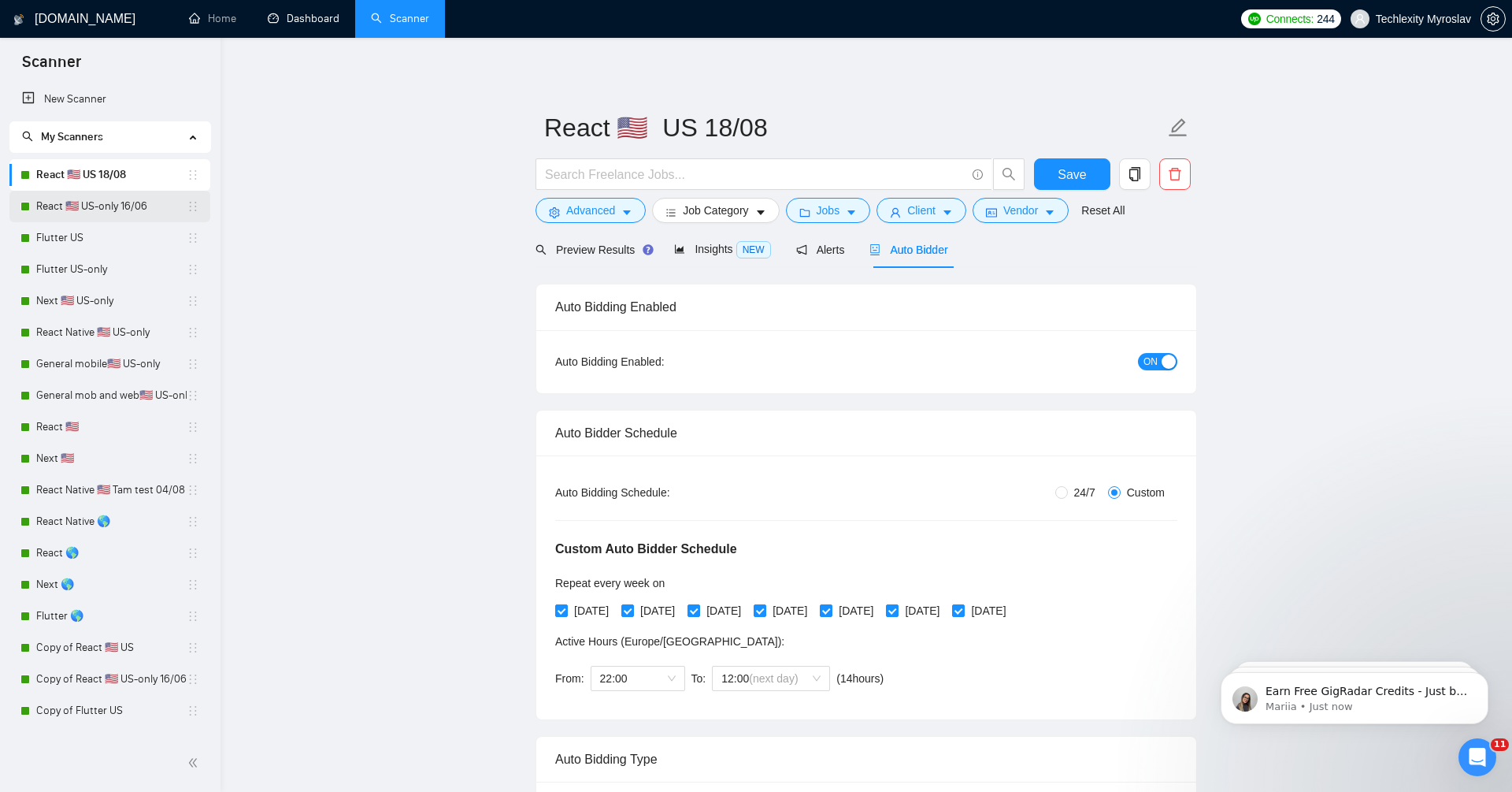
click at [136, 200] on link "React 🇺🇸 US-only 16/06" at bounding box center [111, 206] width 151 height 32
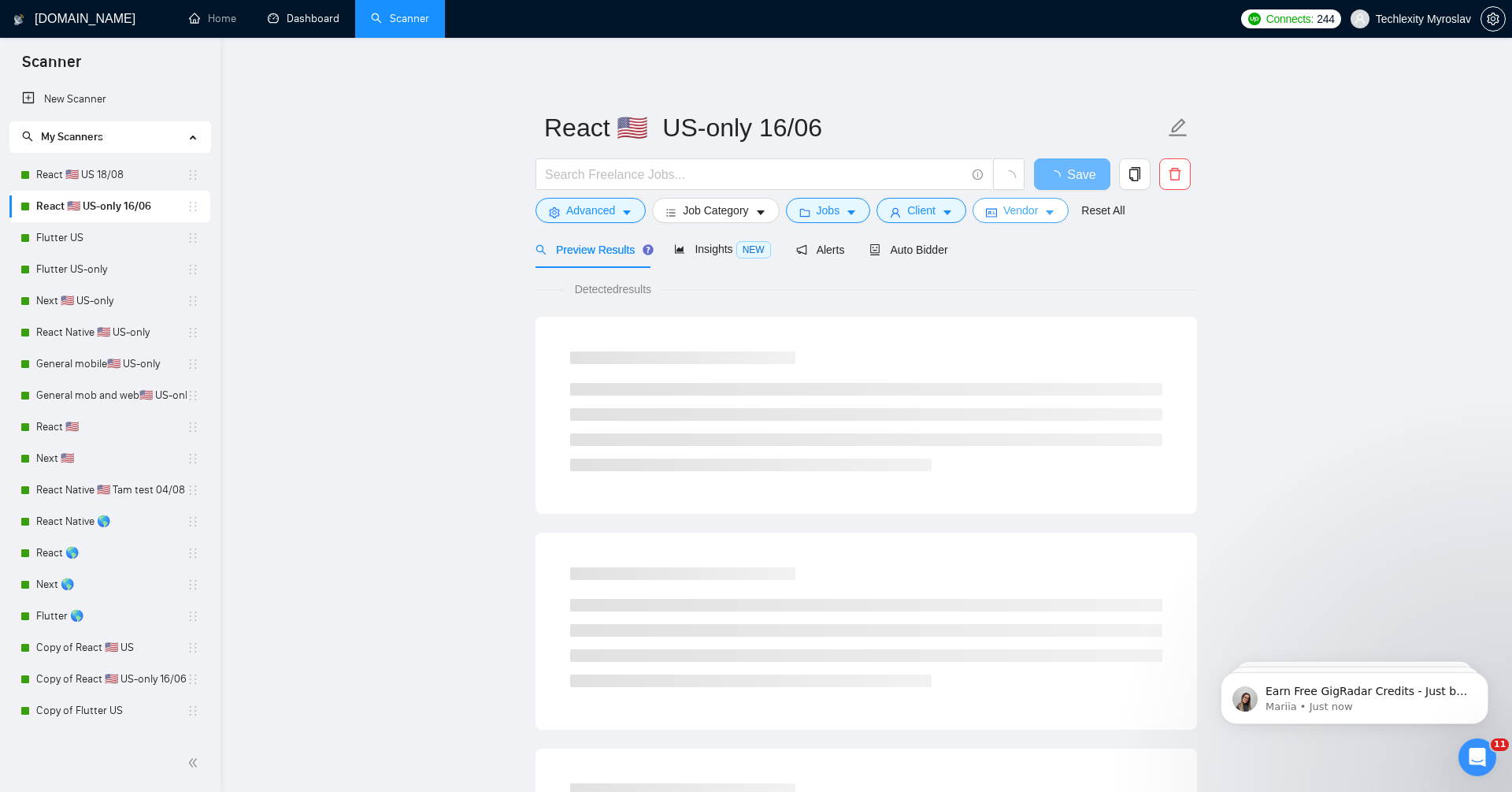
click at [1045, 205] on button "Vendor" at bounding box center [1020, 210] width 96 height 25
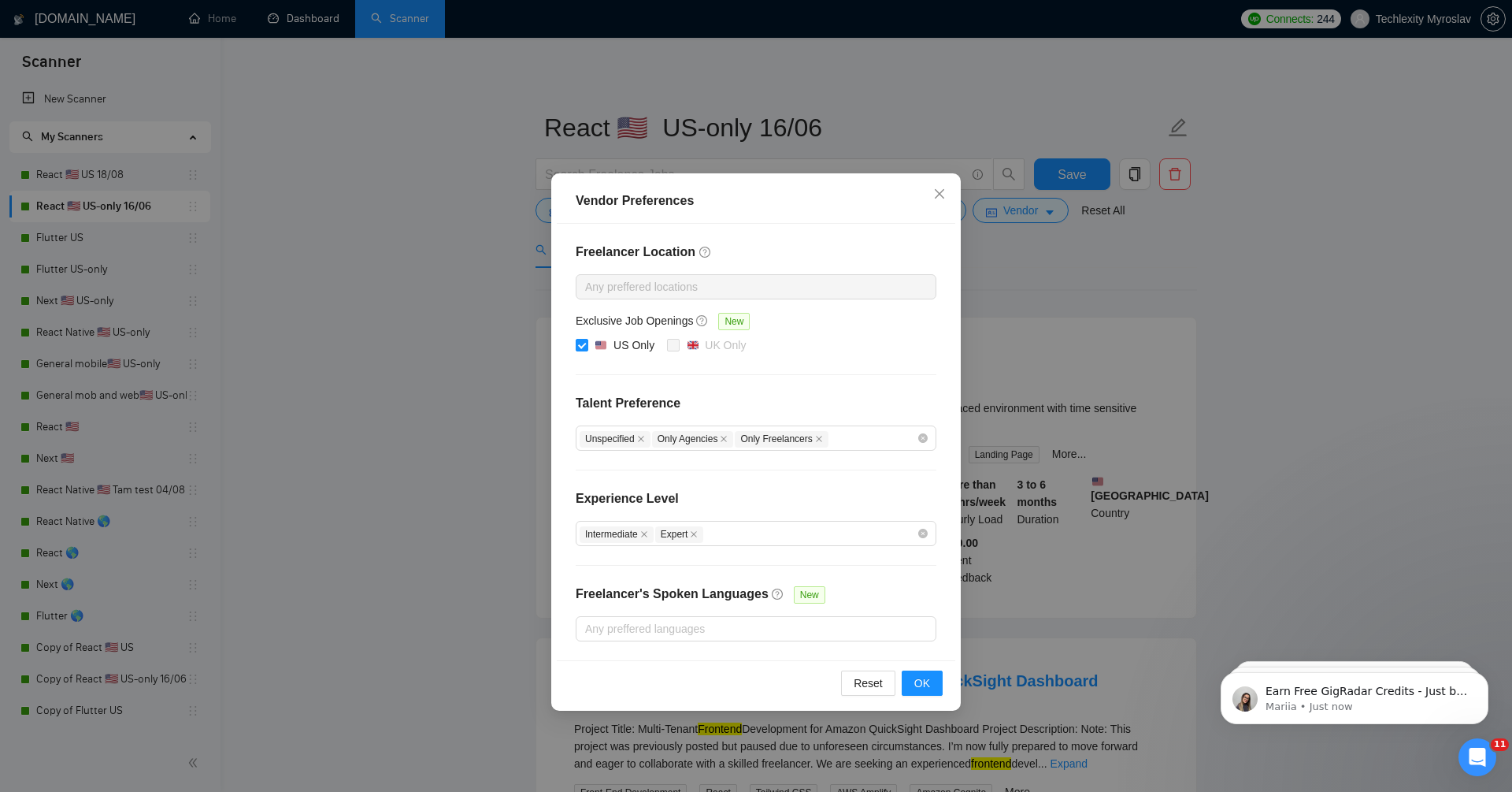
click at [1335, 378] on div "Vendor Preferences Freelancer Location Any preffered locations Exclusive Job Op…" at bounding box center [756, 396] width 1512 height 792
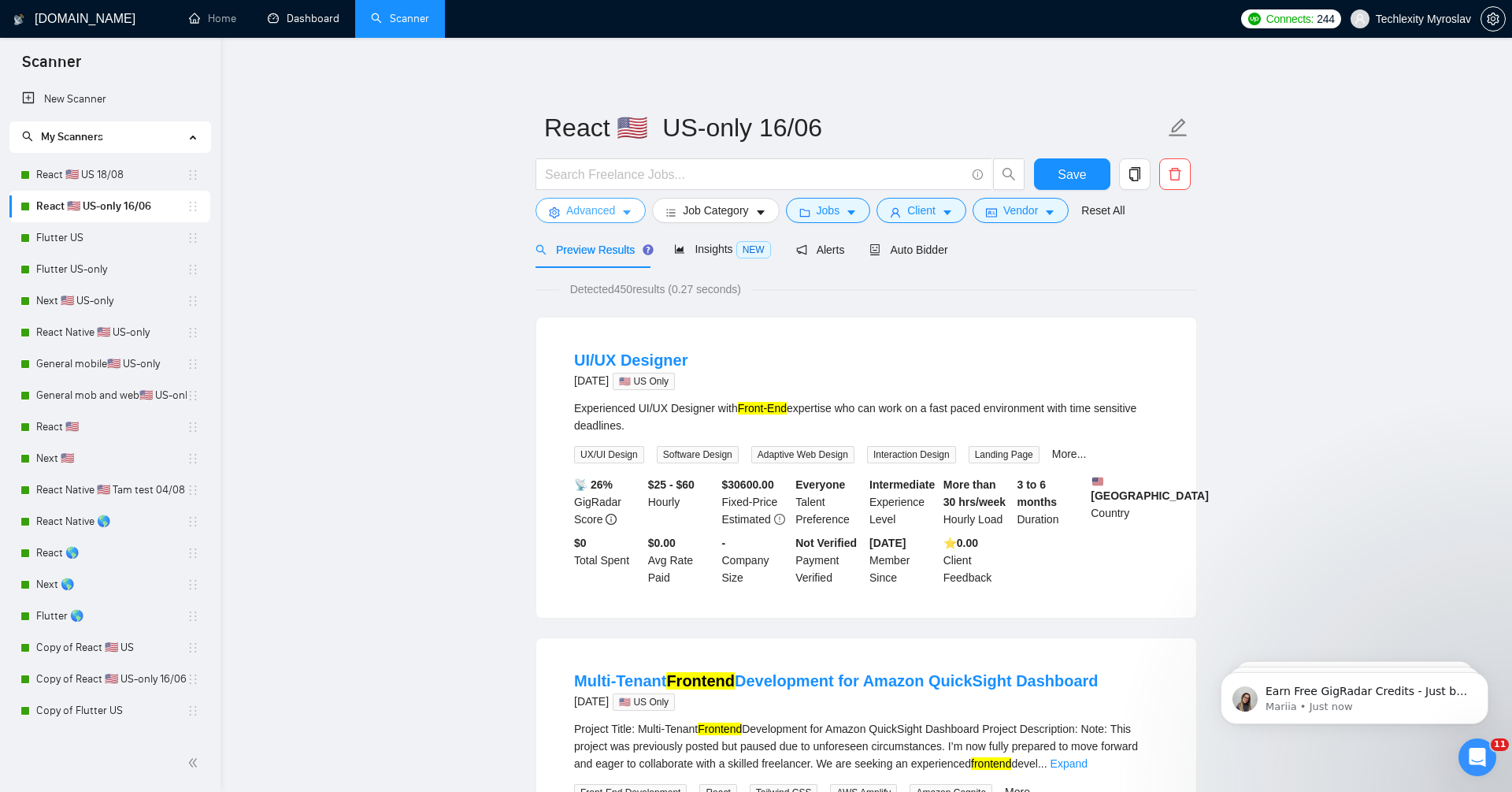
click at [605, 215] on span "Advanced" at bounding box center [591, 209] width 49 height 17
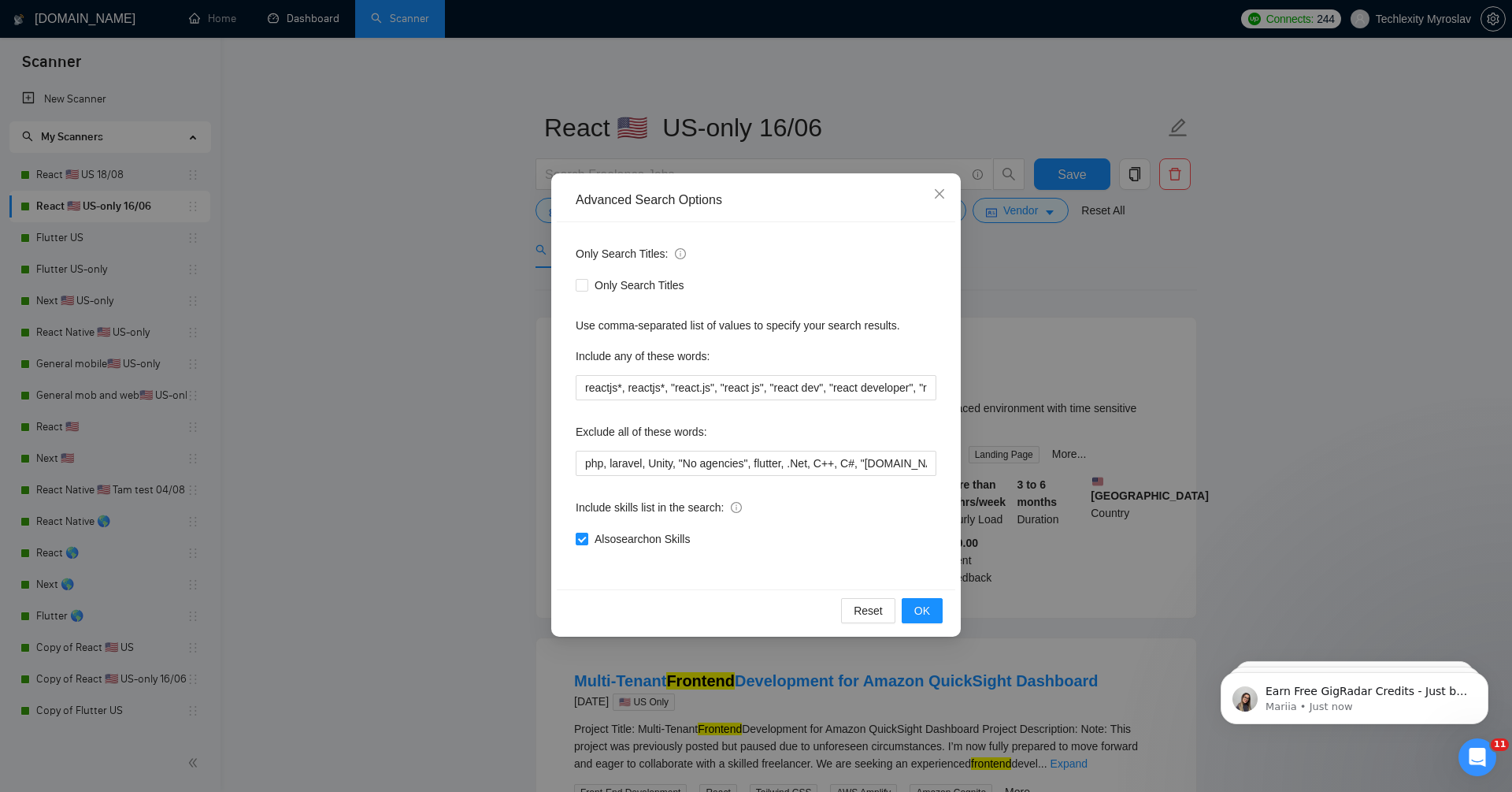
click at [506, 314] on div "Advanced Search Options Only Search Titles: Only Search Titles Use comma-separa…" at bounding box center [756, 396] width 1512 height 792
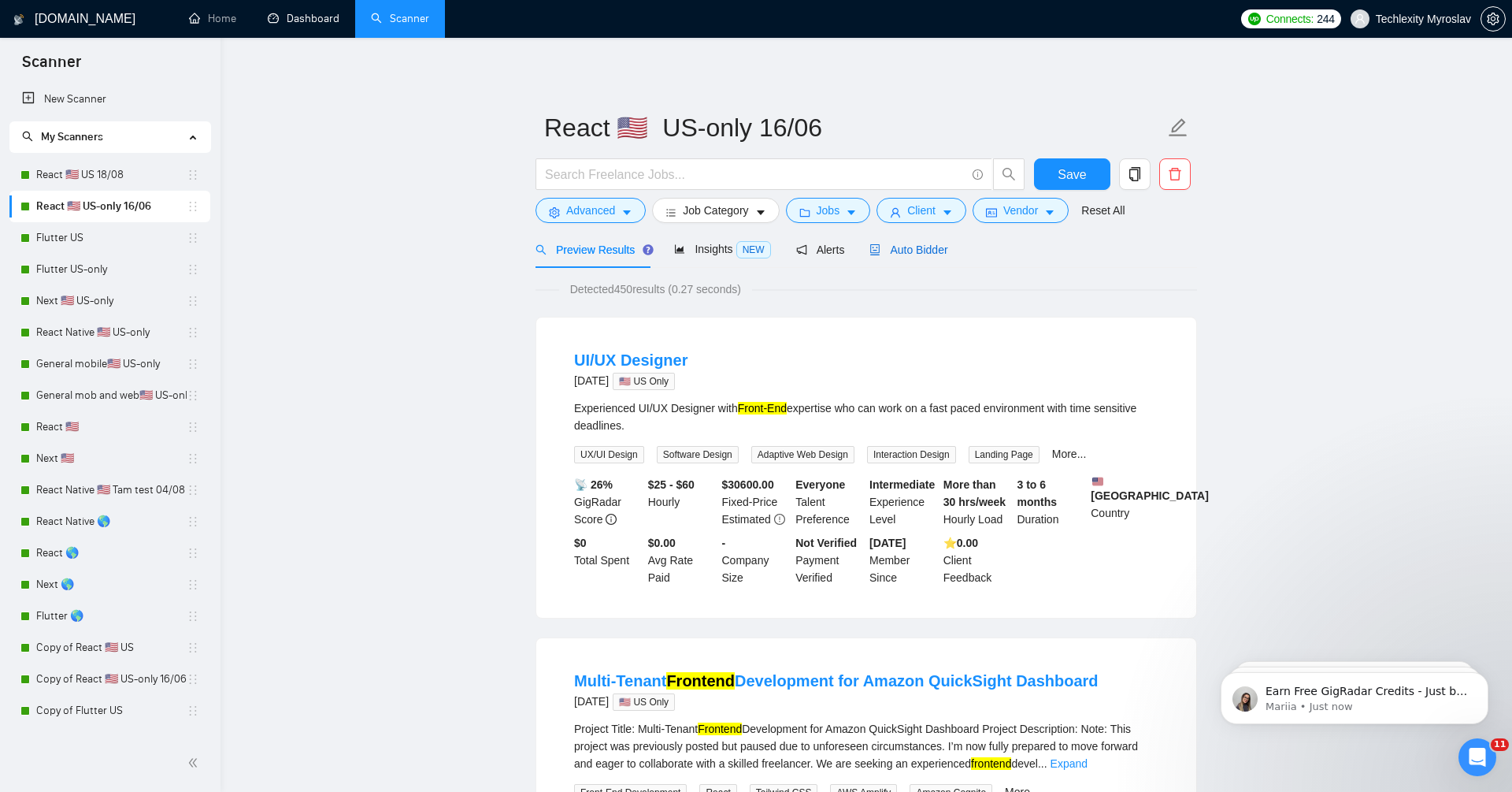
click at [926, 246] on span "Auto Bidder" at bounding box center [908, 249] width 78 height 12
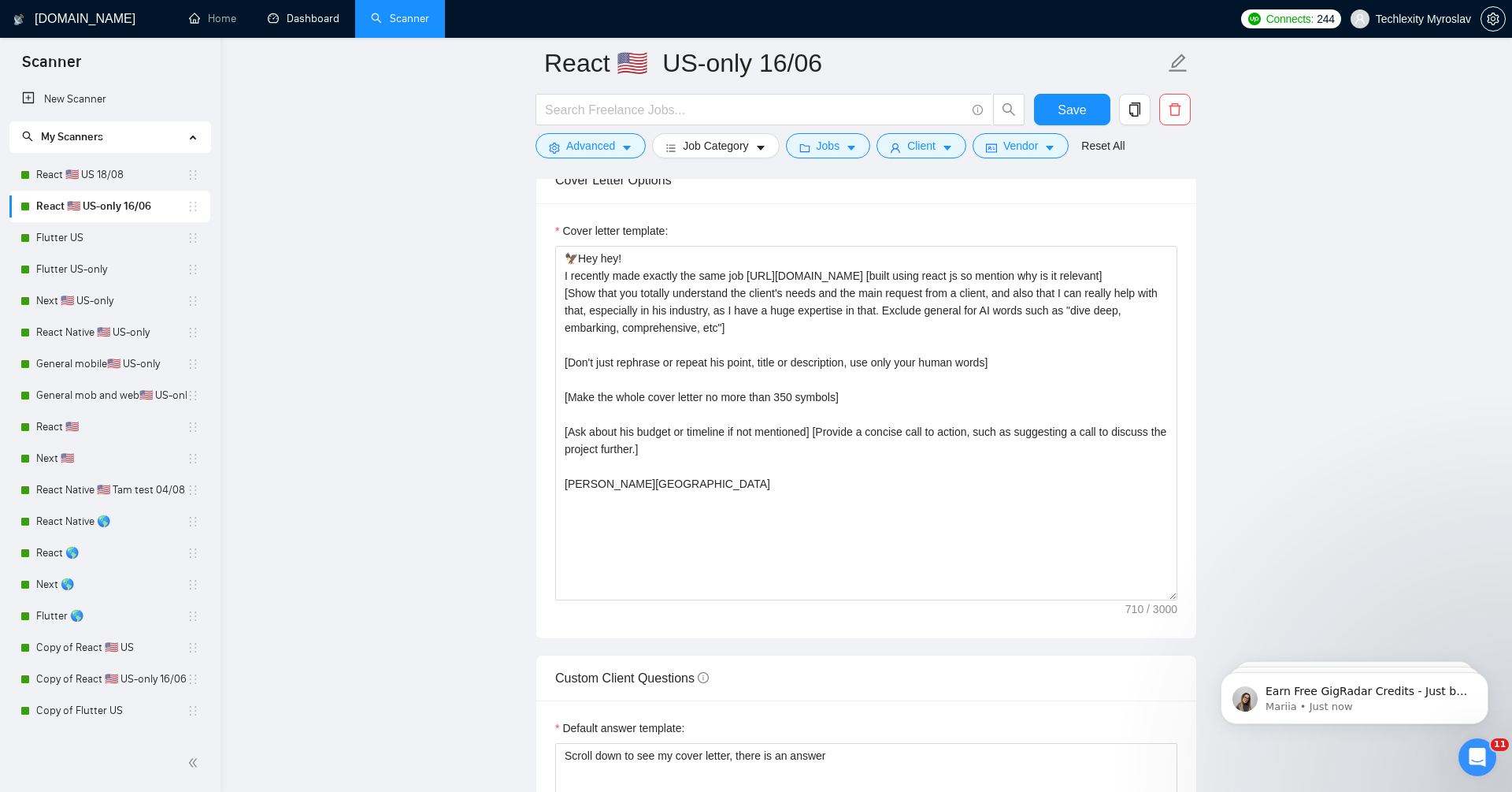
scroll to position [1897, 0]
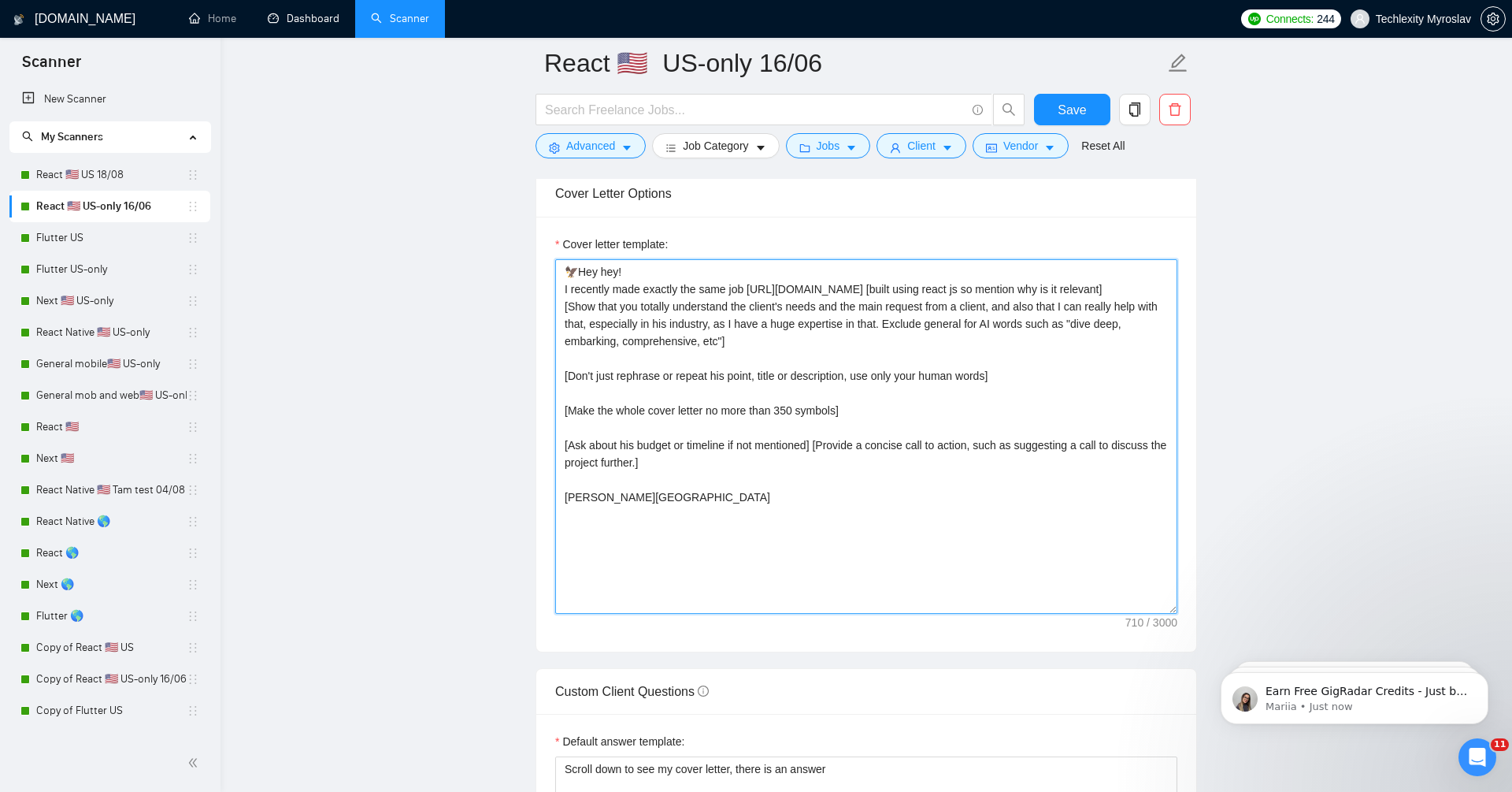
click at [1019, 425] on textarea "🦅Hey hey! I recently made exactly the same job [URL][DOMAIN_NAME] [built using …" at bounding box center [866, 436] width 623 height 354
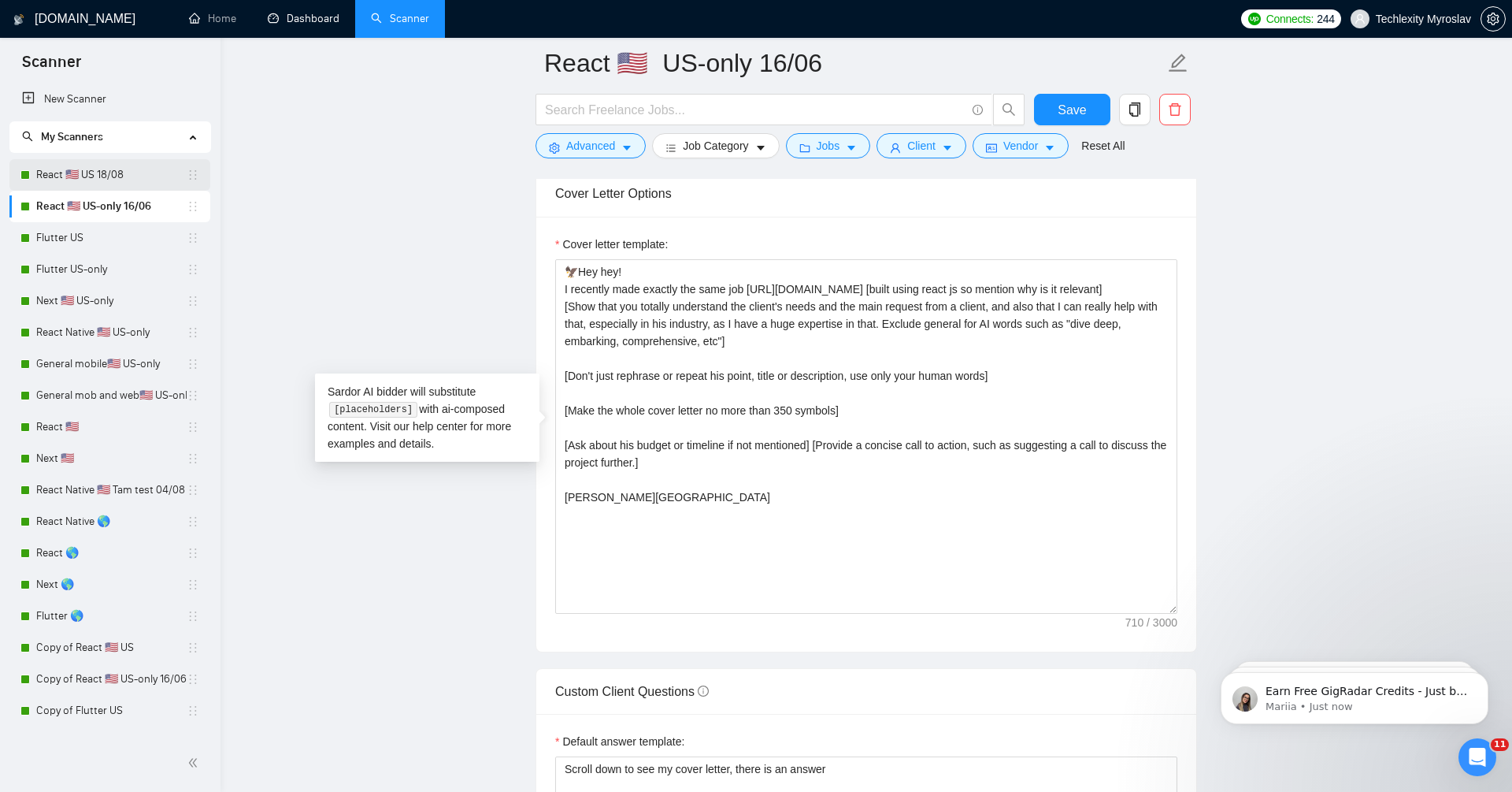
click at [153, 173] on link "React 🇺🇸 US 18/08" at bounding box center [111, 174] width 151 height 32
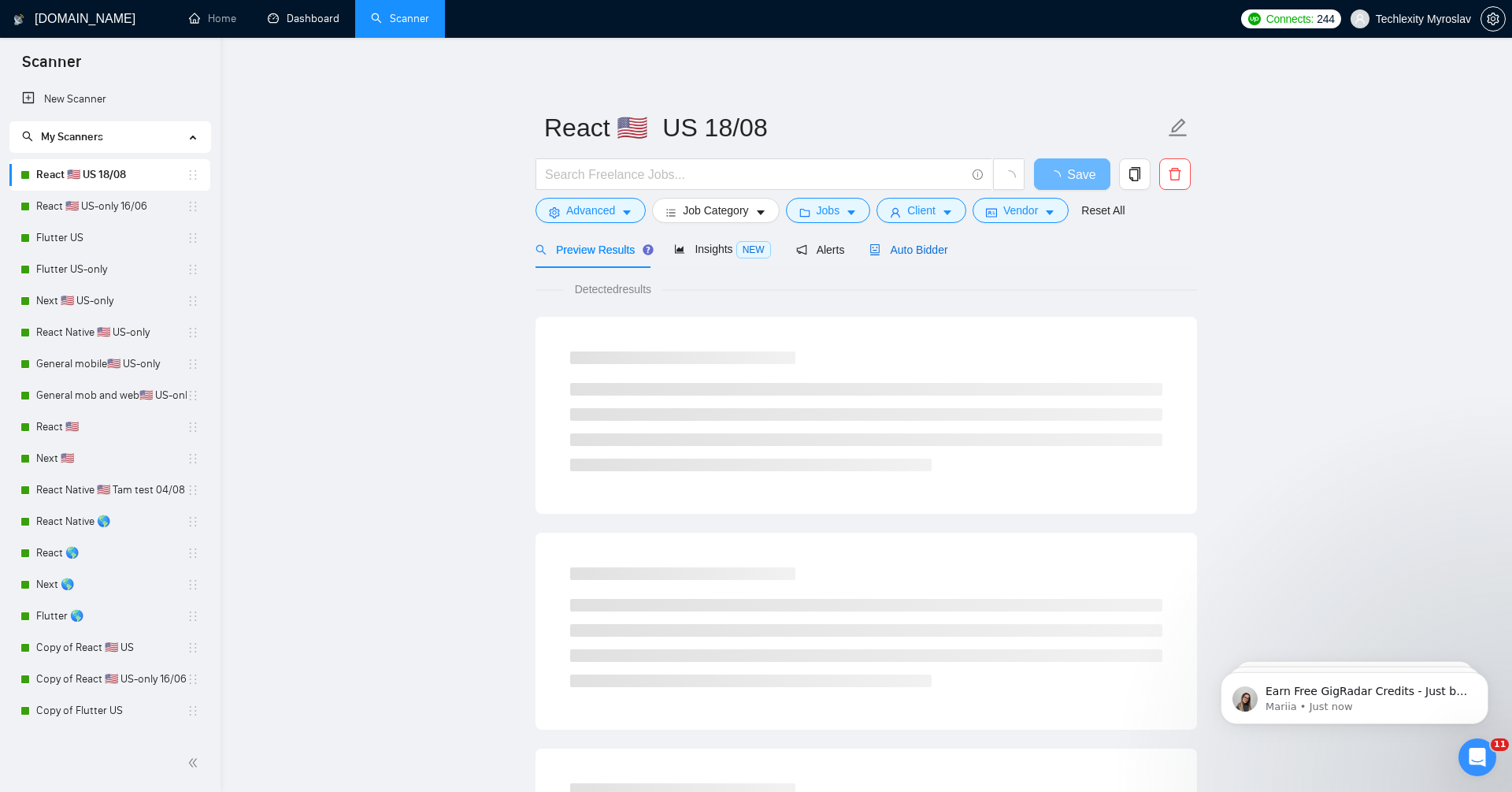
click at [921, 255] on span "Auto Bidder" at bounding box center [908, 249] width 78 height 12
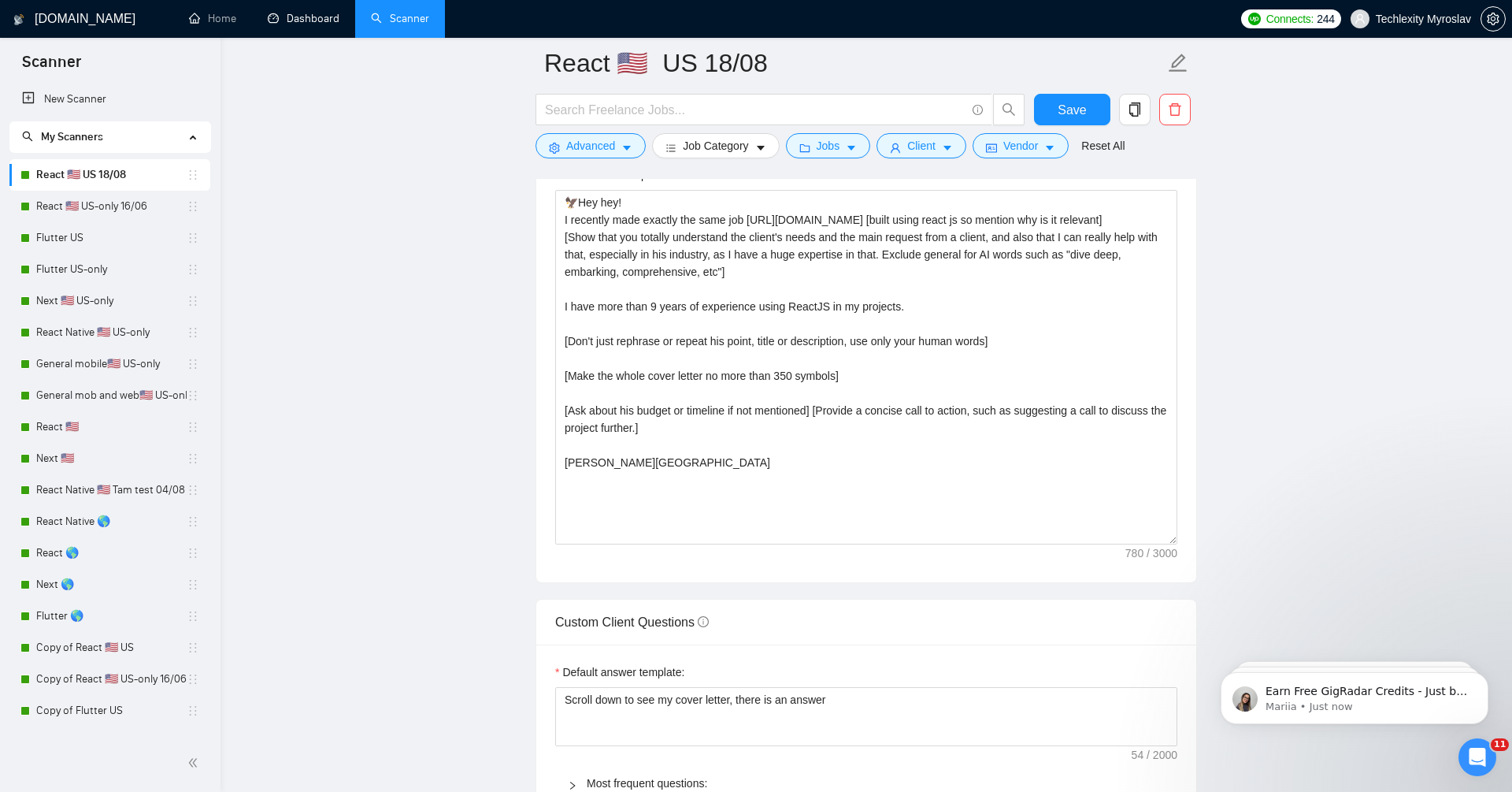
scroll to position [1968, 0]
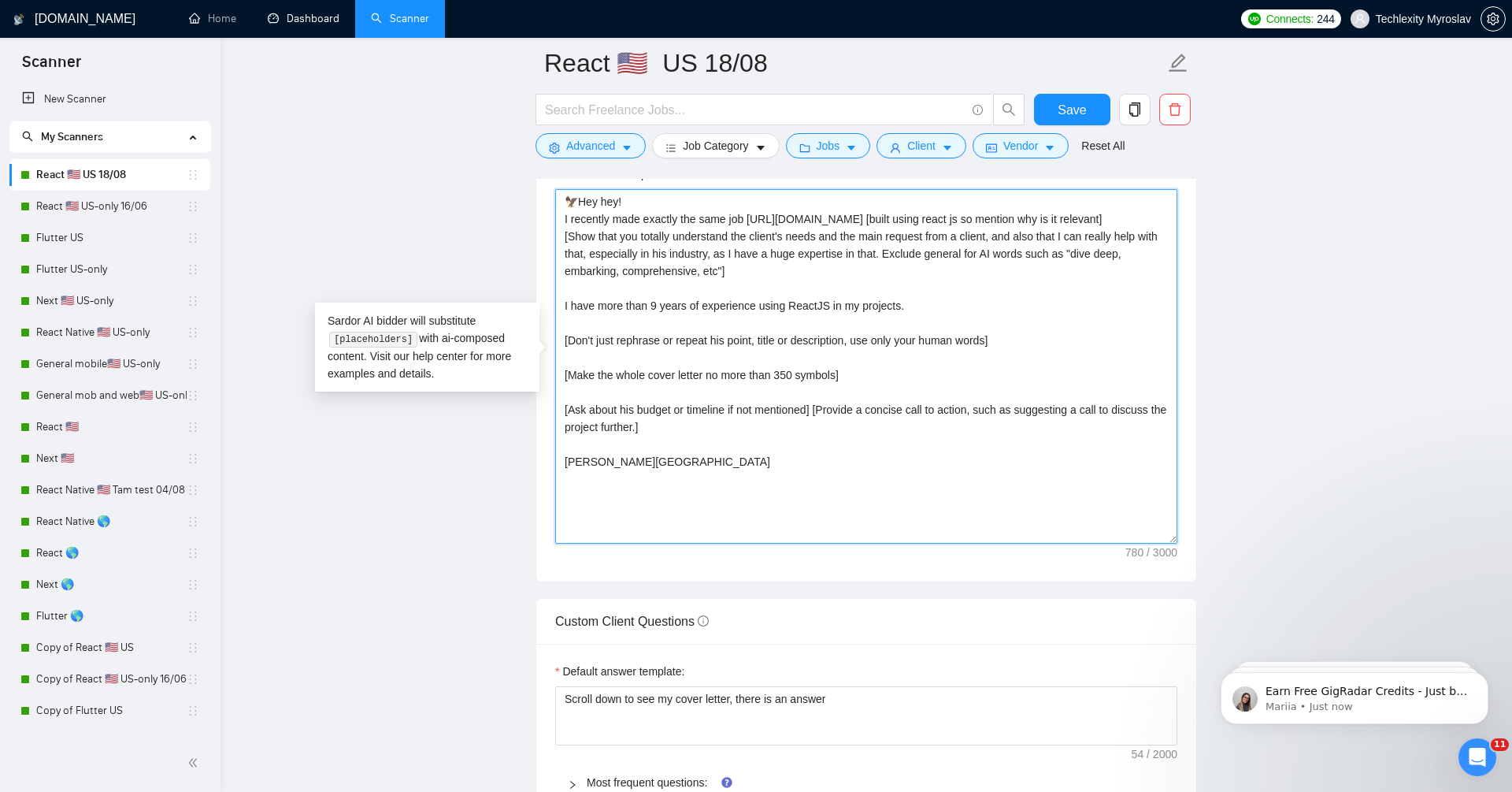
drag, startPoint x: 970, startPoint y: 303, endPoint x: 542, endPoint y: 299, distance: 428.0
click at [542, 299] on div "Cover letter template: 🦅Hey hey! I recently made exactly the same job [URL][DOM…" at bounding box center [866, 363] width 660 height 434
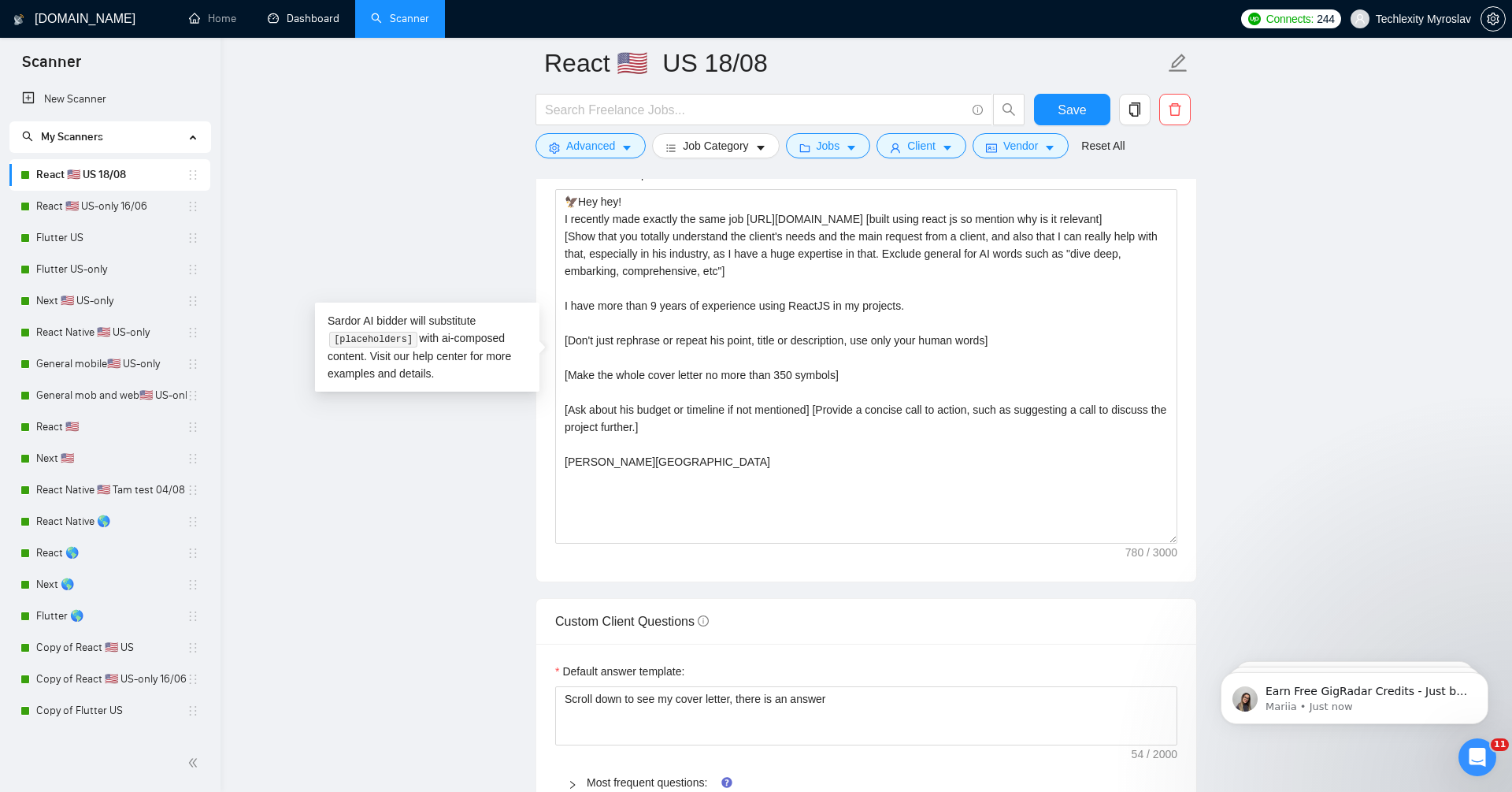
click at [398, 176] on main "React 🇺🇸 US 18/08 Save Advanced Job Category Jobs Client Vendor Reset All Previ…" at bounding box center [866, 449] width 1241 height 4708
click at [134, 200] on link "React 🇺🇸 US-only 16/06" at bounding box center [111, 206] width 151 height 32
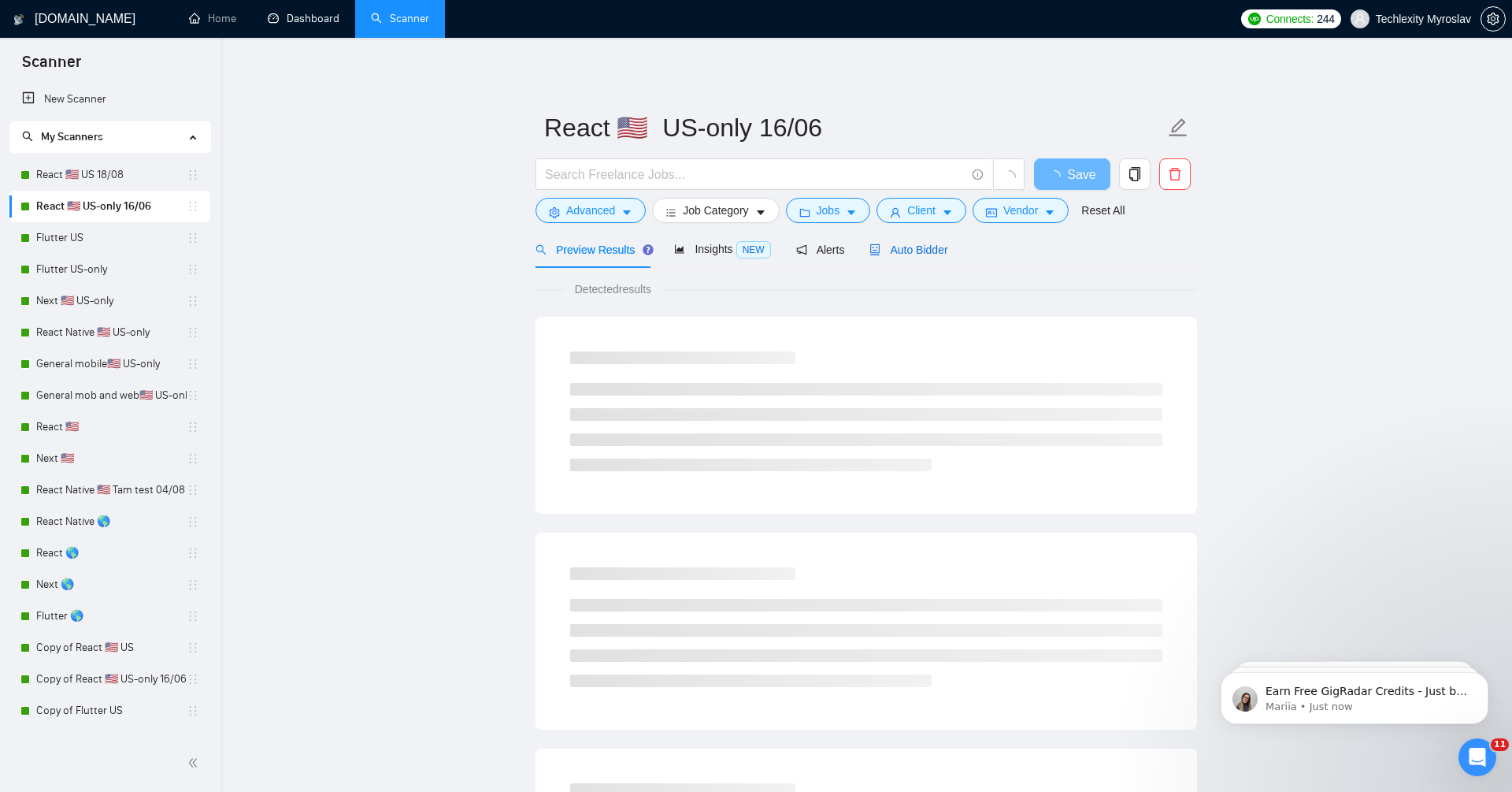
click at [912, 243] on span "Auto Bidder" at bounding box center [908, 249] width 78 height 12
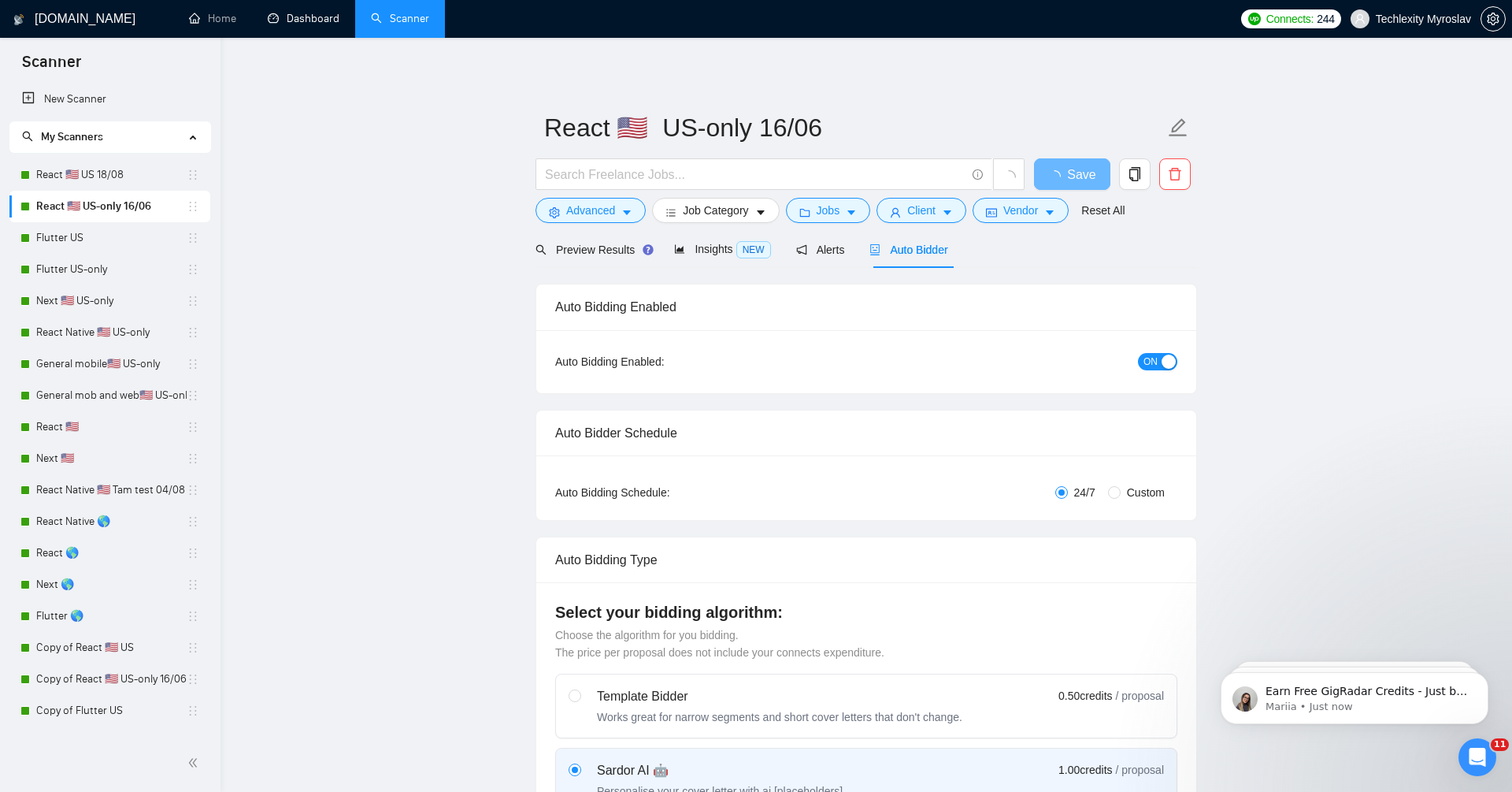
radio input "false"
radio input "true"
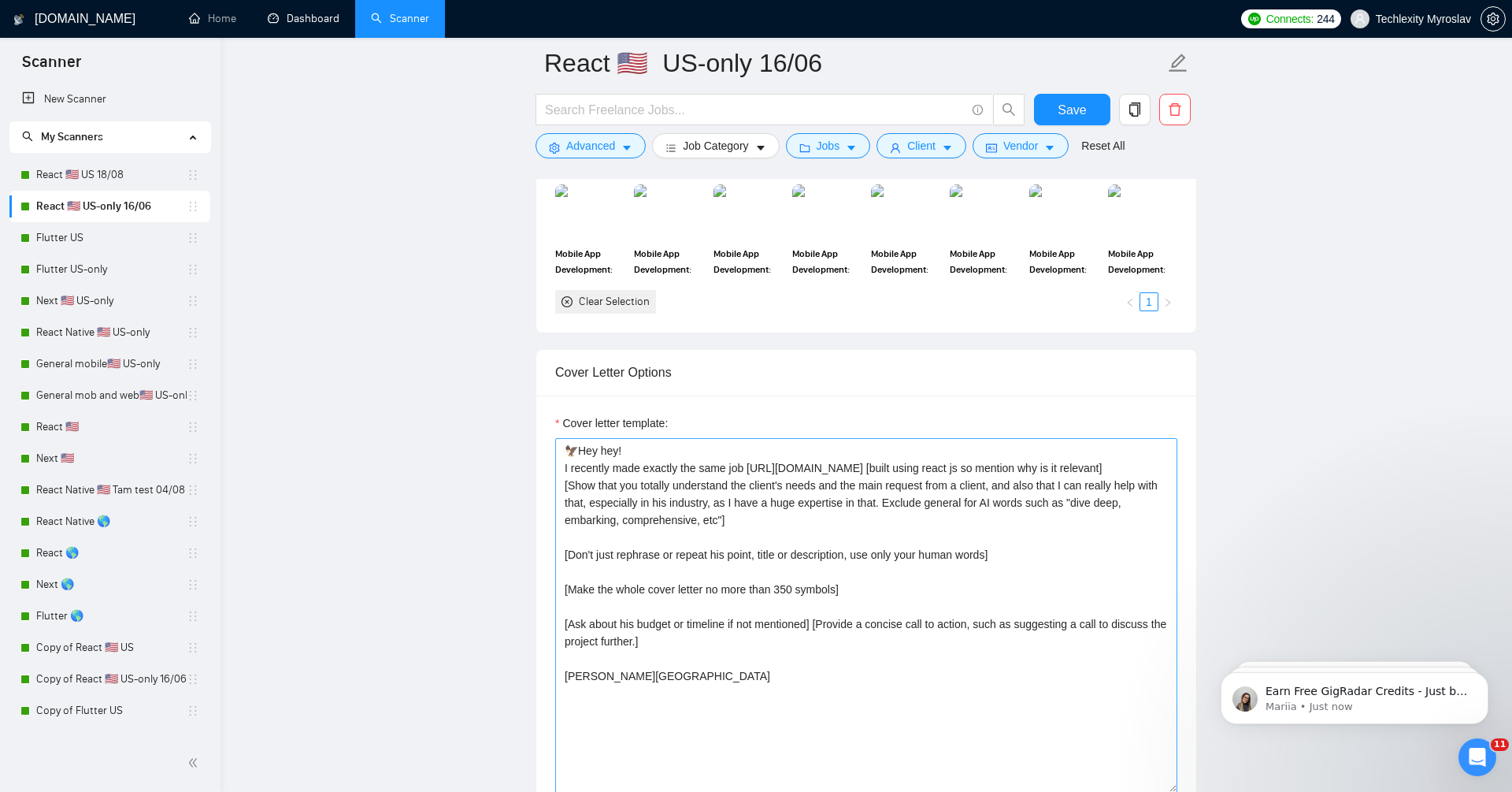
scroll to position [1726, 0]
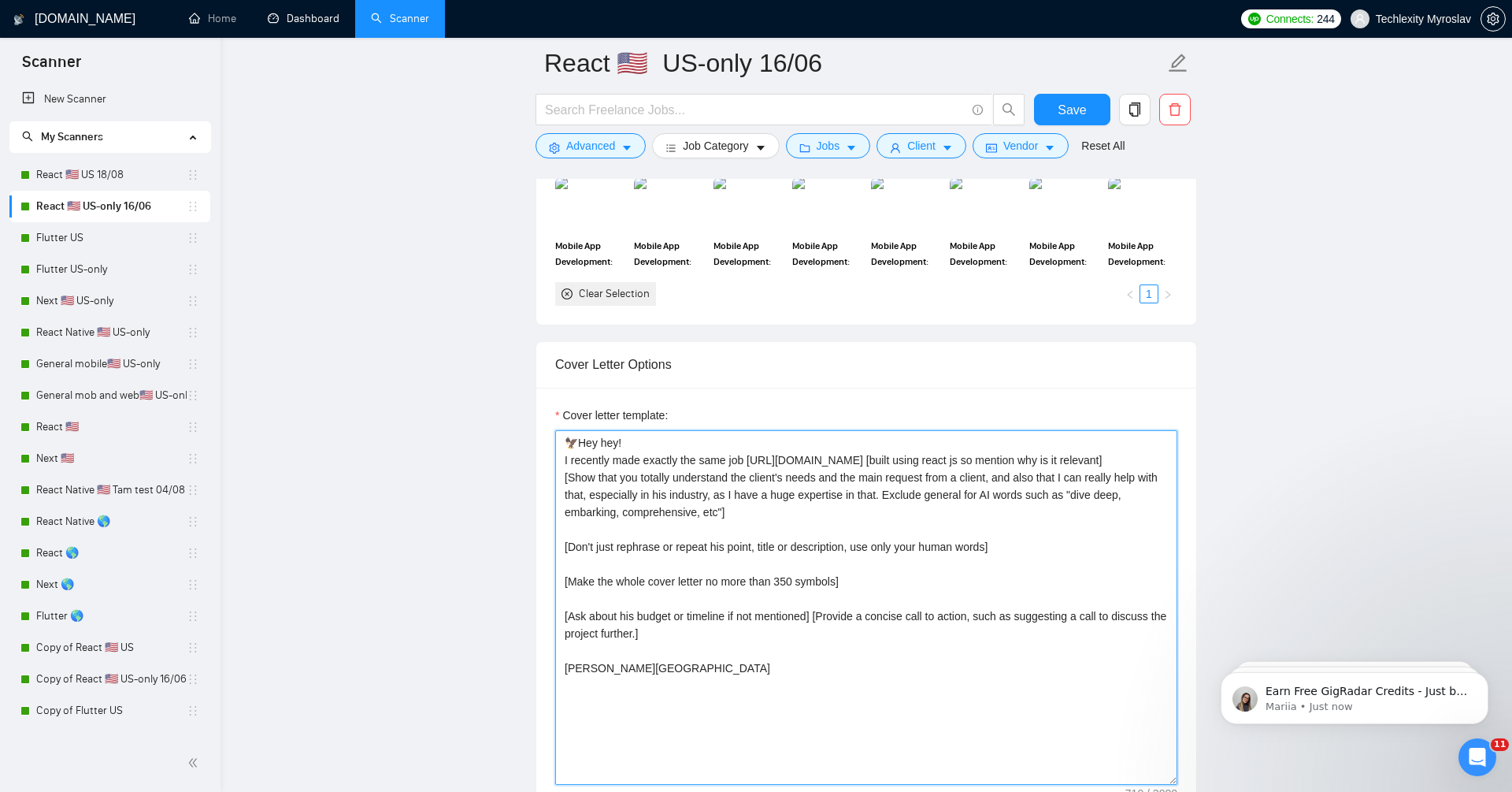
click at [943, 515] on textarea "🦅Hey hey! I recently made exactly the same job [URL][DOMAIN_NAME] [built using …" at bounding box center [866, 607] width 623 height 354
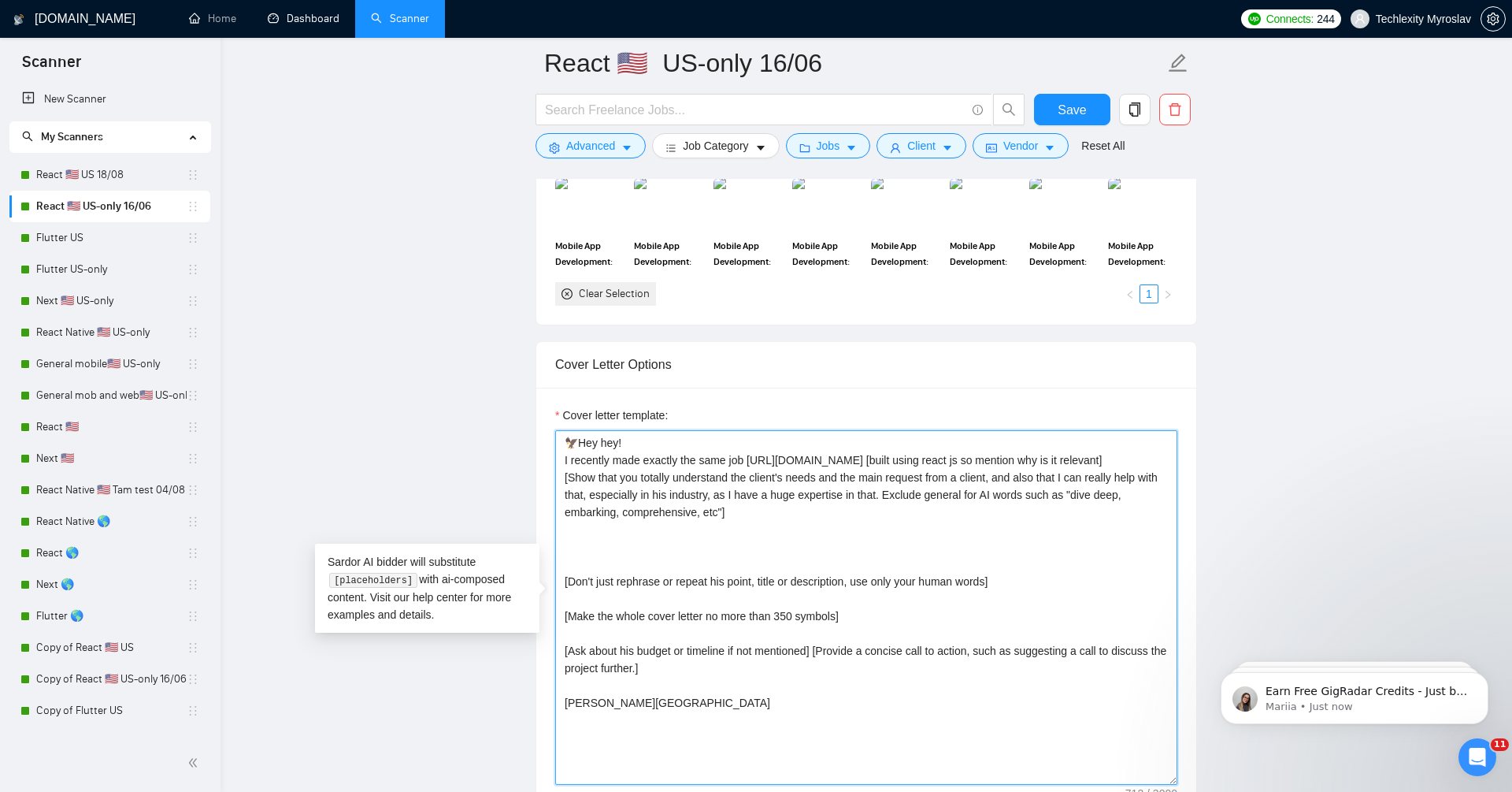
click at [850, 538] on textarea "🦅Hey hey! I recently made exactly the same job [URL][DOMAIN_NAME] [built using …" at bounding box center [866, 607] width 623 height 354
paste textarea "I have more than 9 years of experience using ReactJS in my projects."
type textarea "🦅Hey hey! I recently made exactly the same job [URL][DOMAIN_NAME] [built using …"
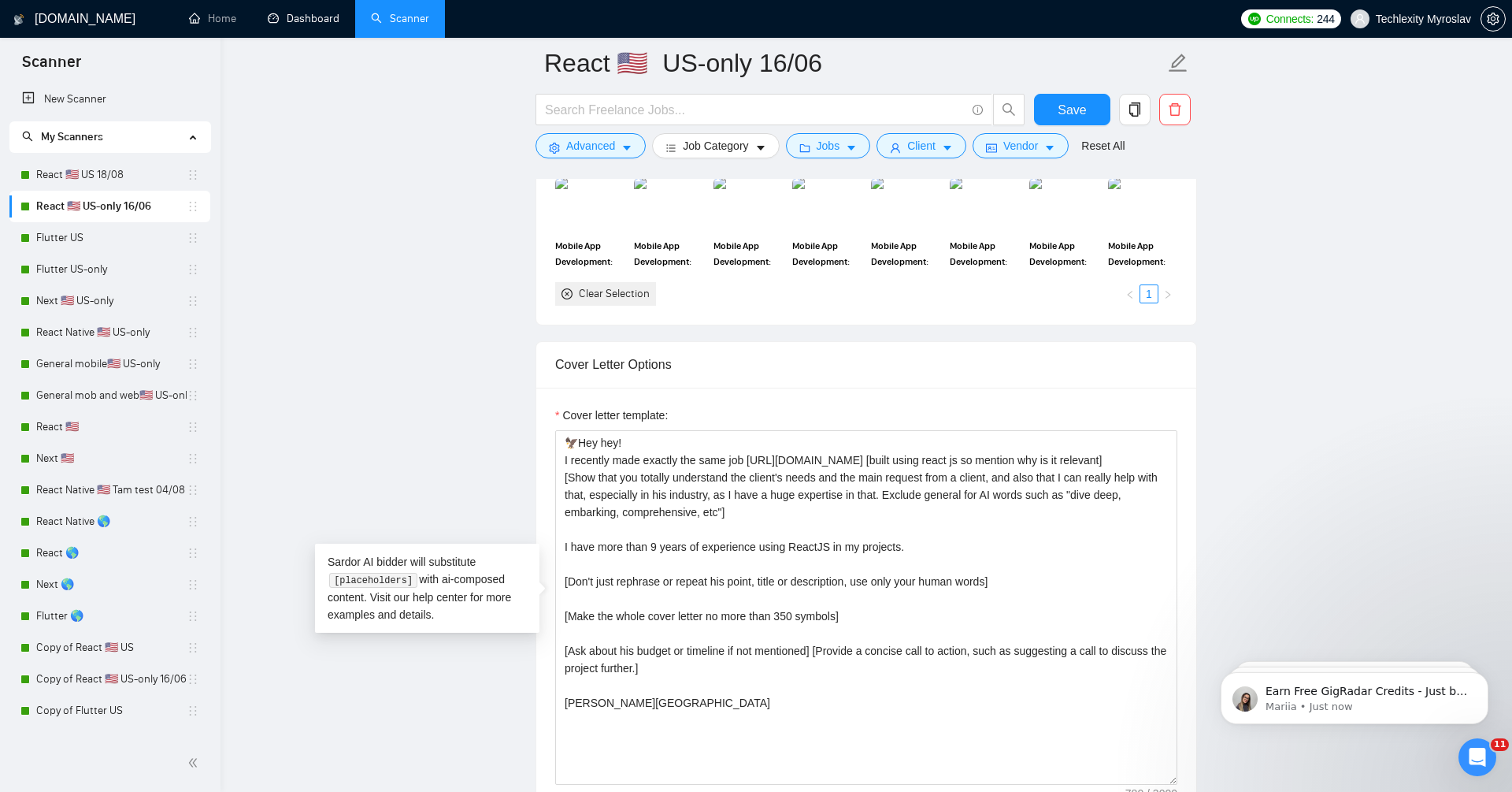
click at [1358, 517] on main "React 🇺🇸 US-only 16/06 Save Advanced Job Category Jobs Client Vendor Reset All …" at bounding box center [866, 691] width 1241 height 4709
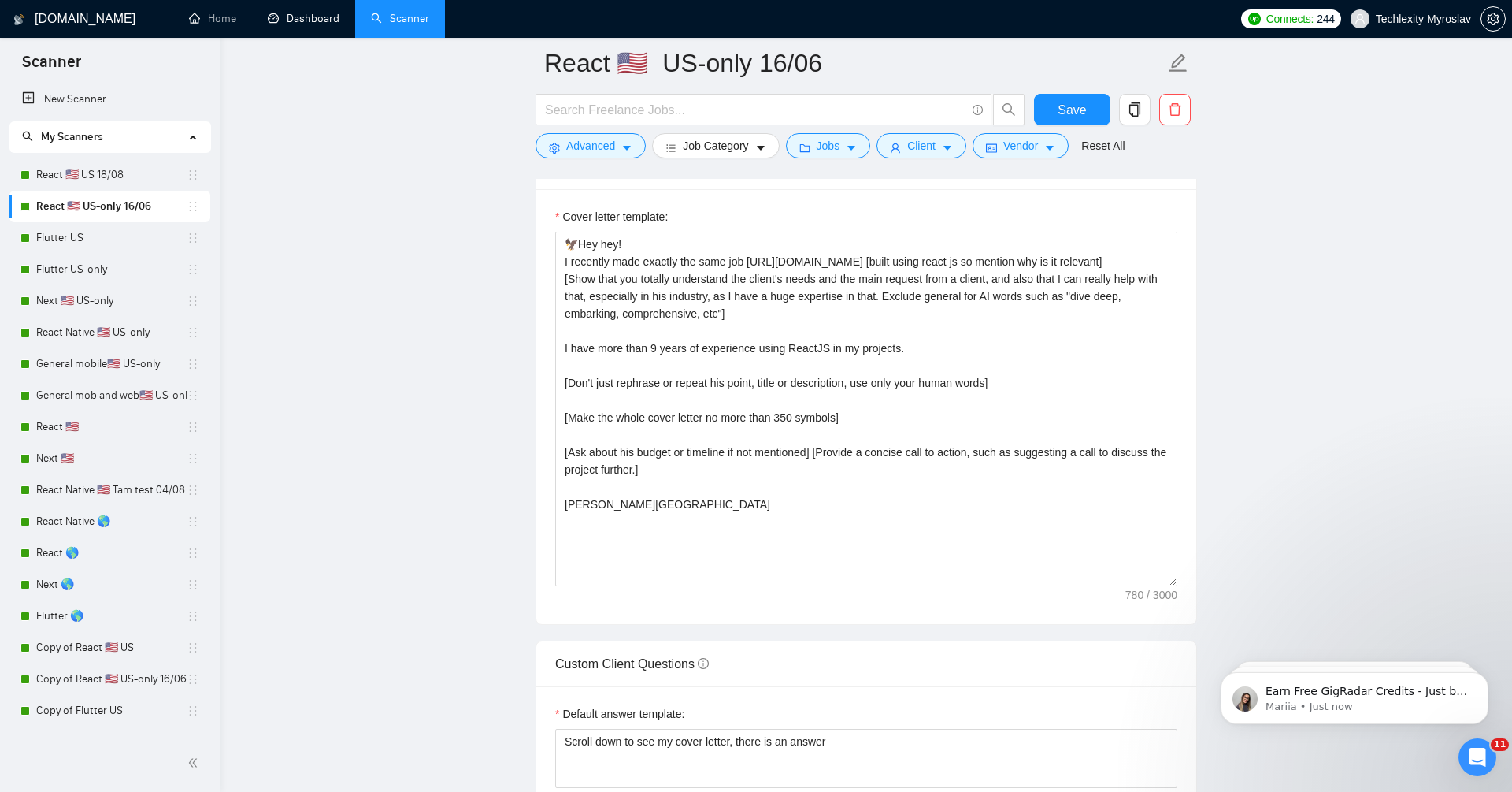
scroll to position [1949, 0]
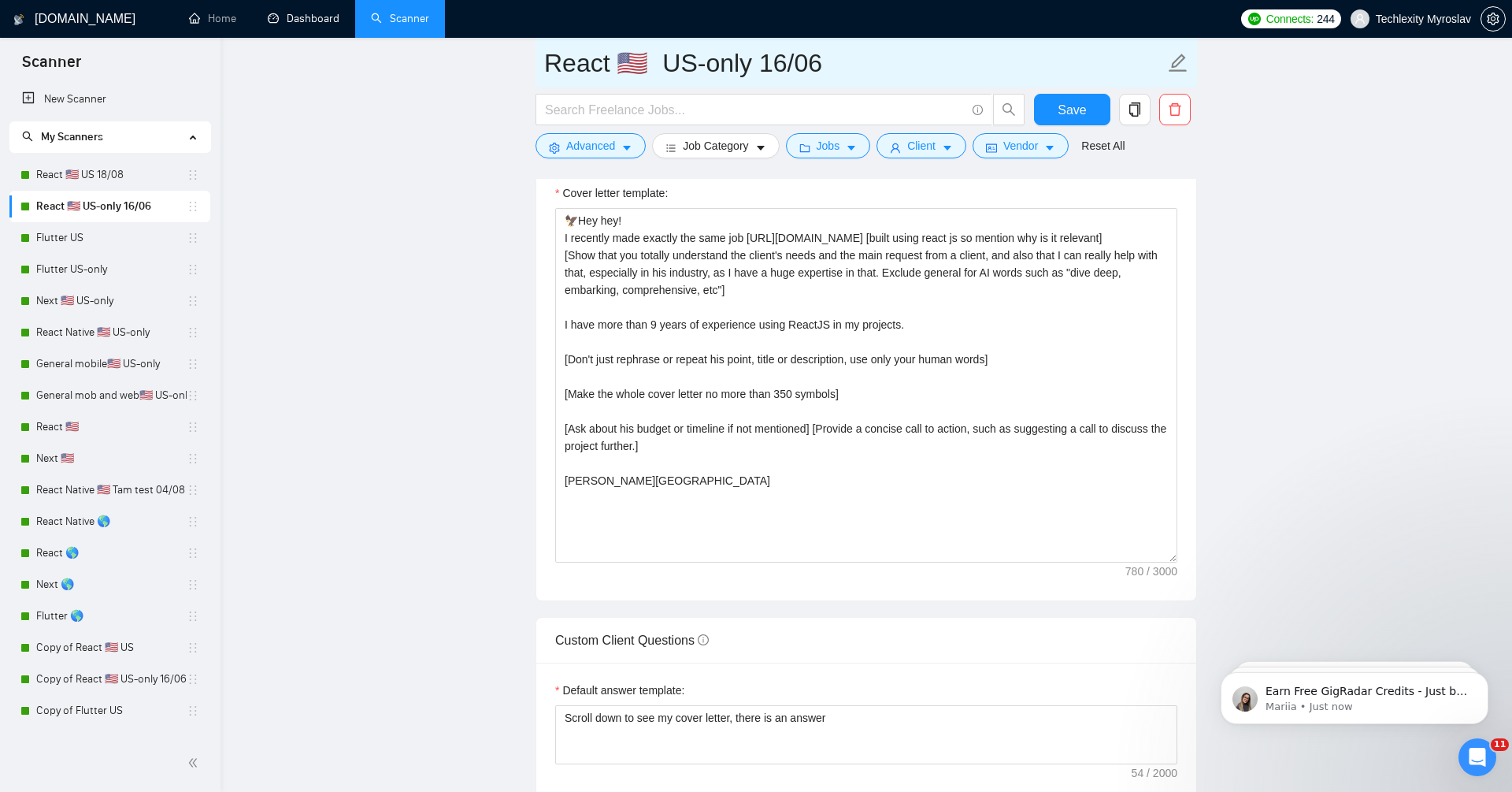
drag, startPoint x: 755, startPoint y: 66, endPoint x: 1069, endPoint y: 68, distance: 314.0
click at [1069, 68] on input "React 🇺🇸 US-only 16/06" at bounding box center [854, 63] width 621 height 39
type input "React 🇺🇸 US-only 18/08"
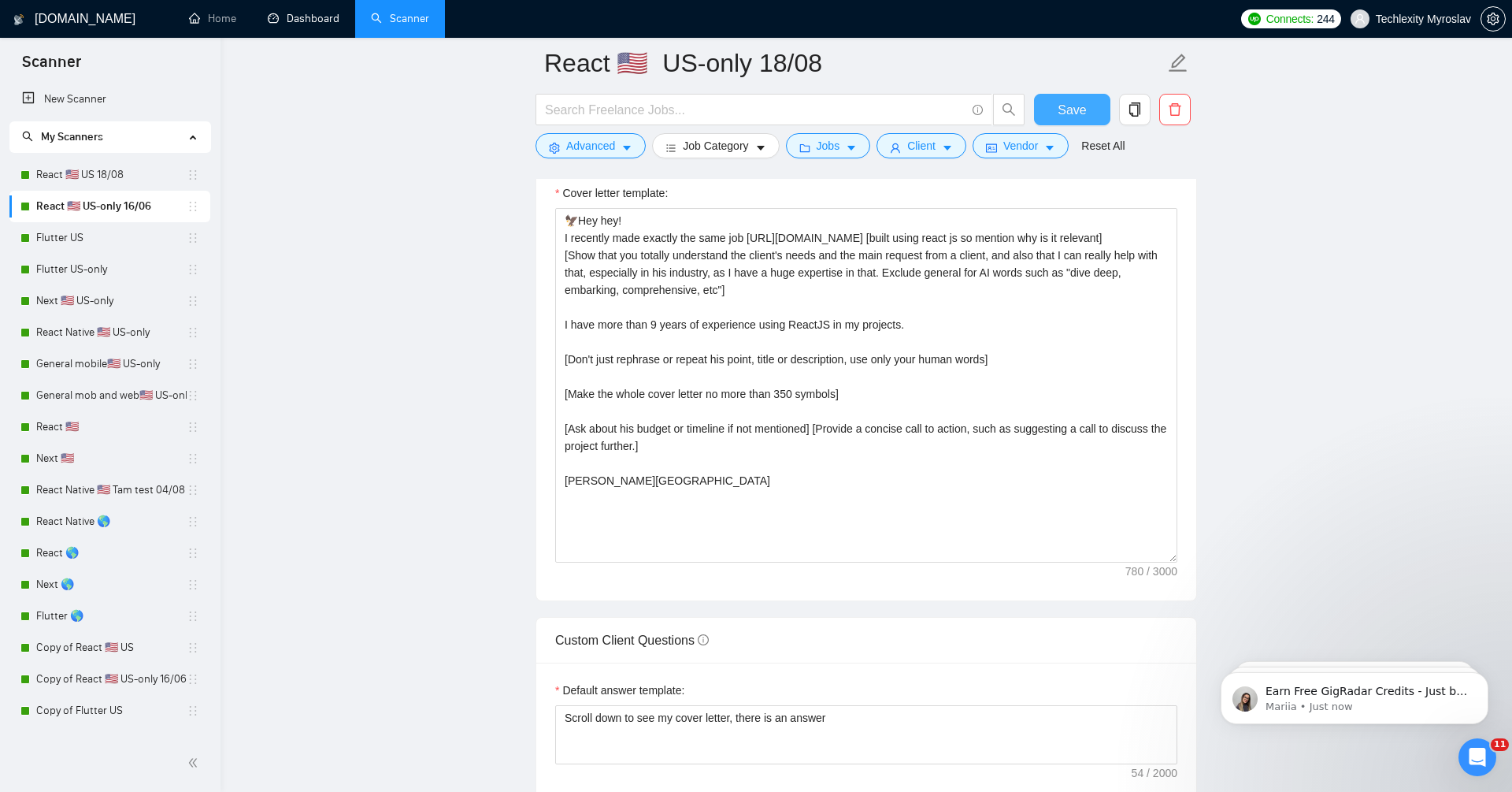
click at [1043, 115] on button "Save" at bounding box center [1072, 110] width 76 height 32
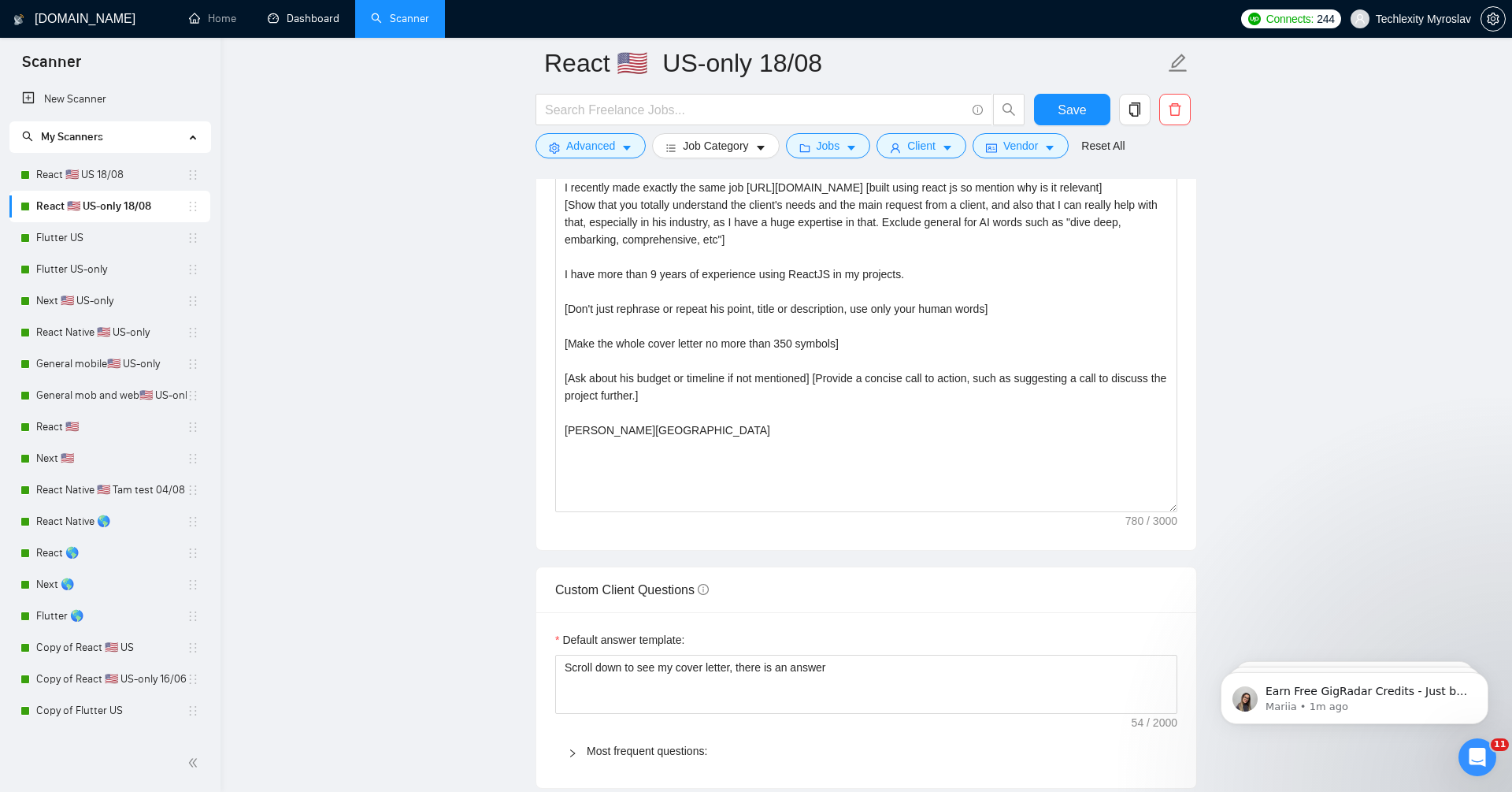
click at [338, 271] on main "React 🇺🇸 US-only 18/08 Save Advanced Job Category Jobs Client Vendor Reset All …" at bounding box center [866, 443] width 1241 height 4660
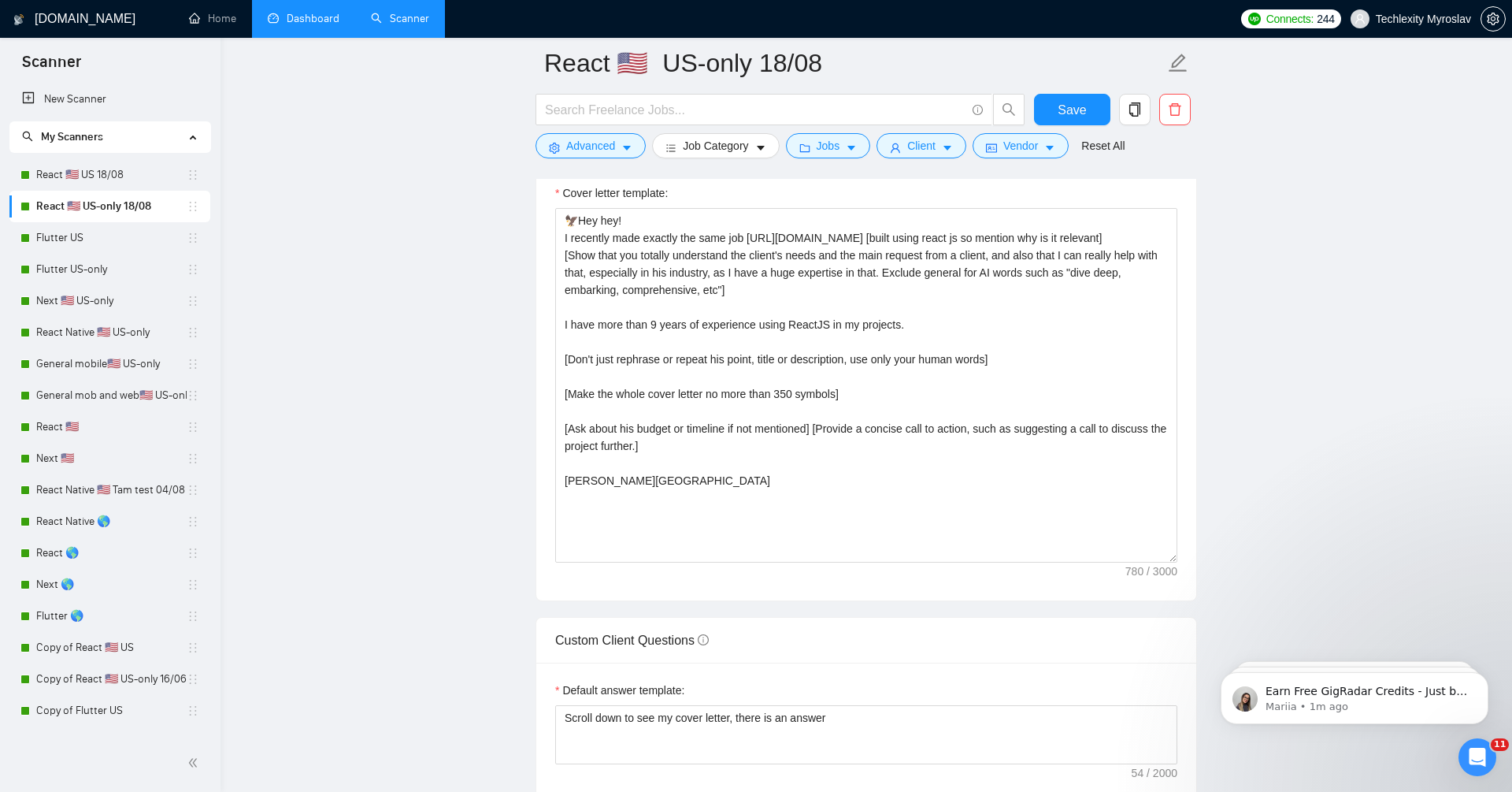
click at [326, 20] on link "Dashboard" at bounding box center [304, 18] width 72 height 13
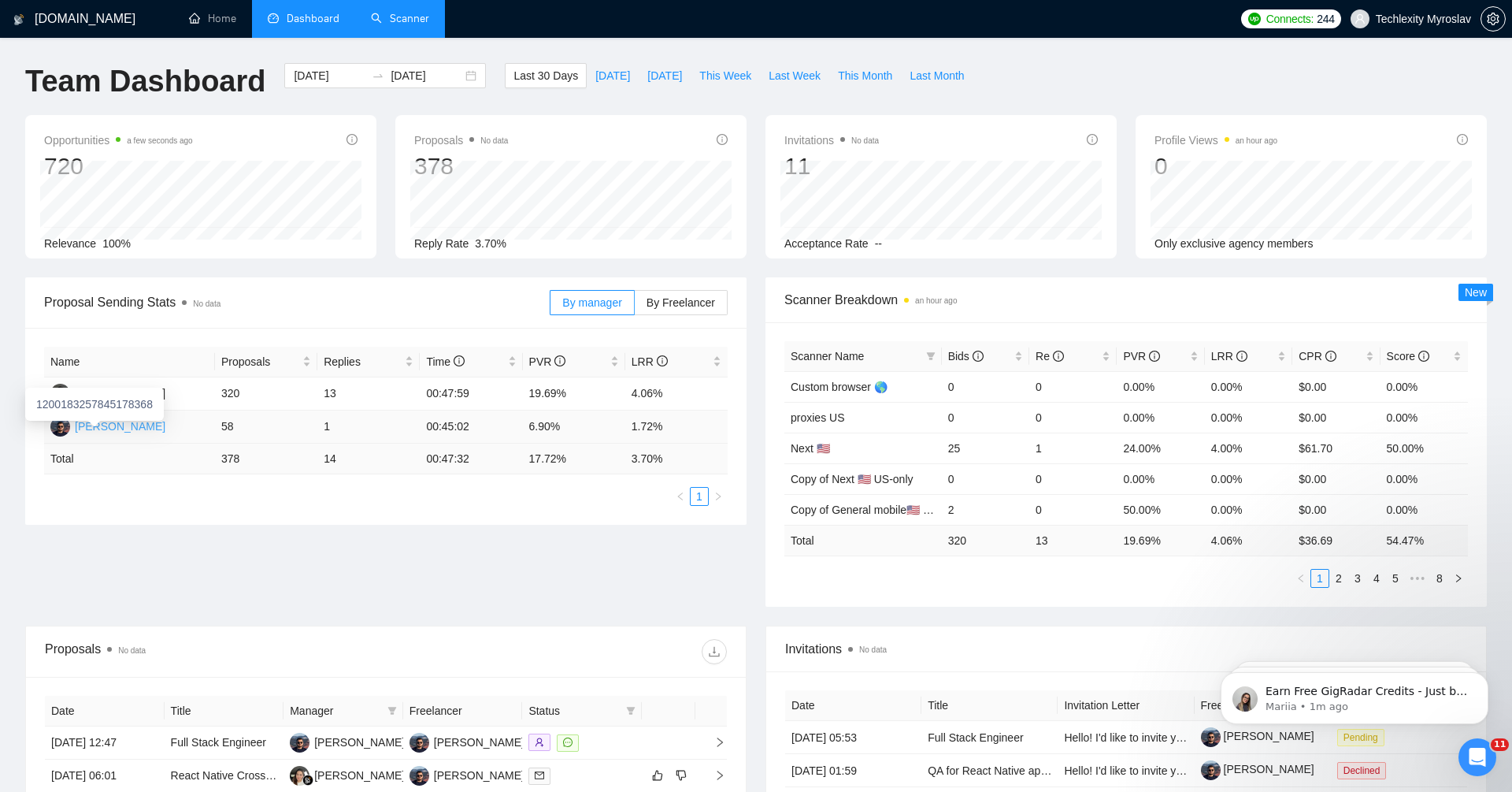
click at [124, 430] on div "[PERSON_NAME]" at bounding box center [119, 425] width 91 height 17
click at [1477, 756] on icon "Open Intercom Messenger" at bounding box center [1476, 755] width 26 height 26
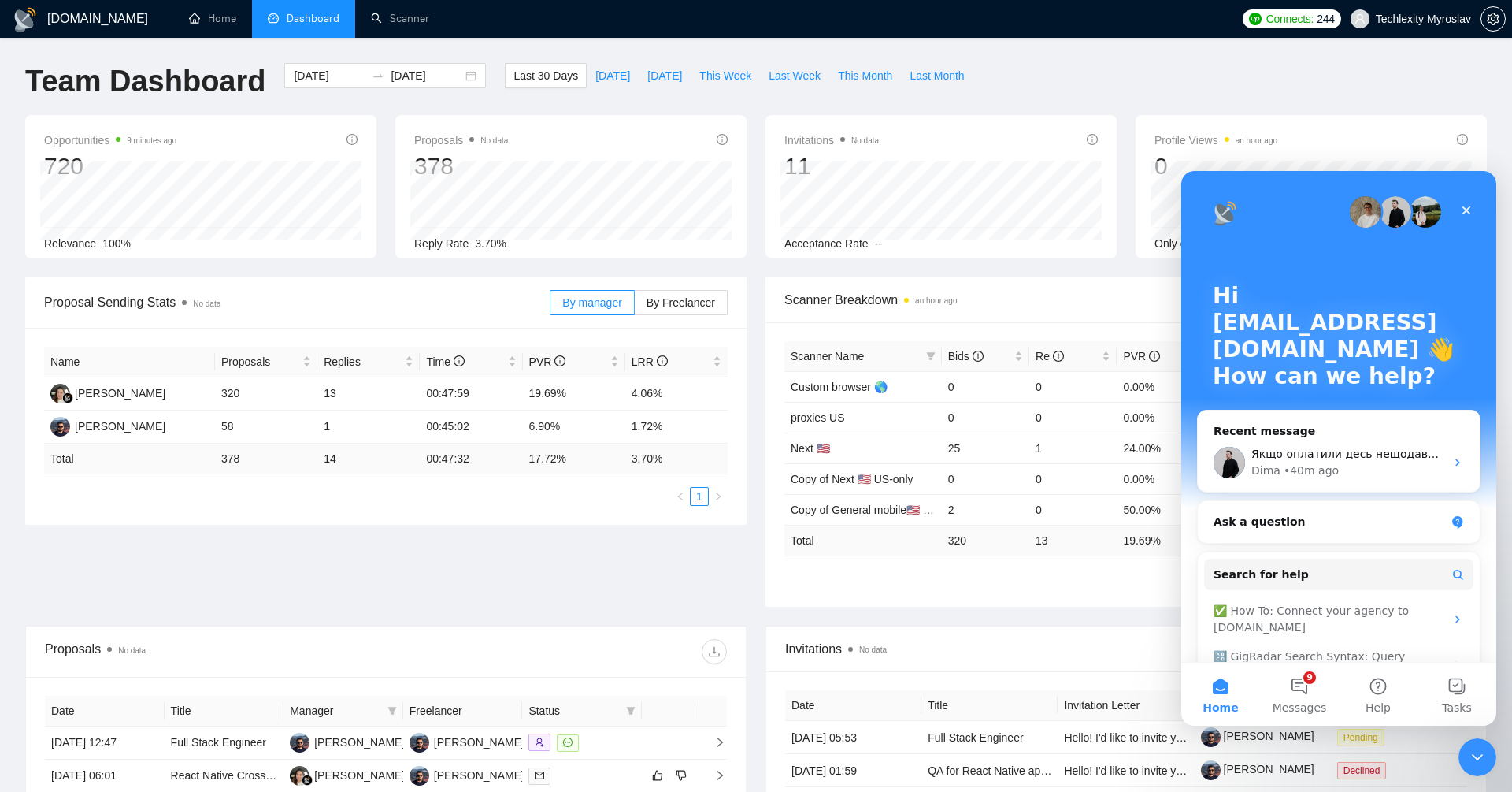
click at [679, 568] on div "Proposal Sending Stats No data By manager By Freelancer Name Proposals Replies …" at bounding box center [756, 452] width 1481 height 349
click at [1484, 758] on icon "Close Intercom Messenger" at bounding box center [1475, 754] width 19 height 19
